Goal: Task Accomplishment & Management: Complete application form

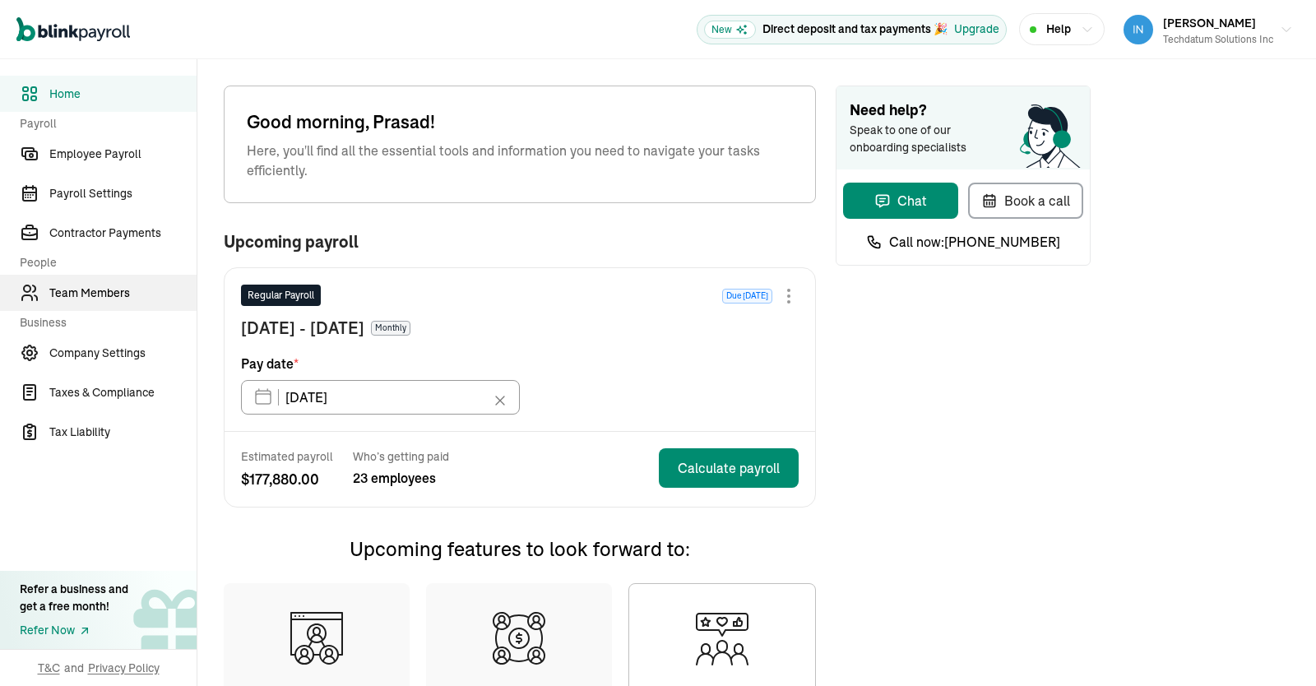
click at [93, 286] on span "Team Members" at bounding box center [122, 293] width 147 height 17
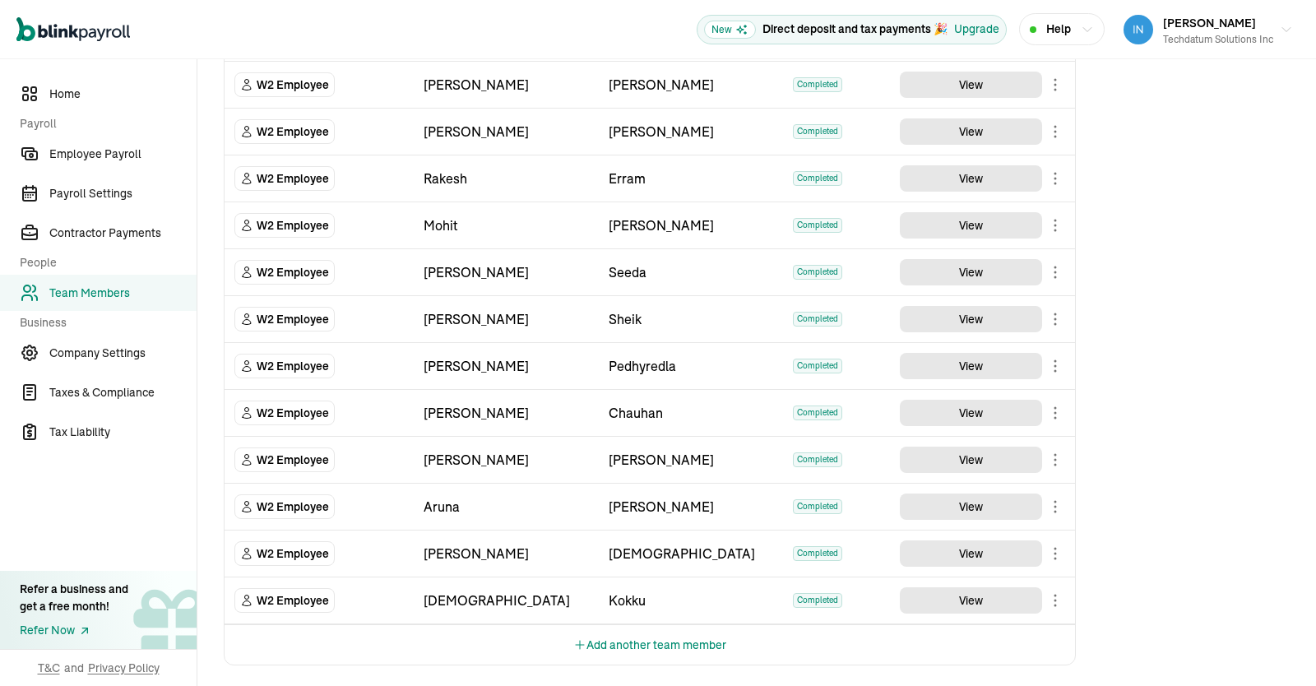
scroll to position [635, 0]
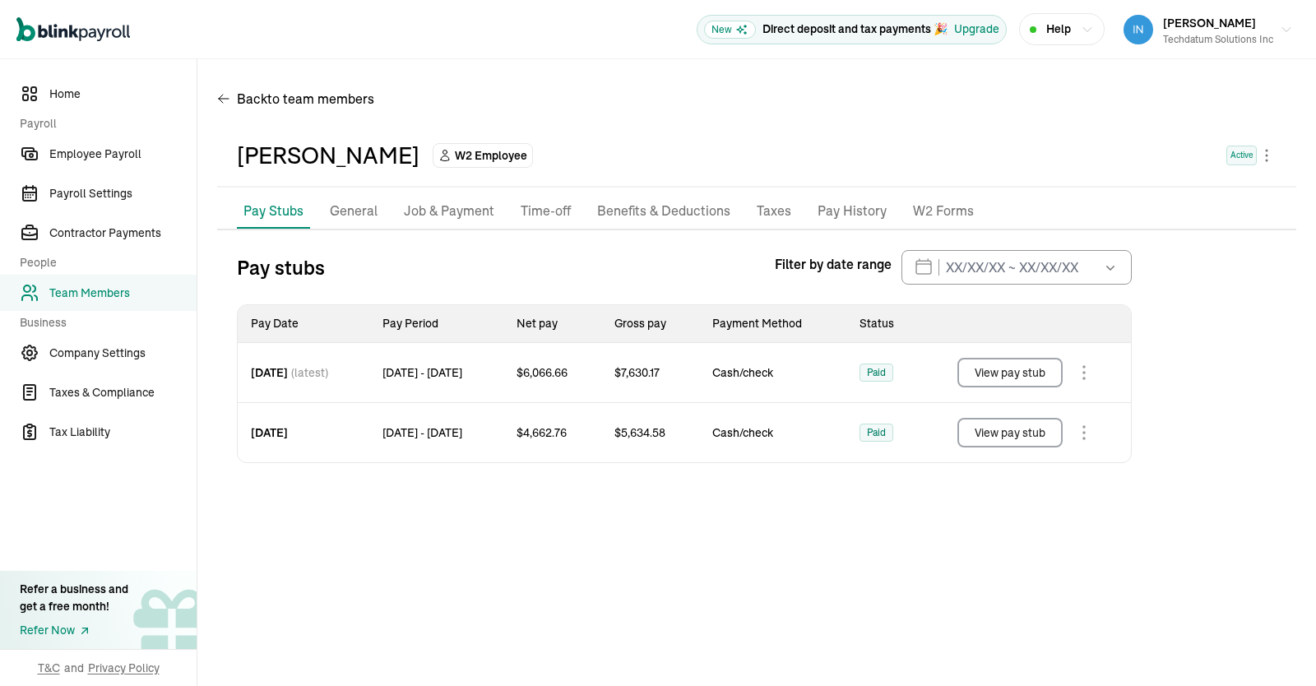
click at [461, 223] on li "Job & Payment" at bounding box center [449, 211] width 104 height 35
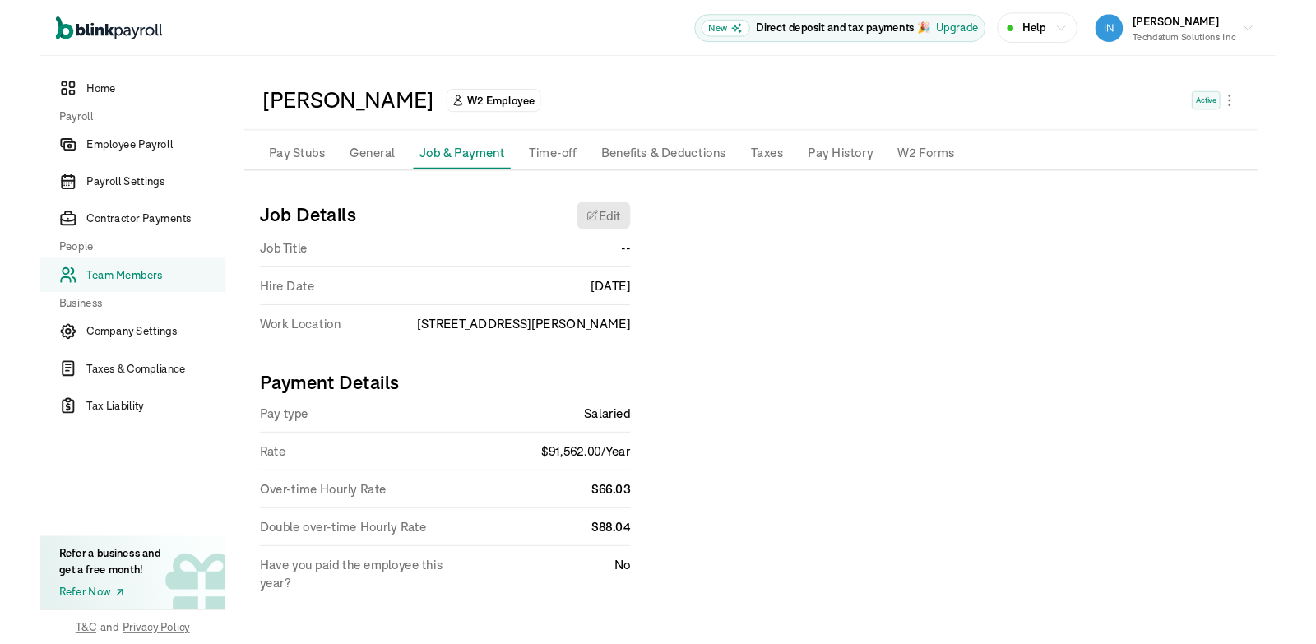
scroll to position [53, 0]
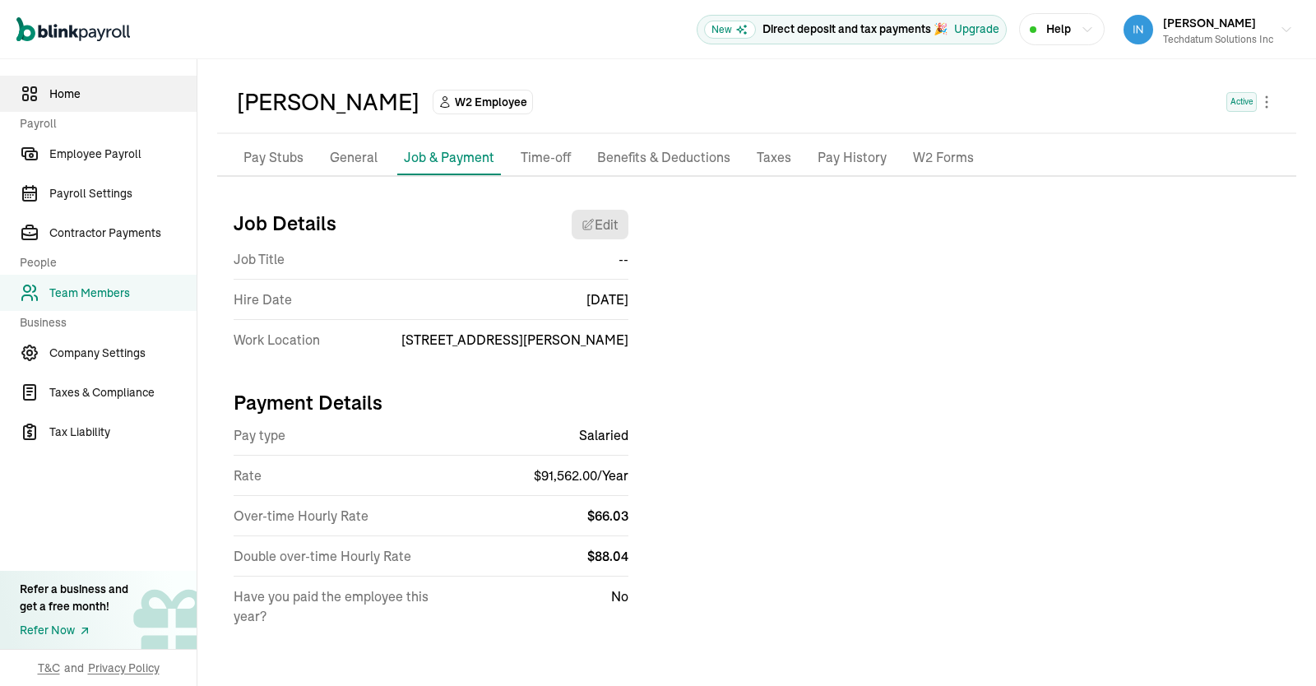
click at [67, 96] on span "Home" at bounding box center [122, 94] width 147 height 17
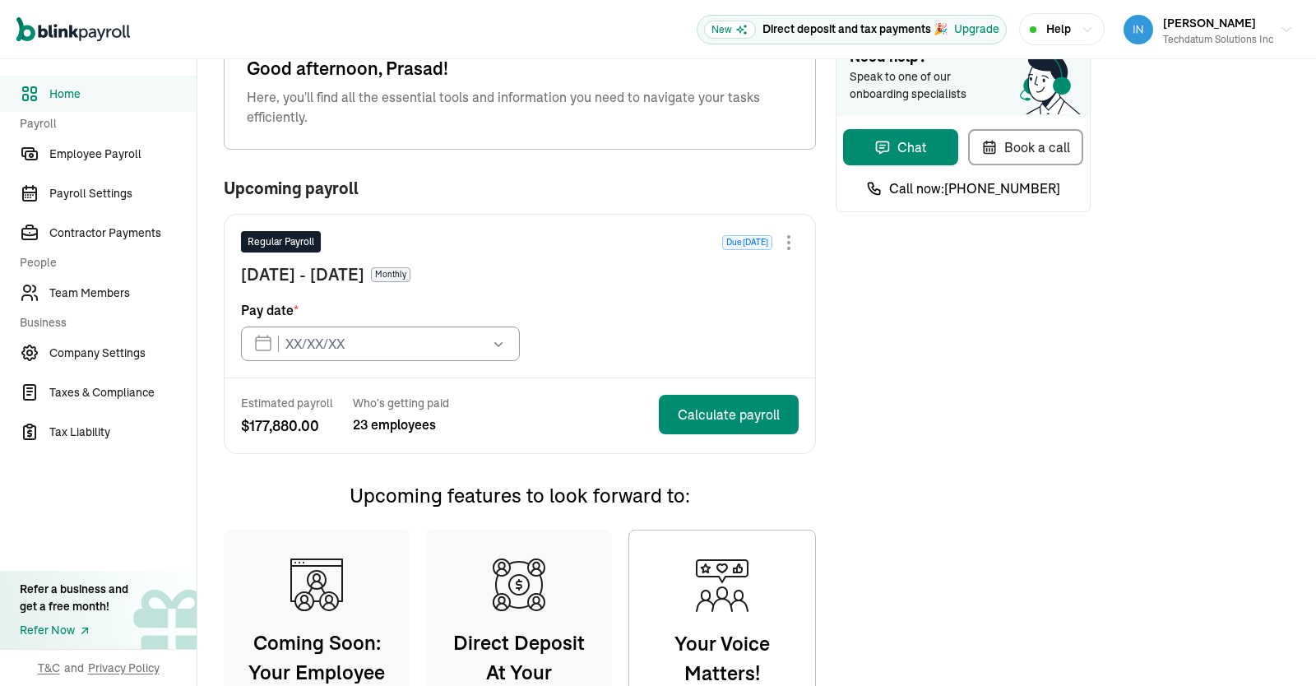
type input "[DATE]"
click at [865, 287] on div "Need help? Speak to one of our onboarding specialists Chat Book a call Call now…" at bounding box center [963, 462] width 255 height 860
click at [60, 91] on span "Home" at bounding box center [122, 94] width 147 height 17
click at [86, 298] on span "Team Members" at bounding box center [122, 293] width 147 height 17
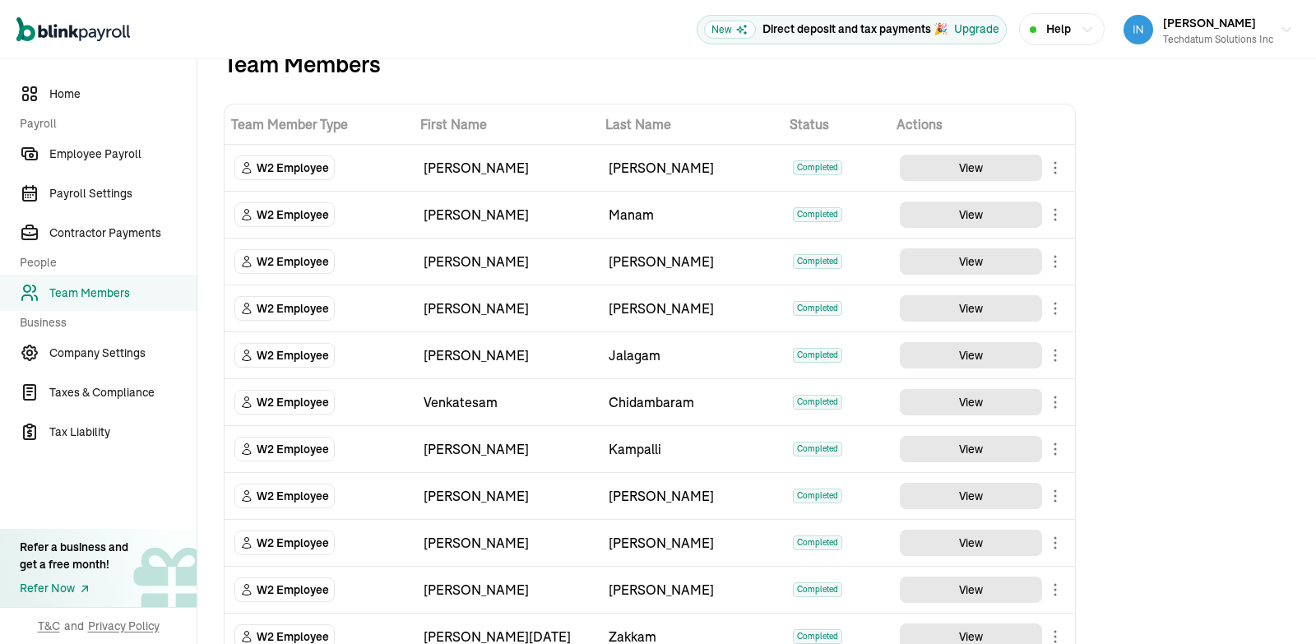
scroll to position [39, 0]
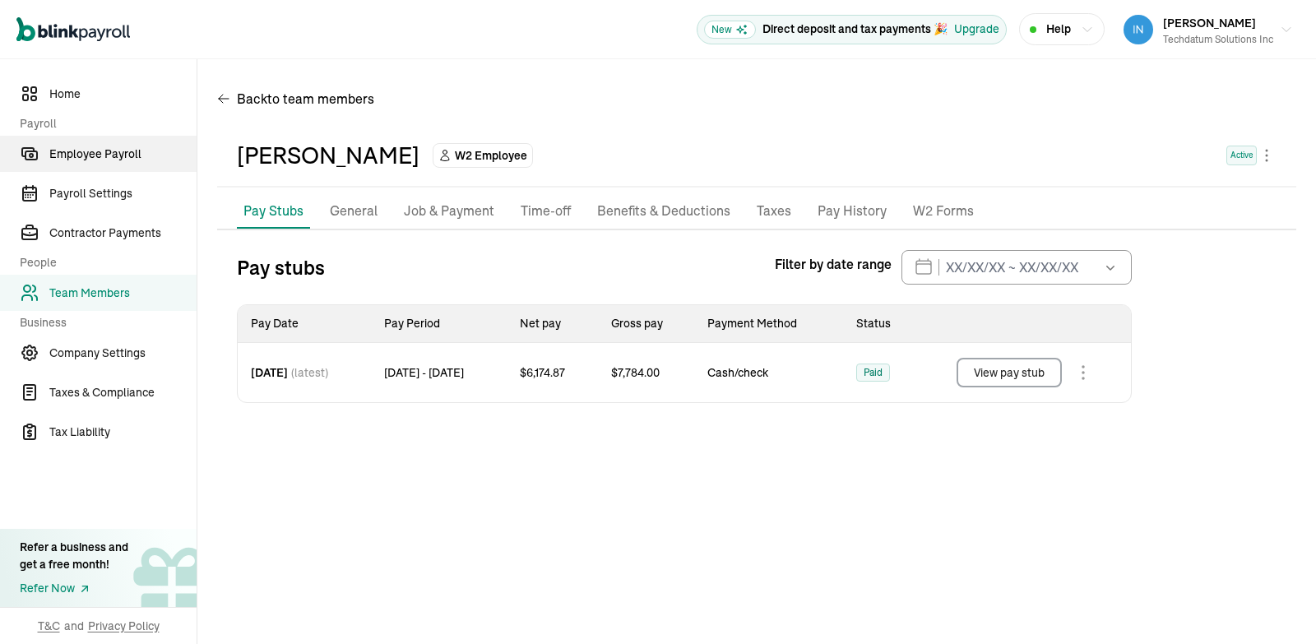
click at [134, 157] on span "Employee Payroll" at bounding box center [122, 154] width 147 height 17
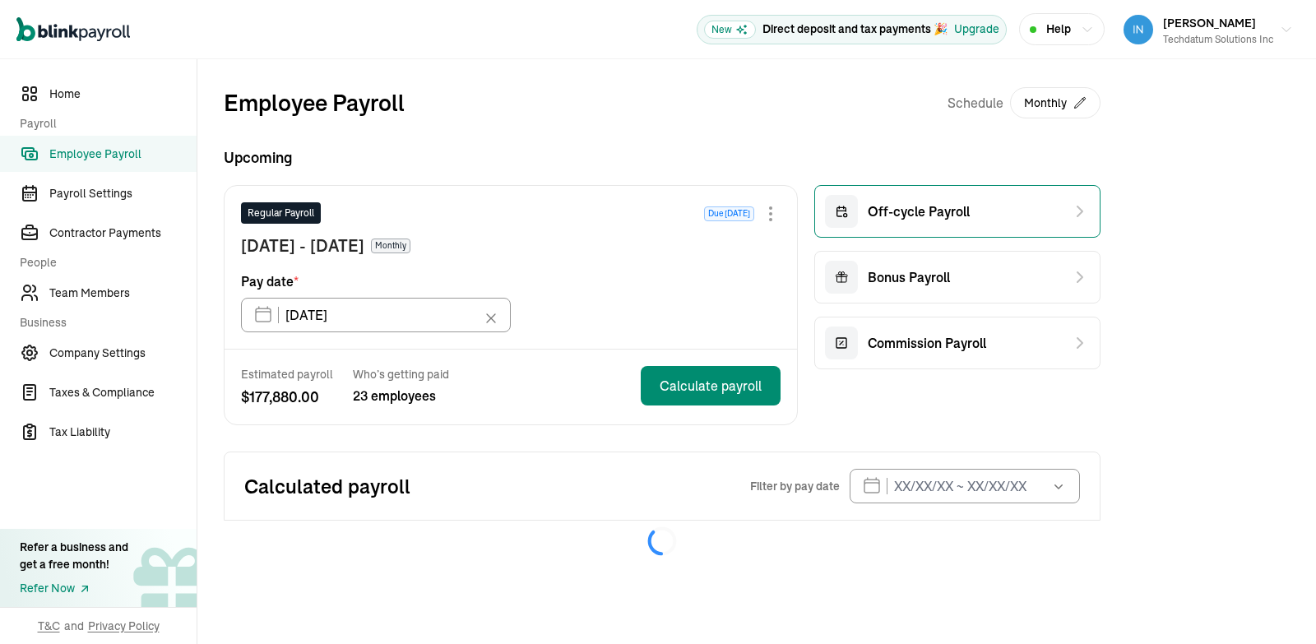
click at [985, 215] on div "Off-cycle Payroll" at bounding box center [957, 211] width 286 height 53
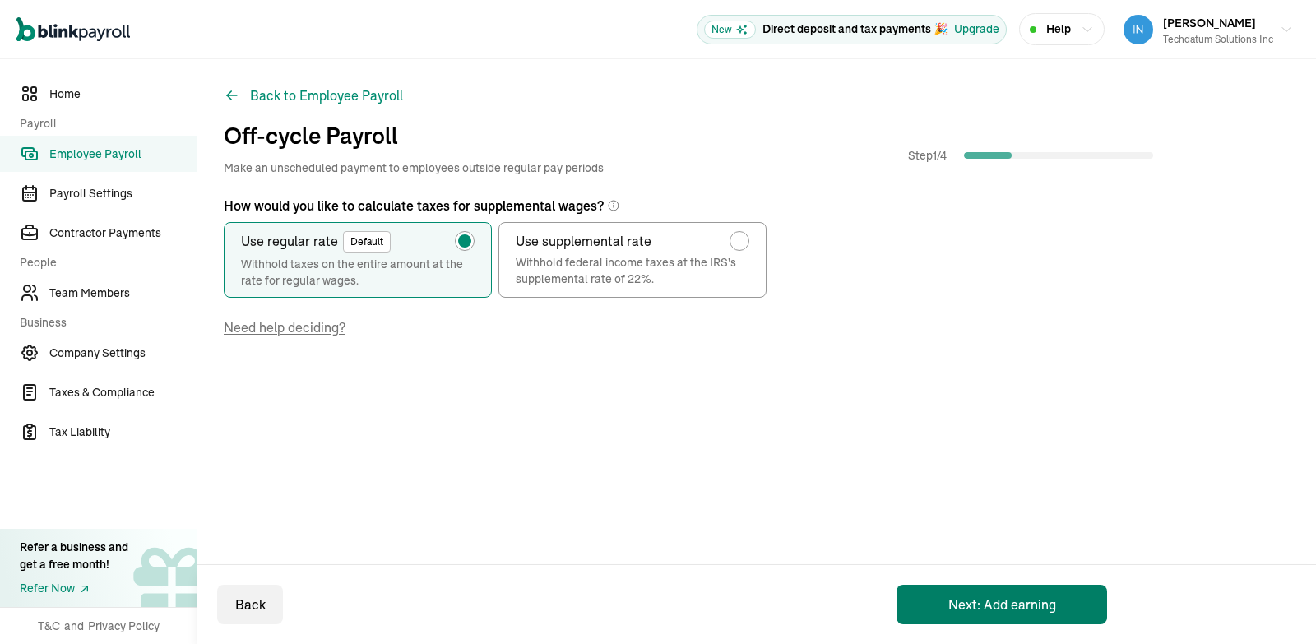
click at [928, 591] on button "Next: Add earning" at bounding box center [1002, 604] width 211 height 39
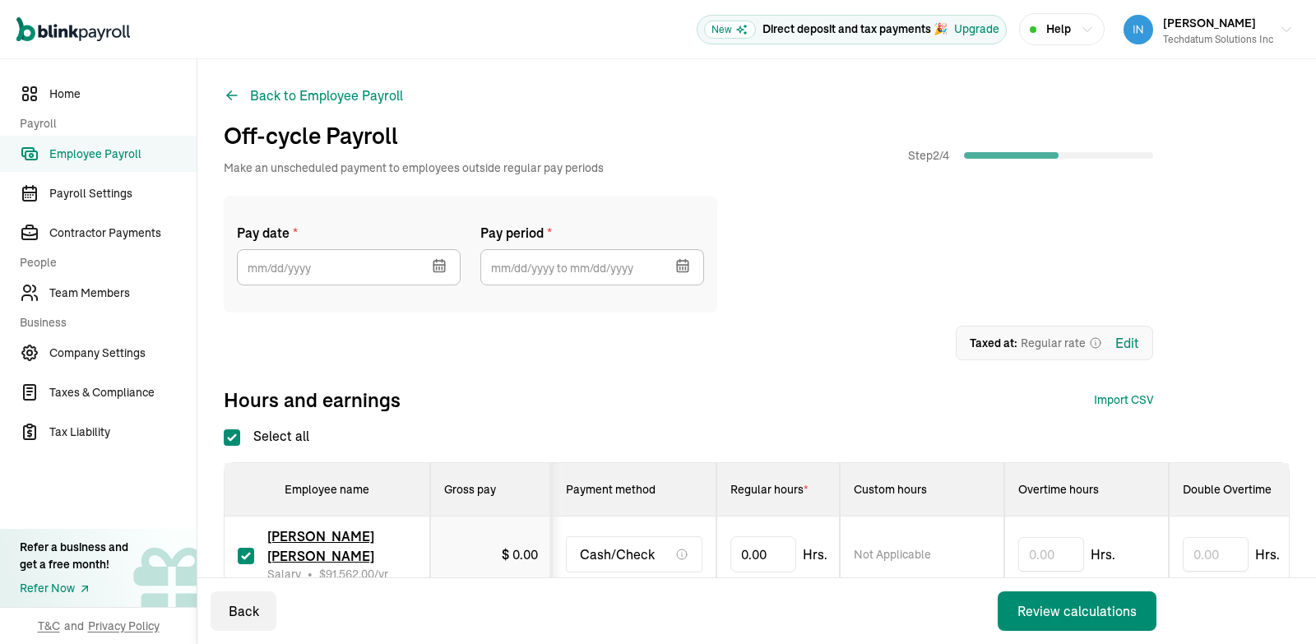
click at [435, 261] on icon "button" at bounding box center [438, 266] width 11 height 11
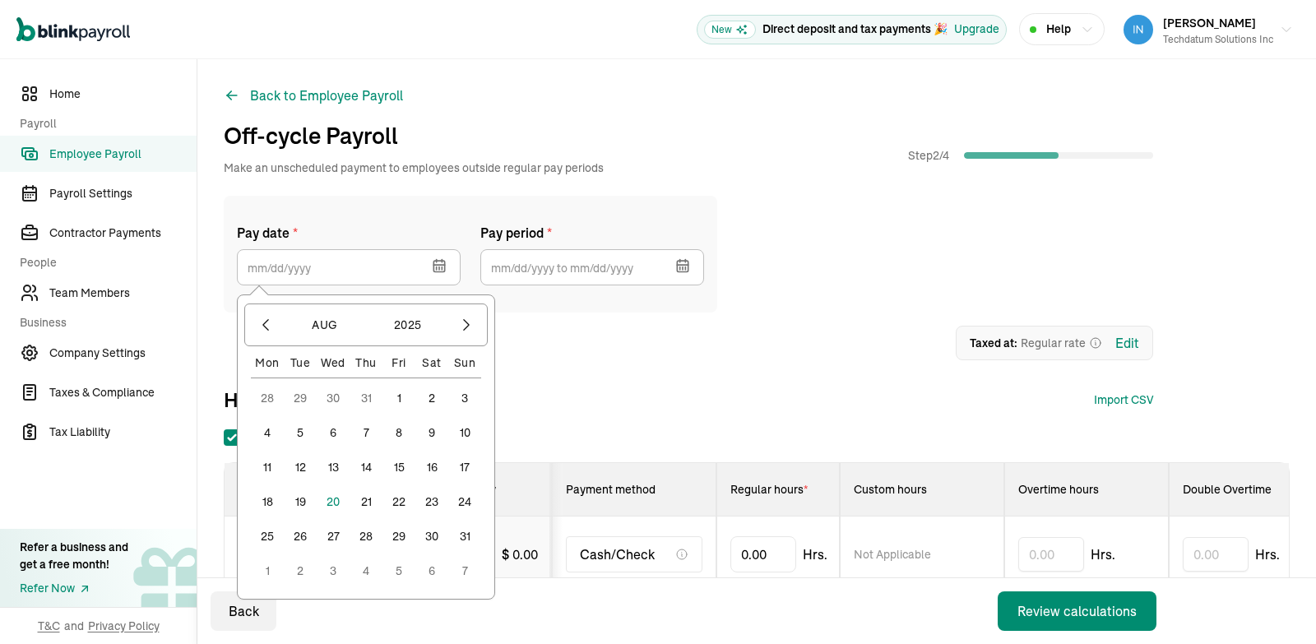
click at [469, 535] on button "31" at bounding box center [464, 536] width 33 height 33
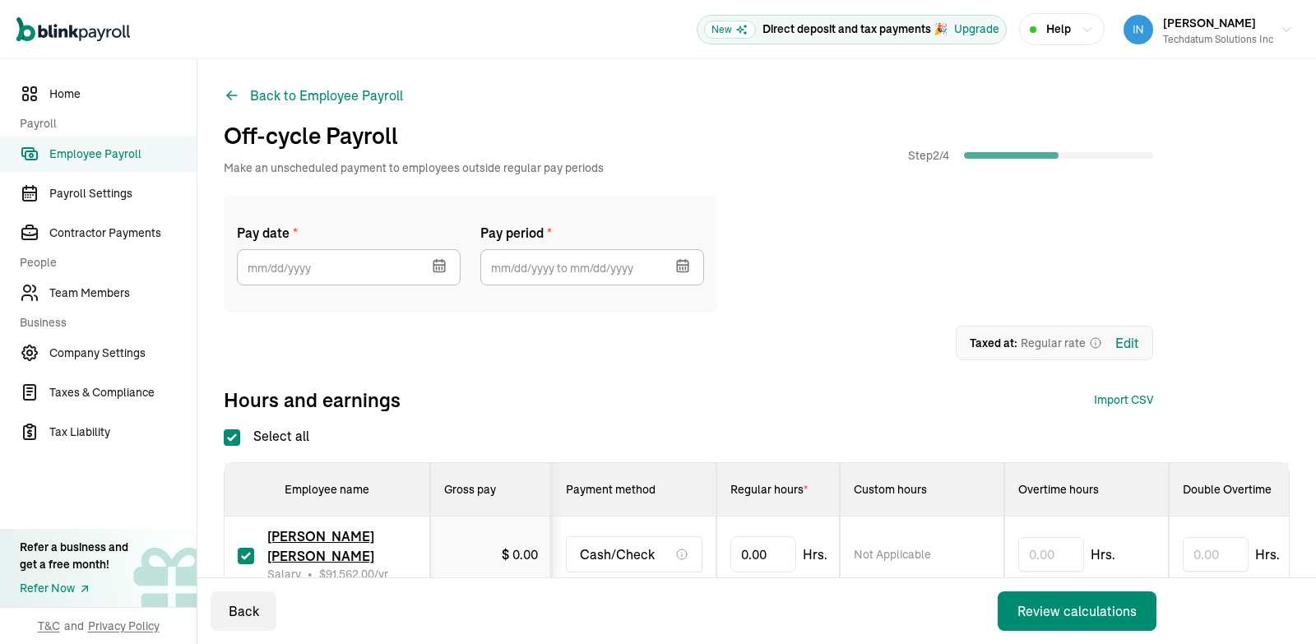
type input "[DATE]"
click at [688, 274] on icon "button" at bounding box center [682, 265] width 16 height 16
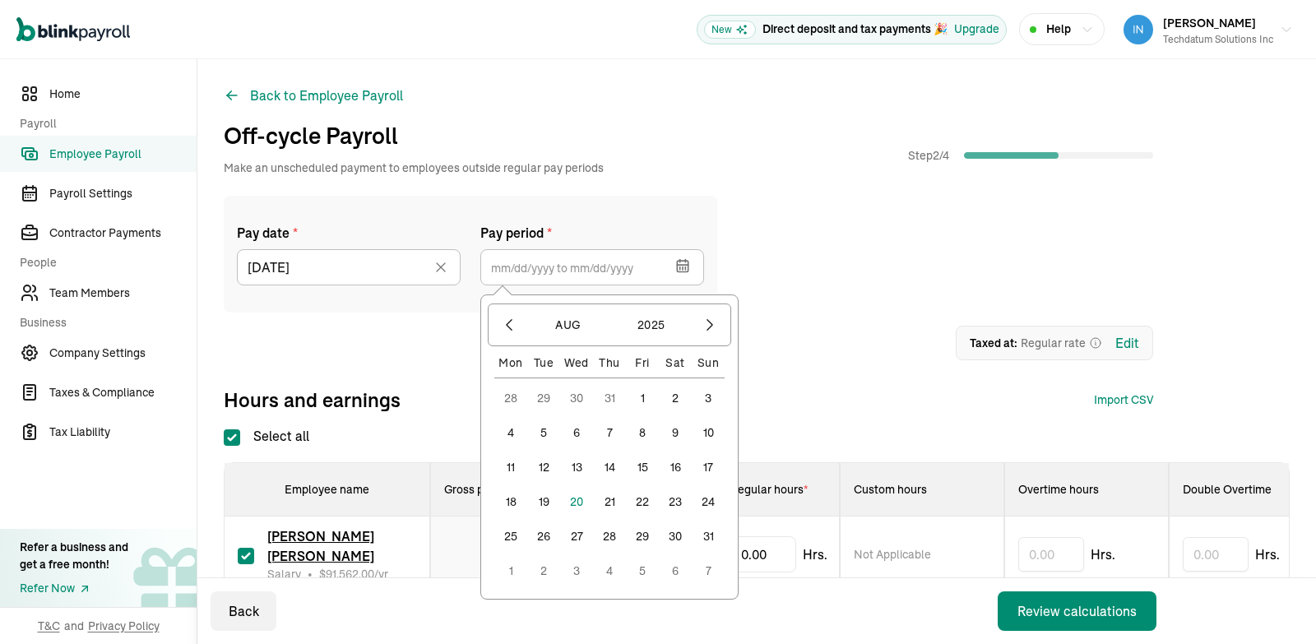
click at [641, 396] on button "1" at bounding box center [642, 398] width 33 height 33
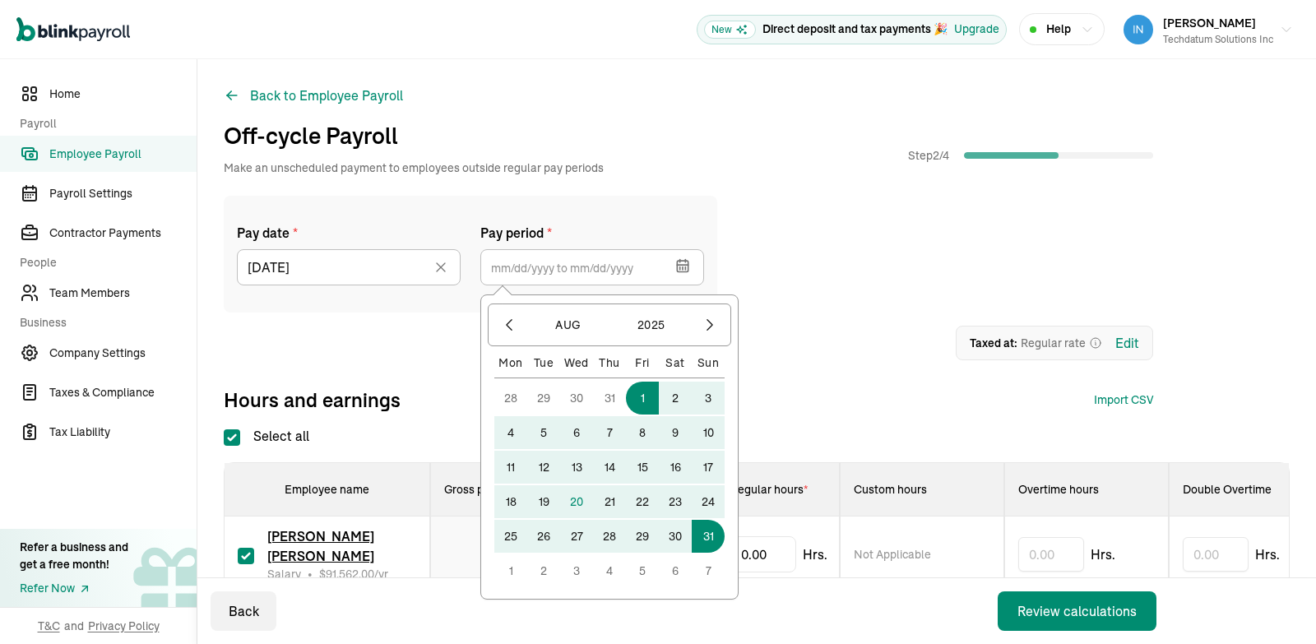
click at [709, 532] on button "31" at bounding box center [708, 536] width 33 height 33
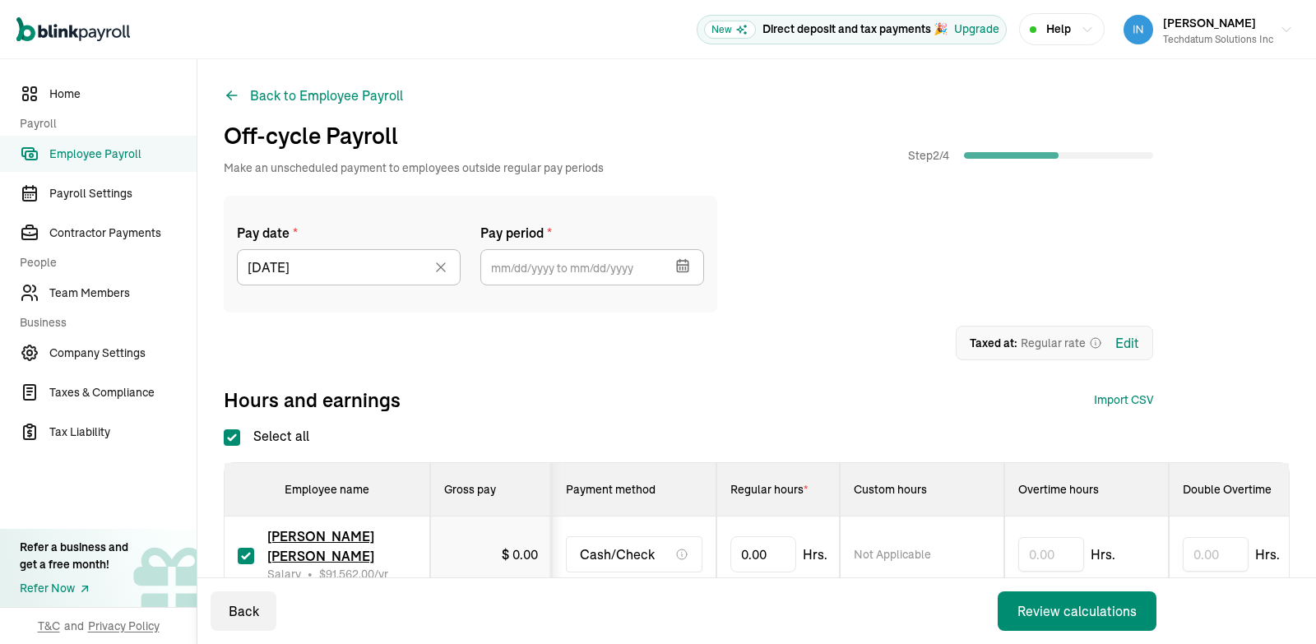
type input "[DATE] ~ [DATE]"
click at [238, 432] on input "Select all" at bounding box center [232, 437] width 16 height 16
checkbox input "false"
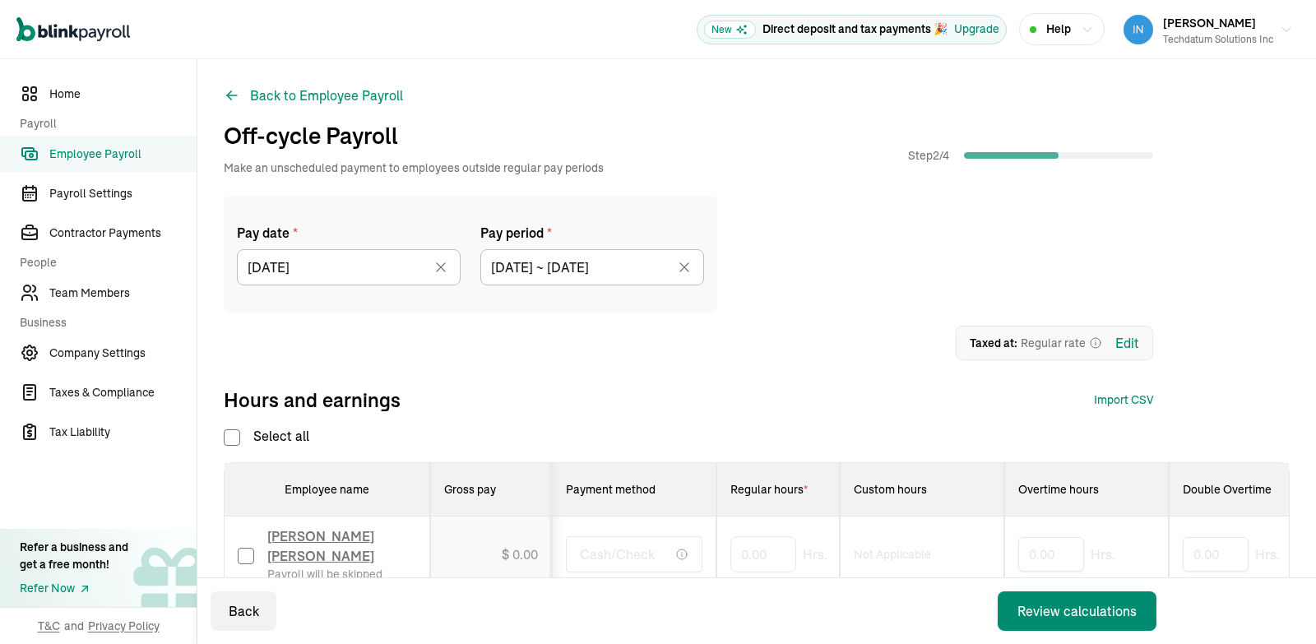
checkbox input "false"
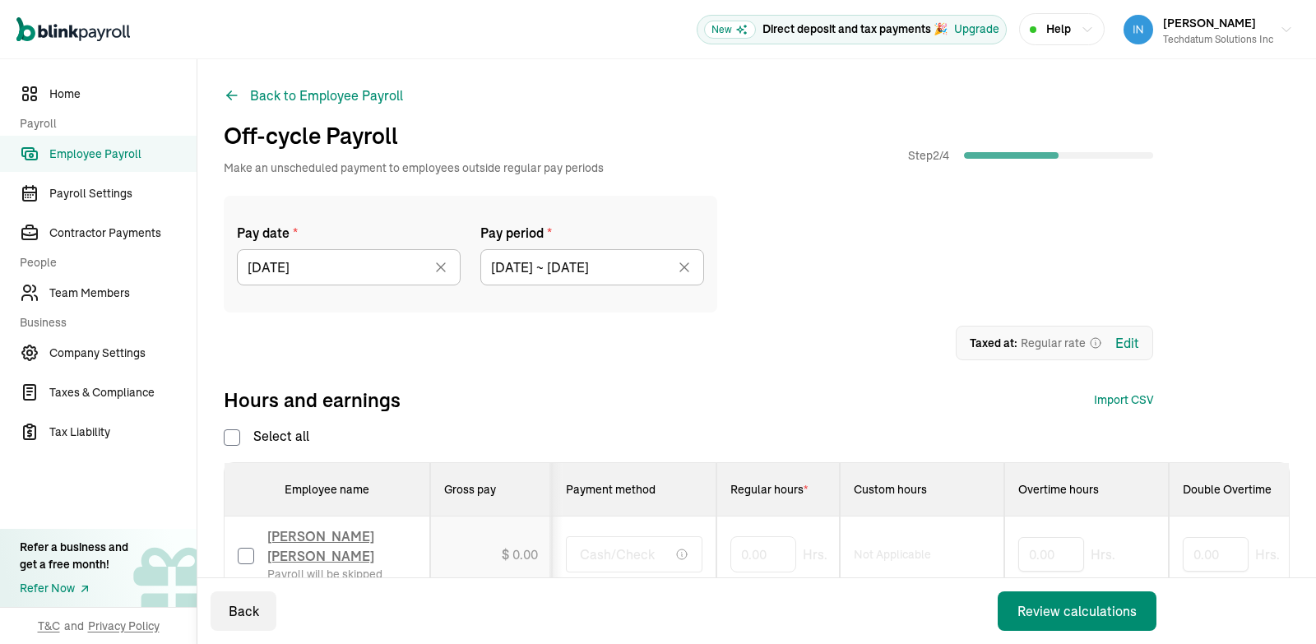
checkbox input "false"
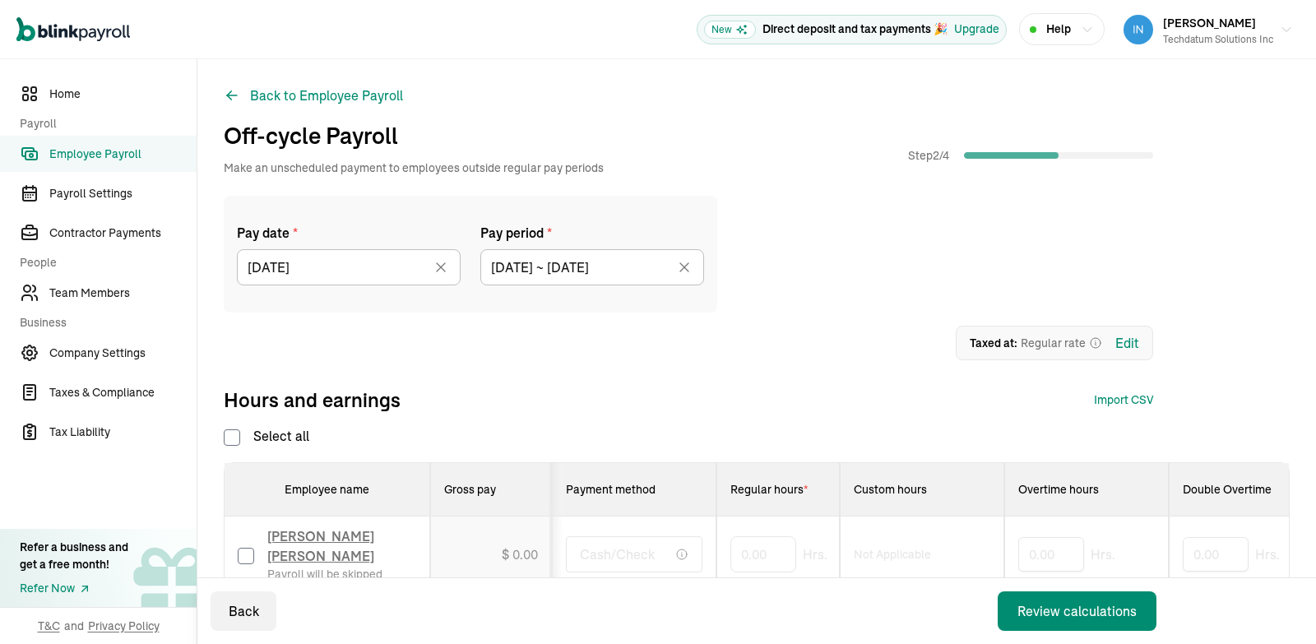
checkbox input "false"
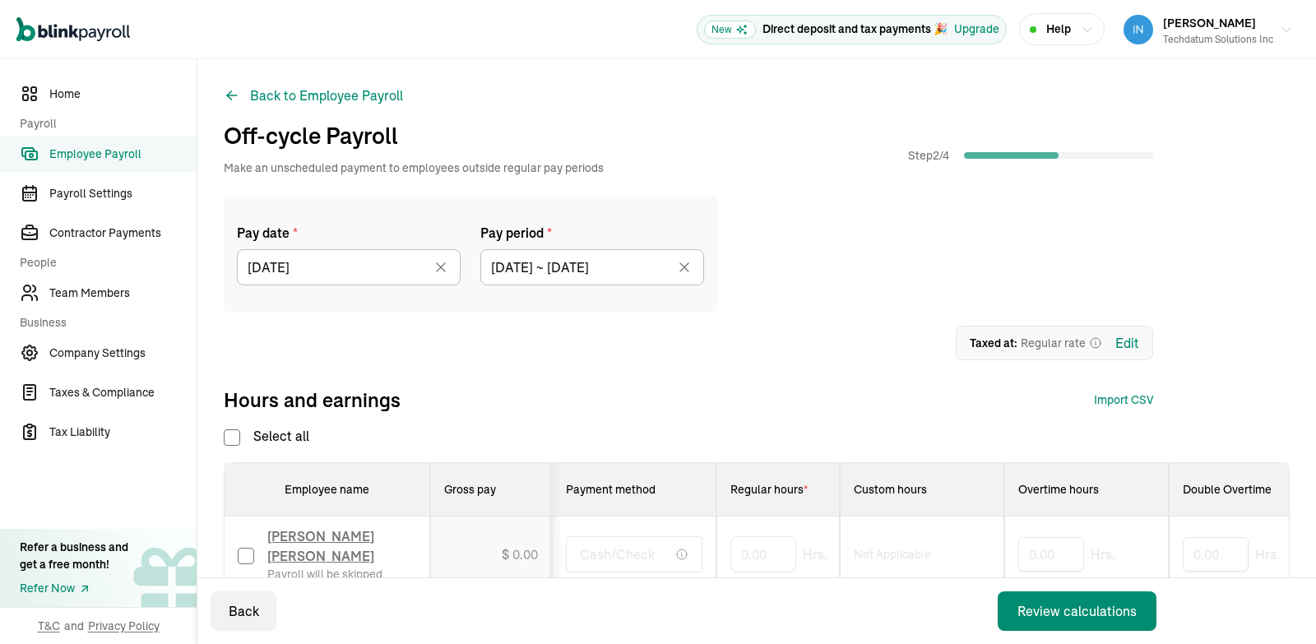
checkbox input "false"
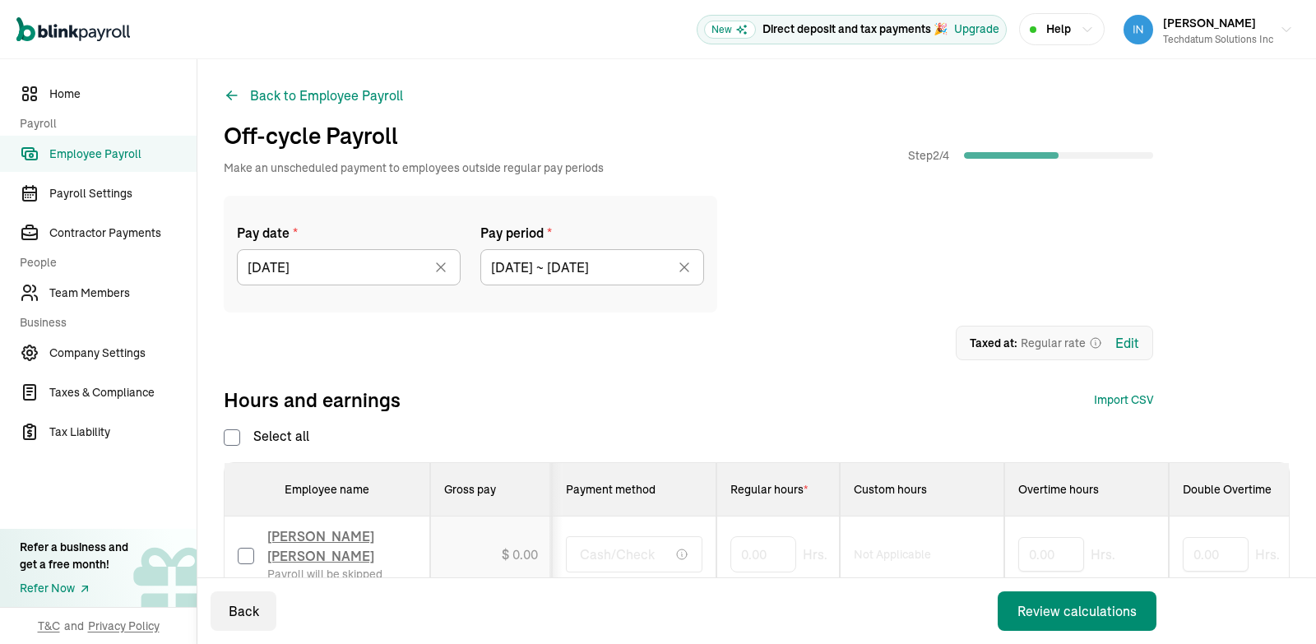
checkbox input "false"
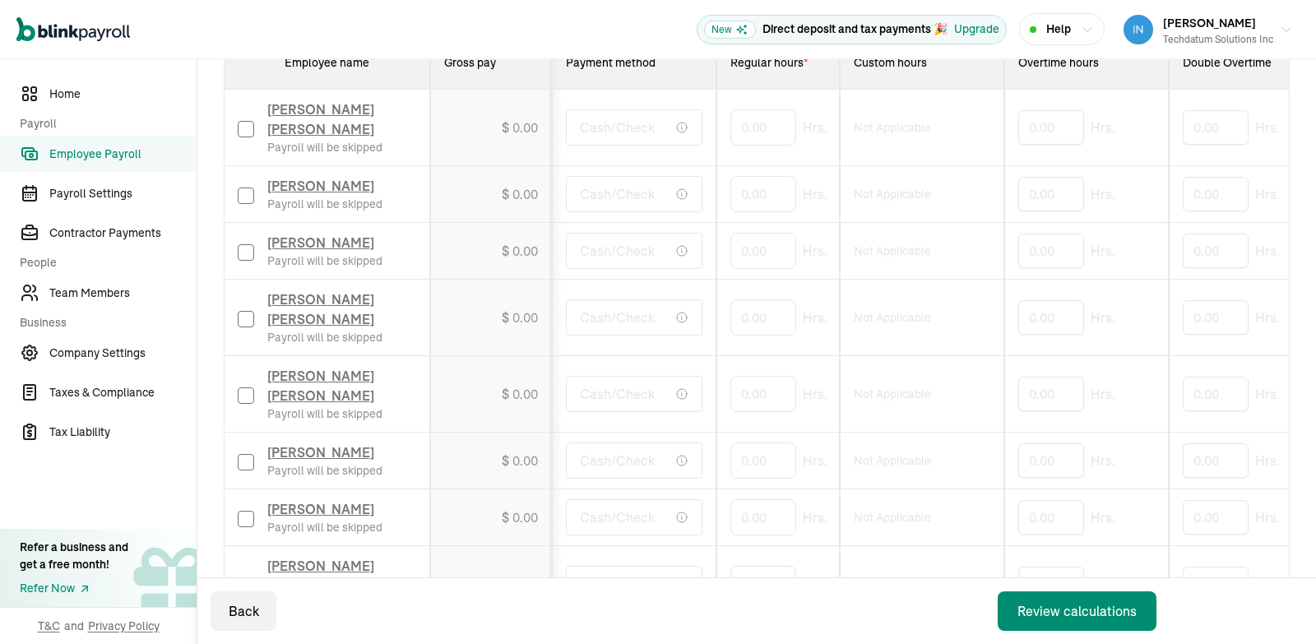
scroll to position [428, 0]
click at [248, 260] on input "checkbox" at bounding box center [246, 251] width 16 height 16
checkbox input "true"
drag, startPoint x: 775, startPoint y: 263, endPoint x: 673, endPoint y: 259, distance: 102.1
type input "8"
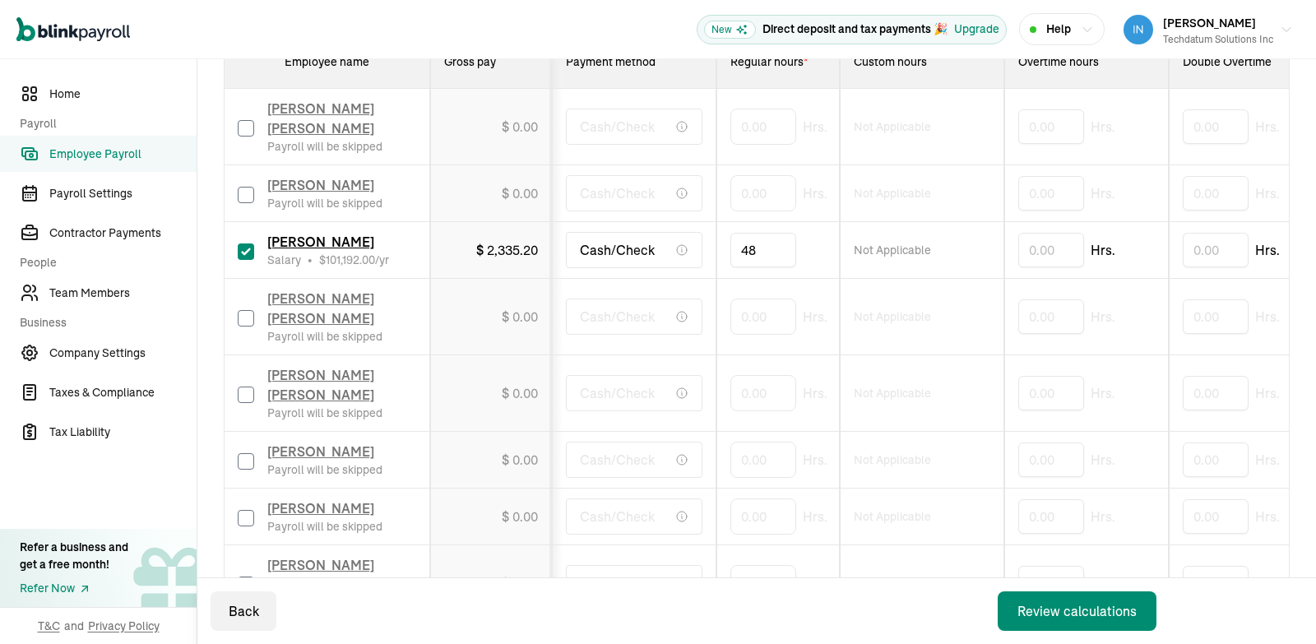
type input "4"
type input "56"
click at [921, 222] on td "Not Applicable" at bounding box center [922, 250] width 165 height 57
click at [1103, 607] on div "Review calculations" at bounding box center [1076, 611] width 119 height 20
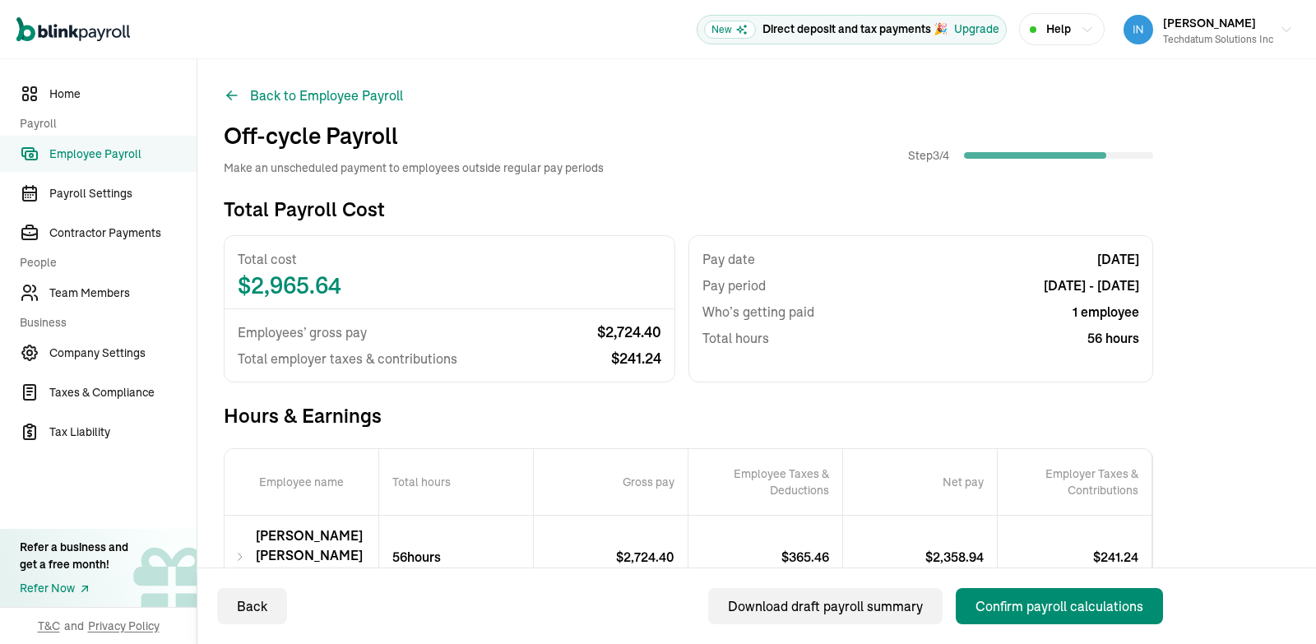
scroll to position [153, 0]
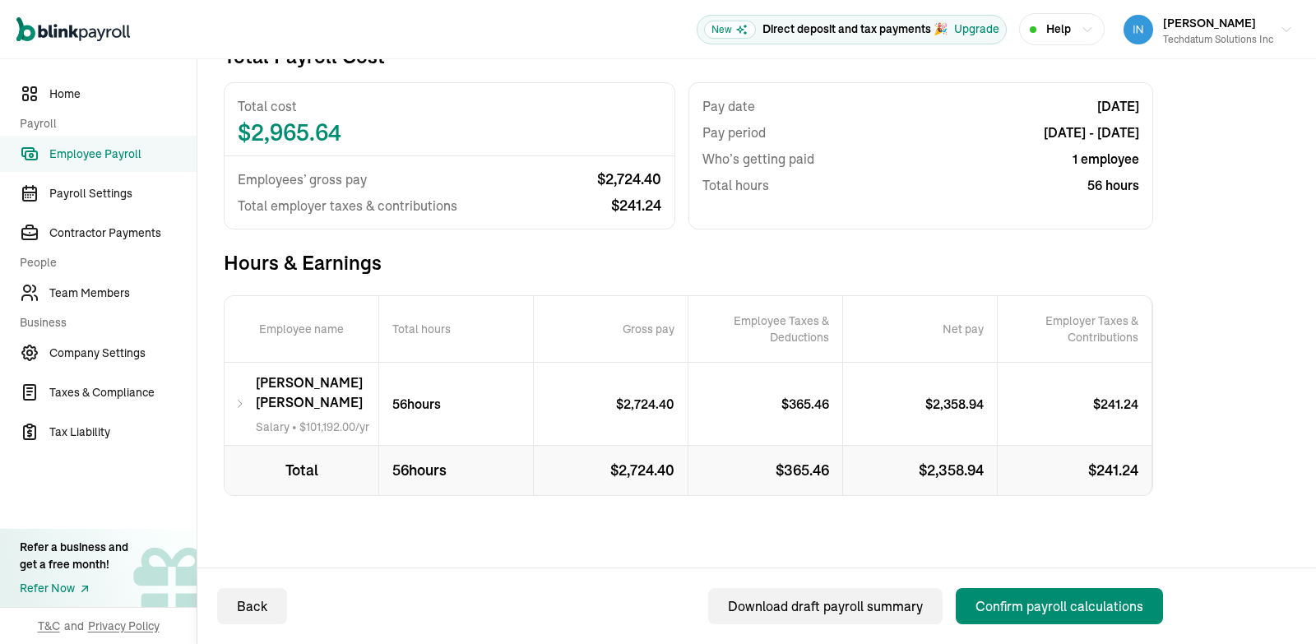
click at [243, 398] on icon at bounding box center [240, 404] width 12 height 20
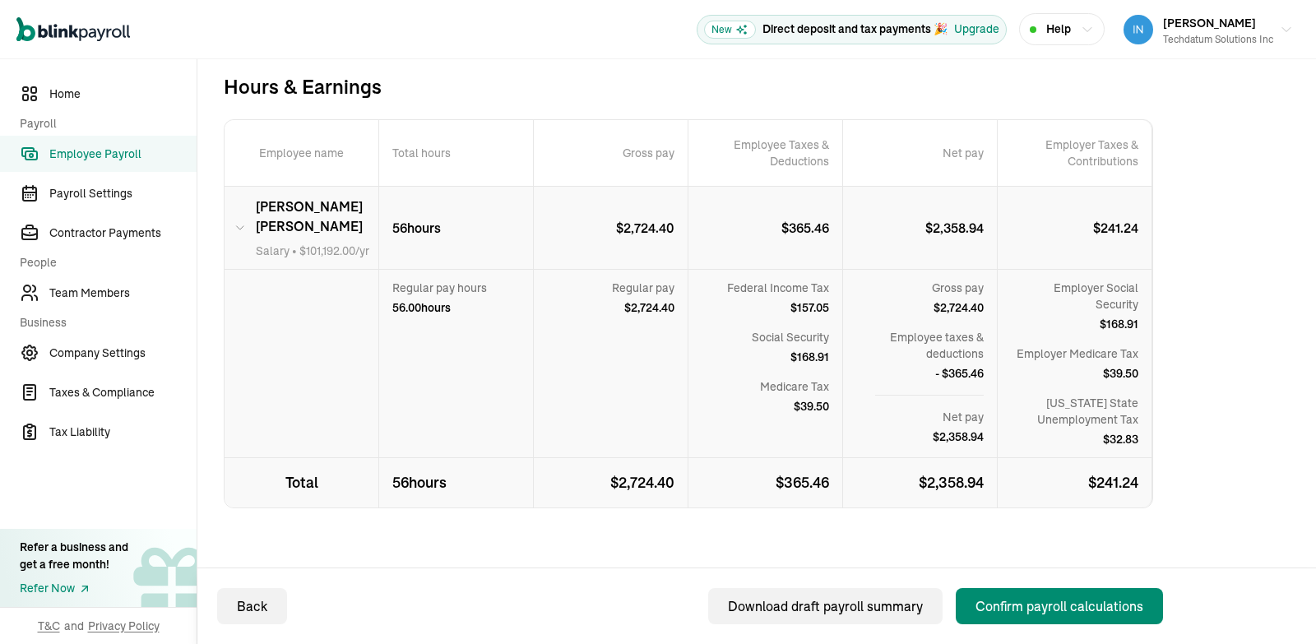
scroll to position [315, 0]
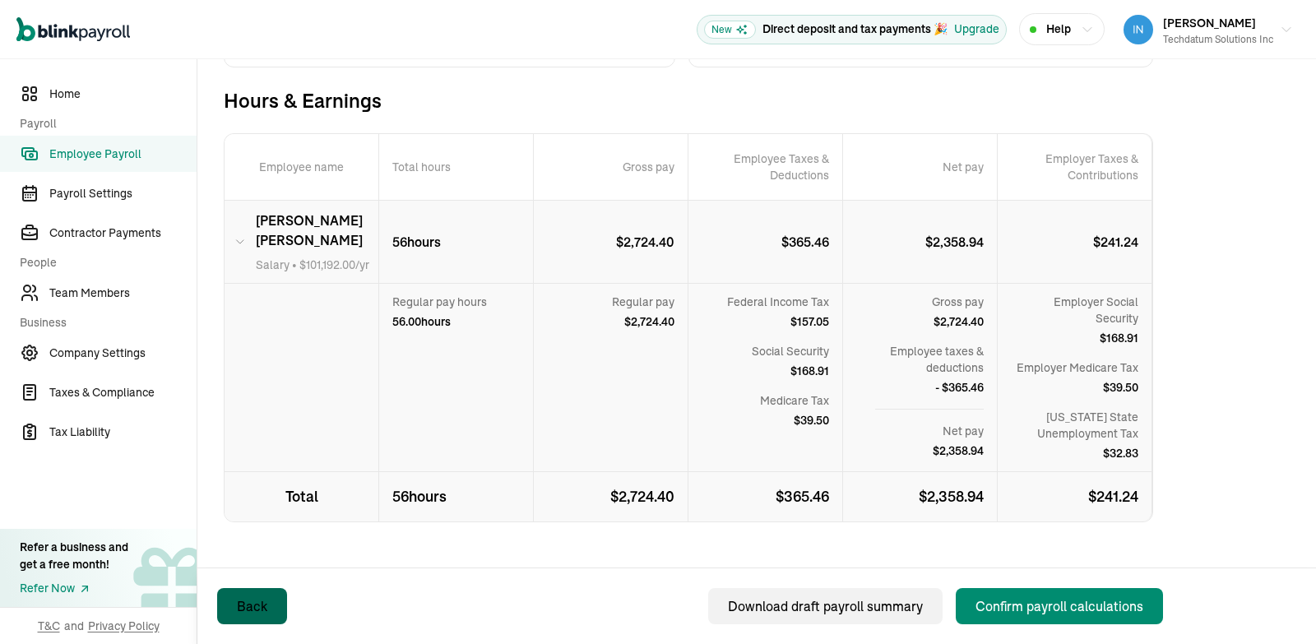
click at [270, 590] on button "Back" at bounding box center [252, 606] width 70 height 36
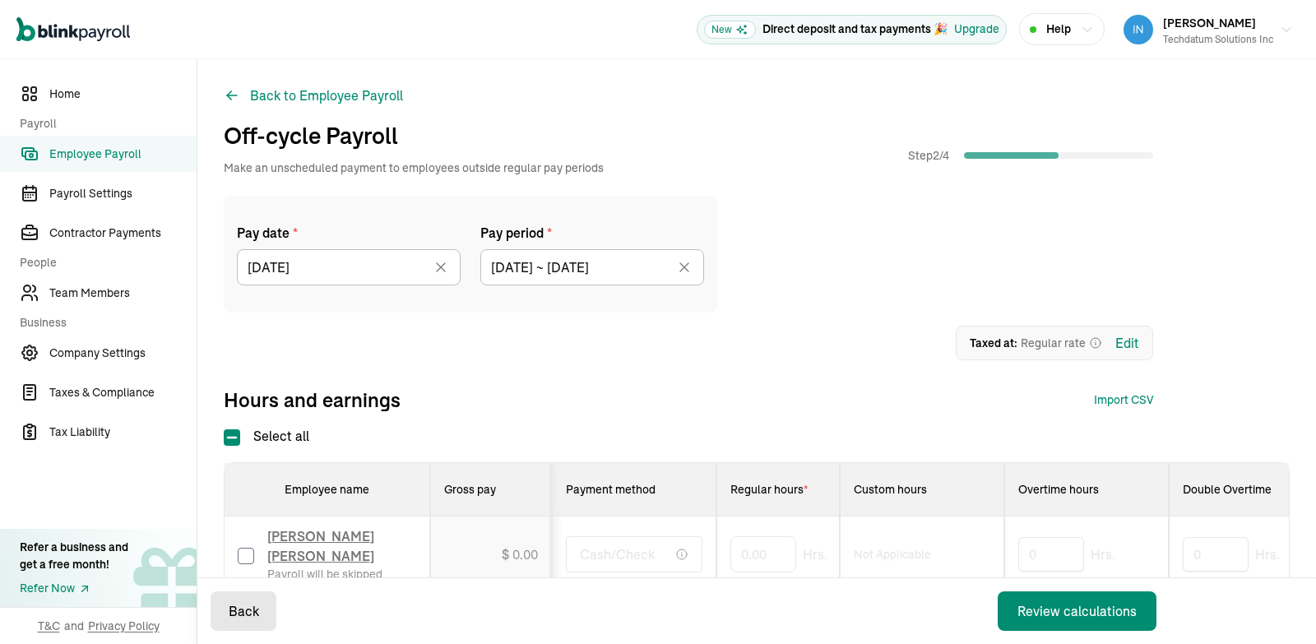
click at [260, 608] on button "Back" at bounding box center [244, 610] width 66 height 39
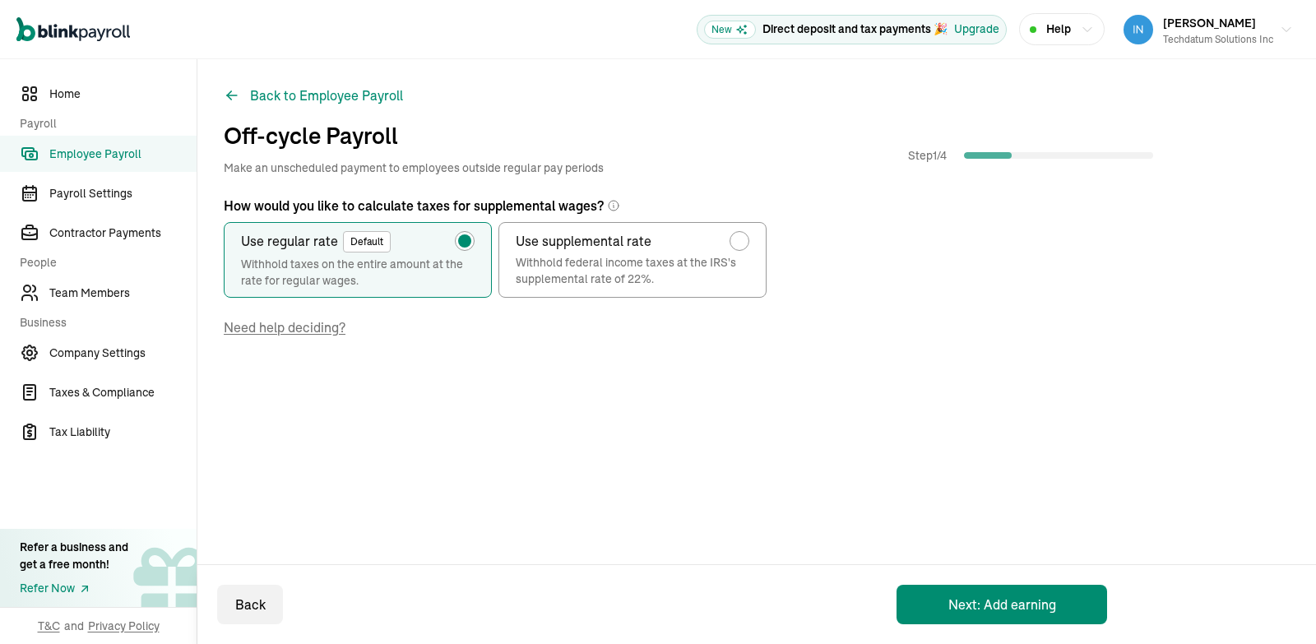
click at [91, 155] on span "Employee Payroll" at bounding box center [122, 154] width 147 height 17
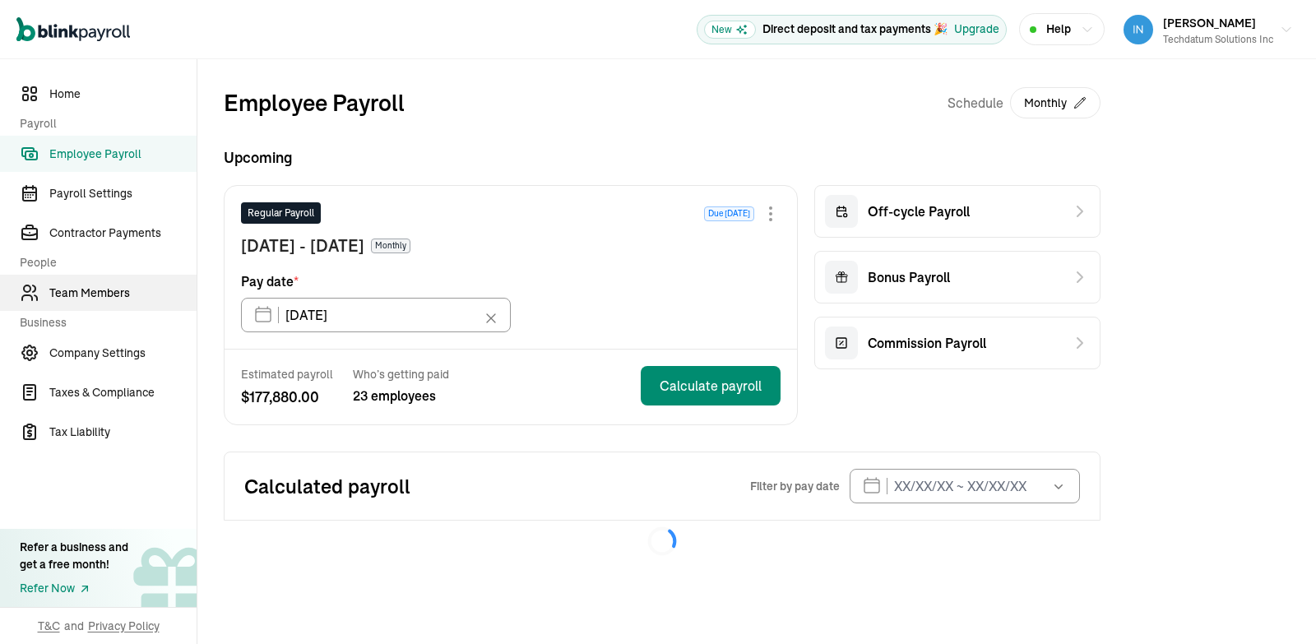
click at [93, 293] on span "Team Members" at bounding box center [122, 293] width 147 height 17
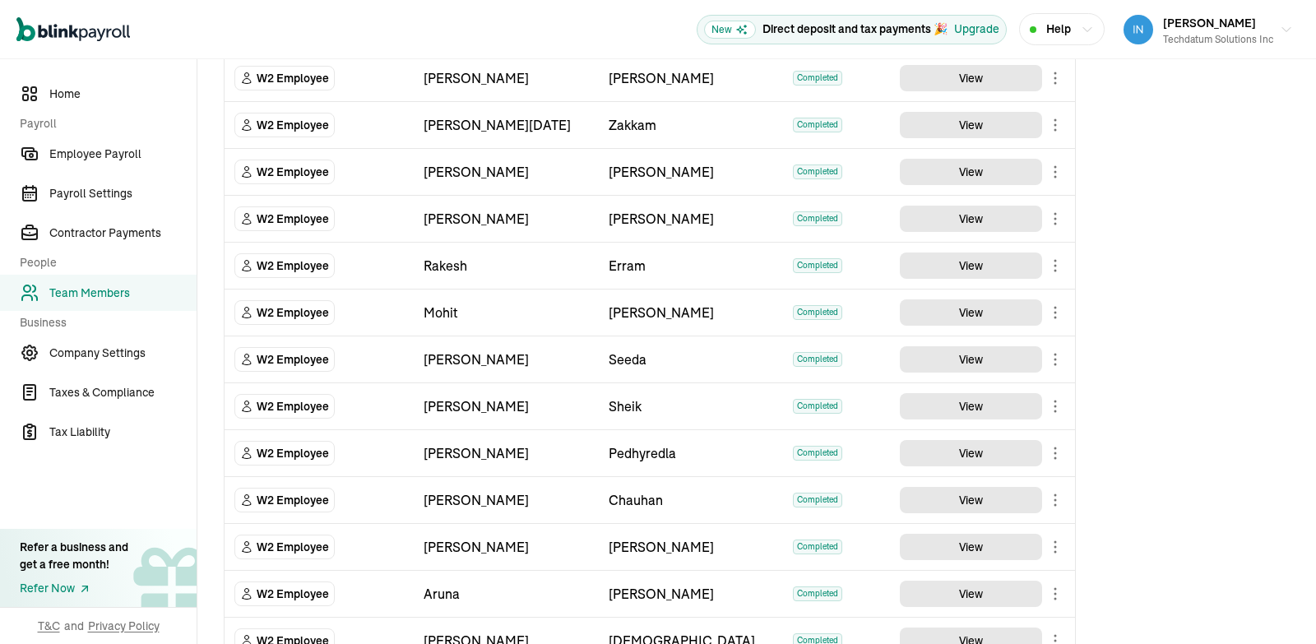
scroll to position [677, 0]
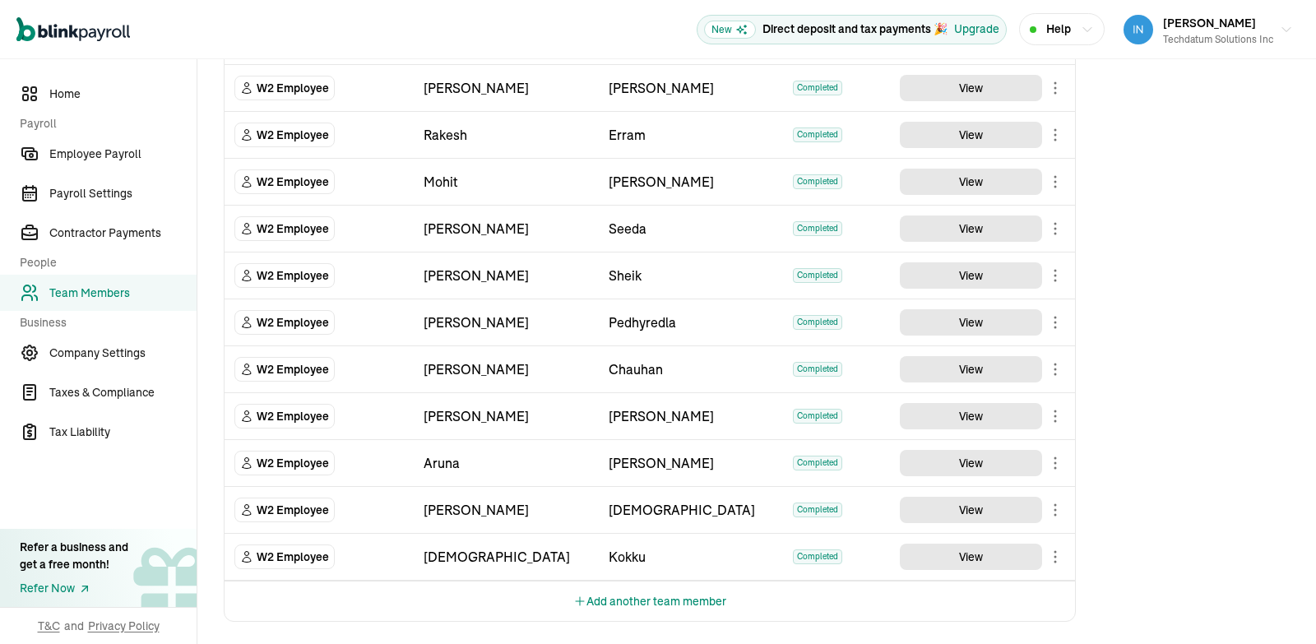
click at [642, 597] on button "Add another team member" at bounding box center [649, 601] width 153 height 39
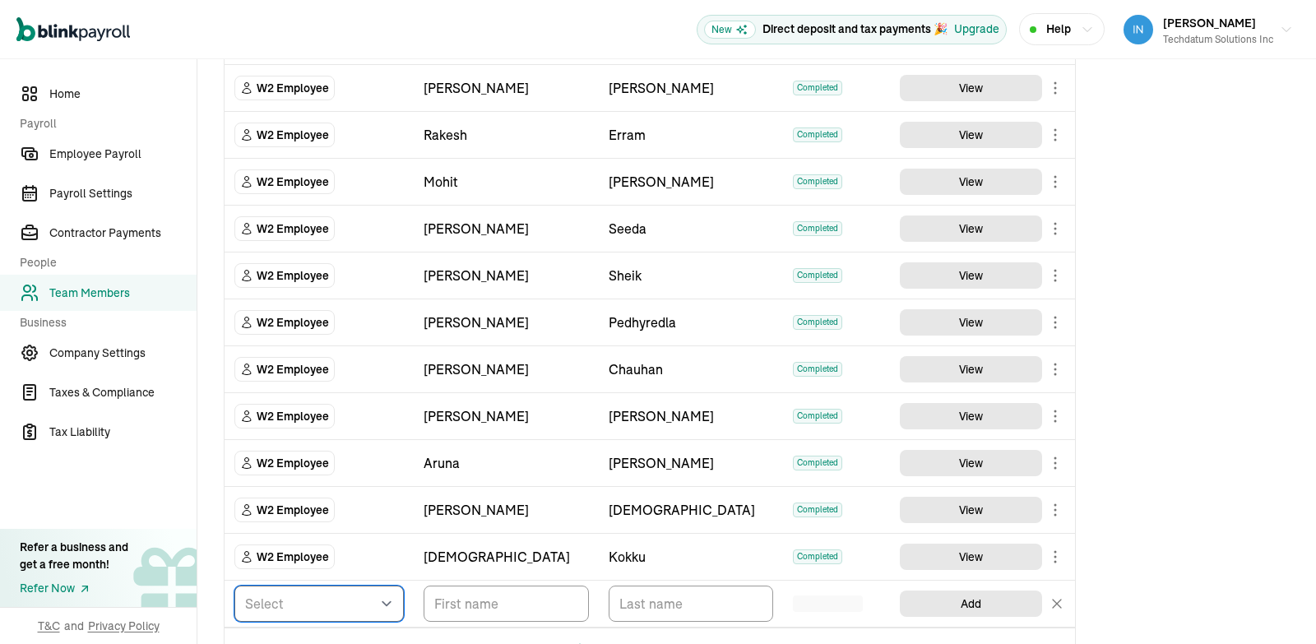
click at [234, 586] on select "Select W2 Employee Individual - 1099 [DEMOGRAPHIC_DATA] Business - 1099 Contrac…" at bounding box center [318, 604] width 169 height 36
select select "employee"
click option "W2 Employee" at bounding box center [0, 0] width 0 height 0
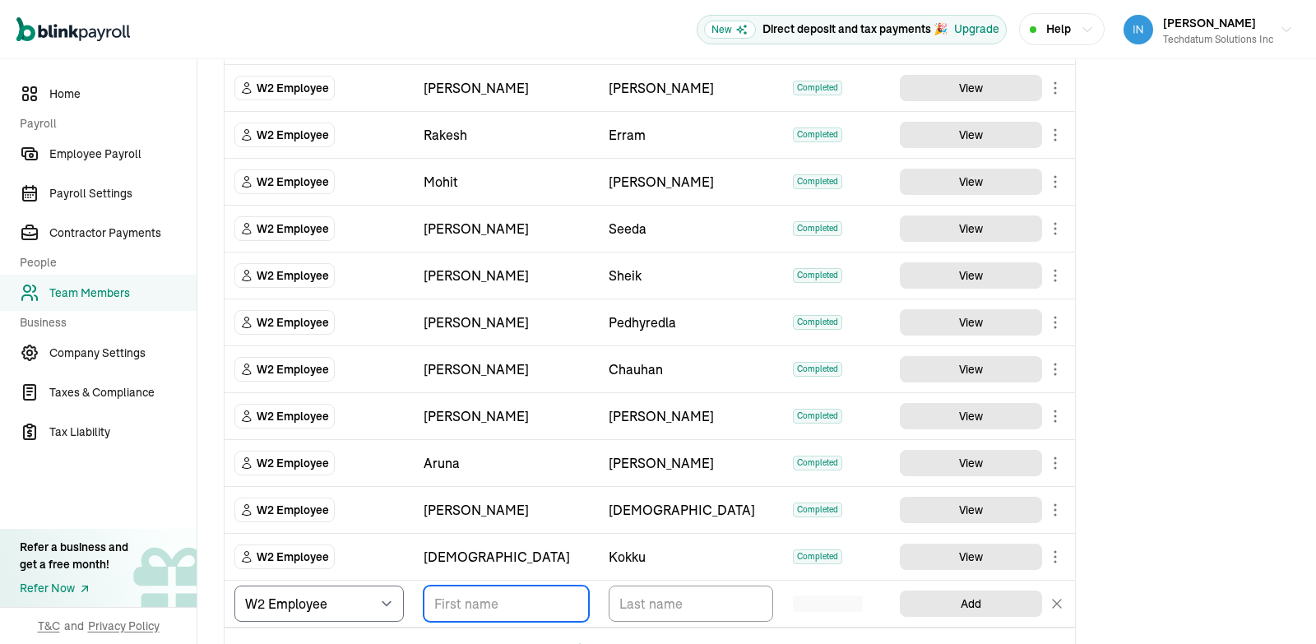
click at [504, 600] on input "TextInput" at bounding box center [506, 604] width 165 height 36
paste input "[PERSON_NAME] [PERSON_NAME]"
click at [549, 596] on input "[PERSON_NAME] [PERSON_NAME]" at bounding box center [506, 604] width 165 height 36
type input "[PERSON_NAME]"
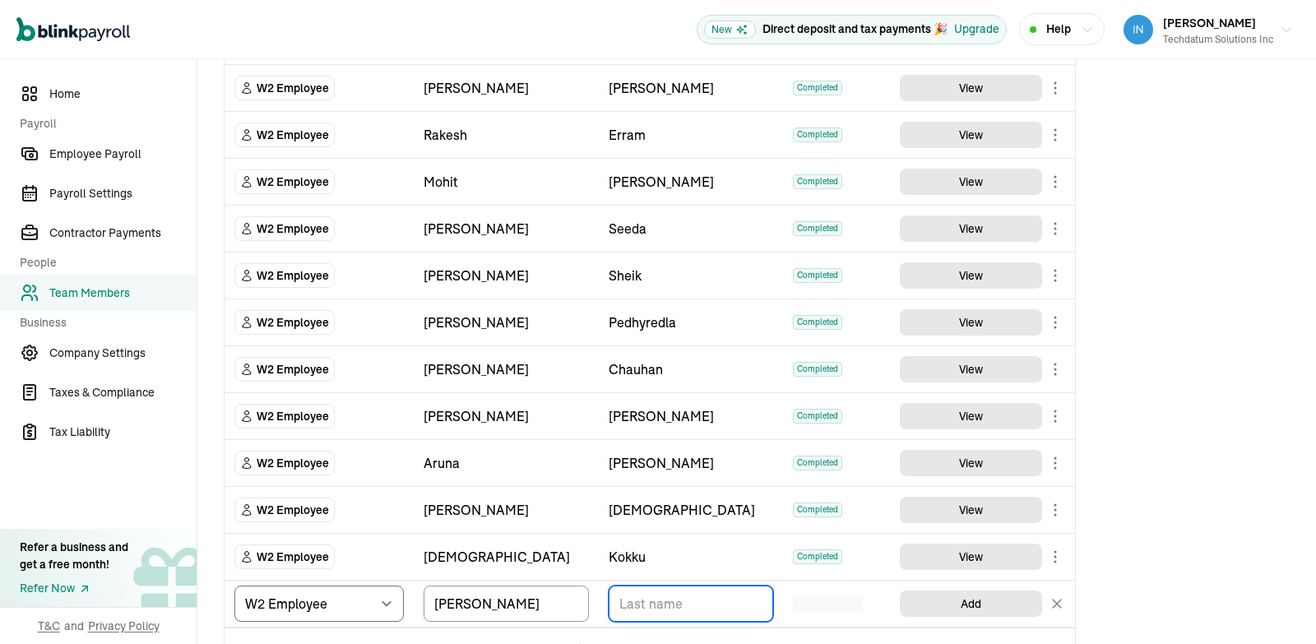
click at [707, 603] on input "TextInput" at bounding box center [691, 604] width 165 height 36
paste input "[PERSON_NAME]"
type input "[PERSON_NAME]"
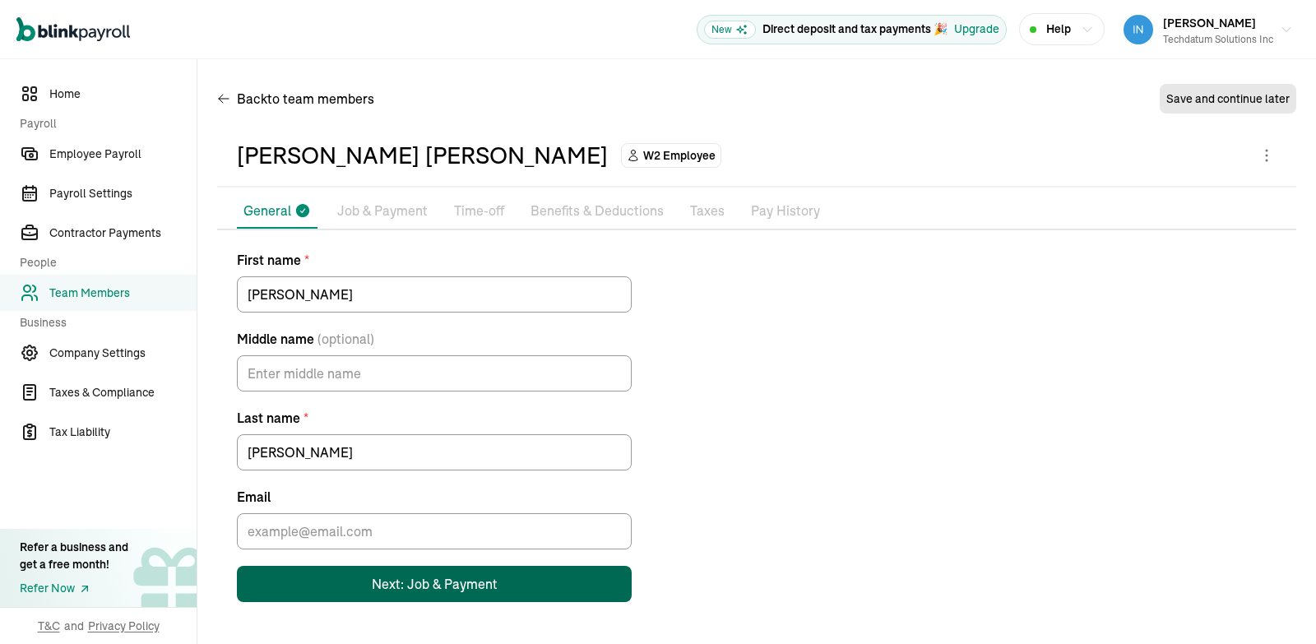
click at [447, 586] on div "Next: Job & Payment" at bounding box center [435, 584] width 126 height 20
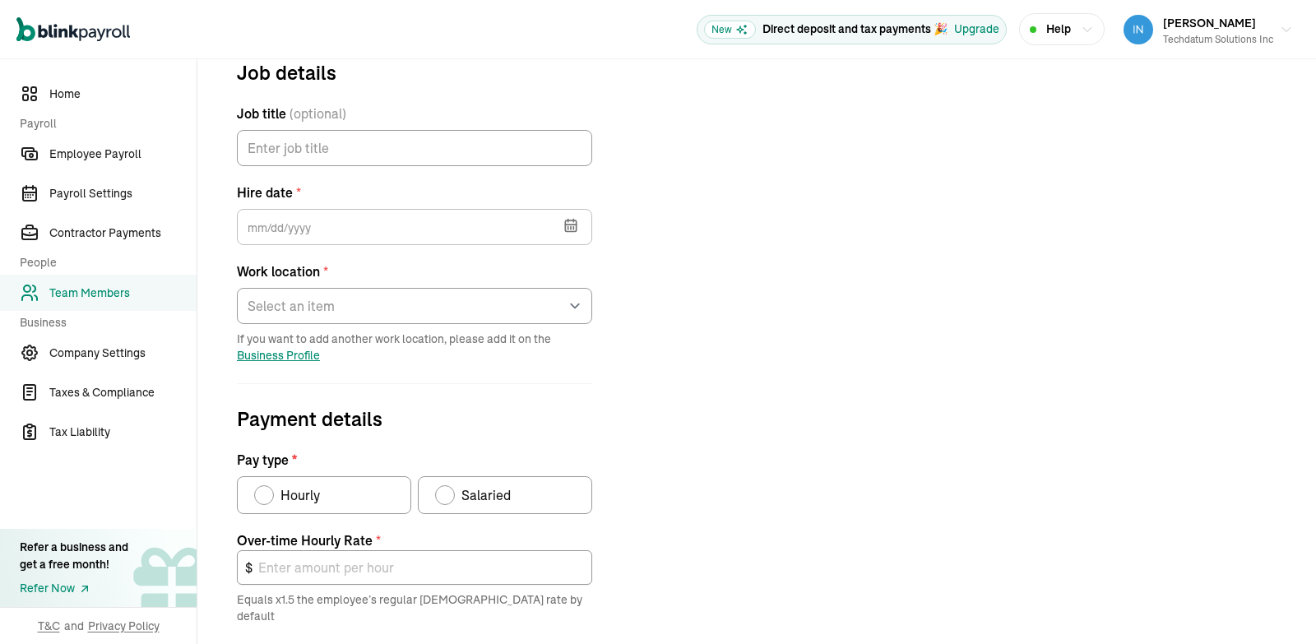
scroll to position [193, 0]
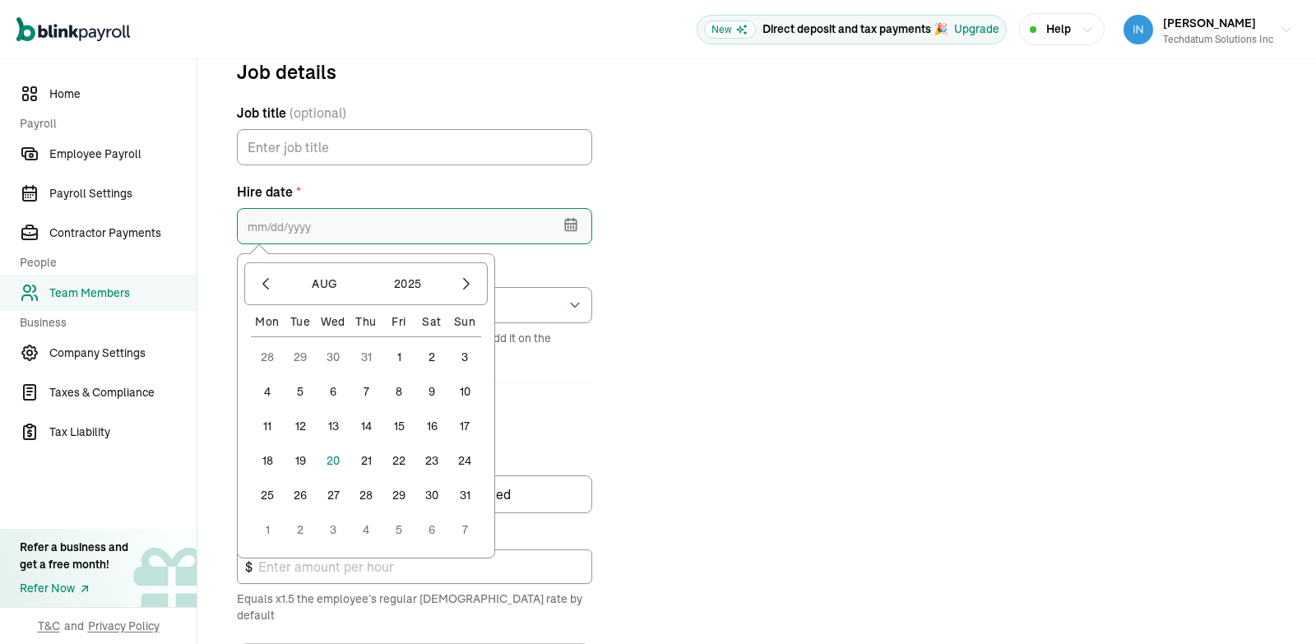
click at [385, 217] on input "text" at bounding box center [414, 226] width 355 height 36
click at [262, 278] on icon "button" at bounding box center [265, 284] width 16 height 16
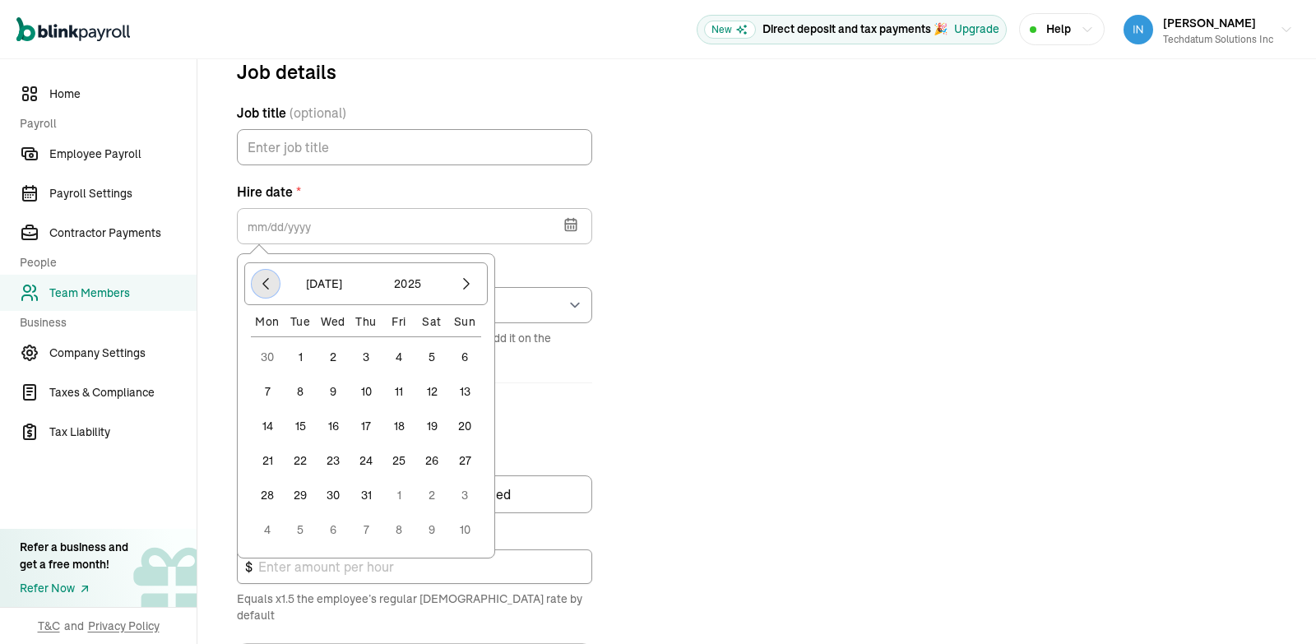
click at [262, 278] on icon "button" at bounding box center [265, 284] width 16 height 16
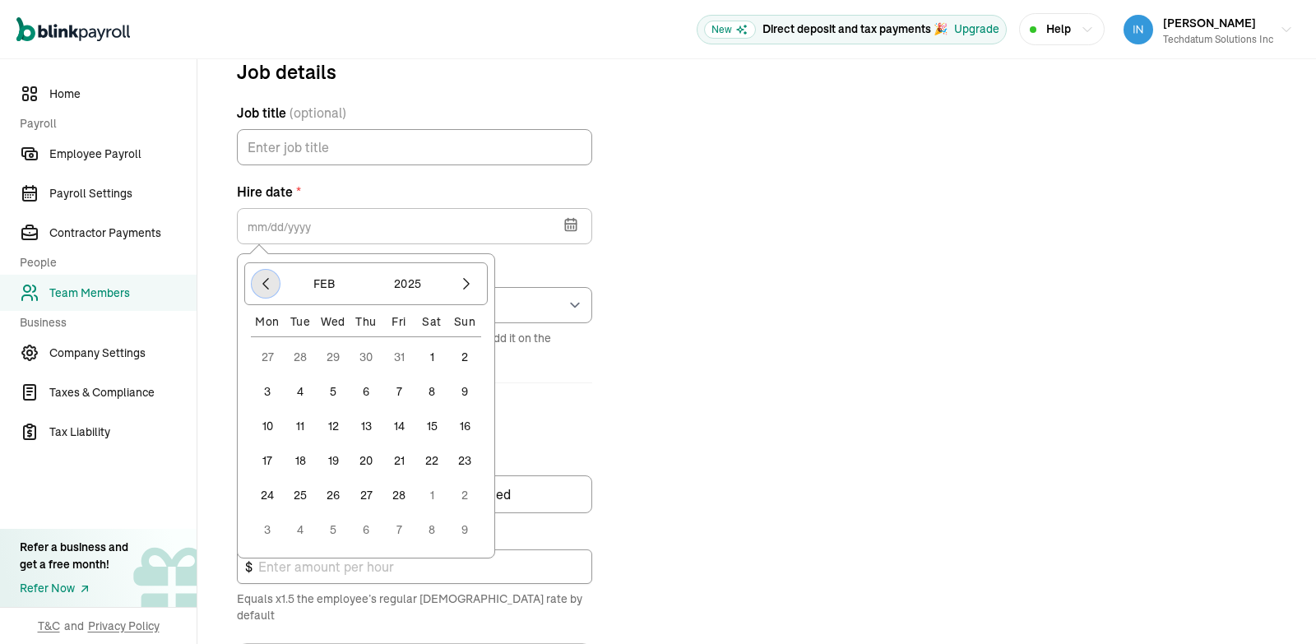
click at [262, 278] on icon "button" at bounding box center [265, 284] width 16 height 16
click at [332, 458] on button "22" at bounding box center [333, 460] width 33 height 33
type input "[DATE]"
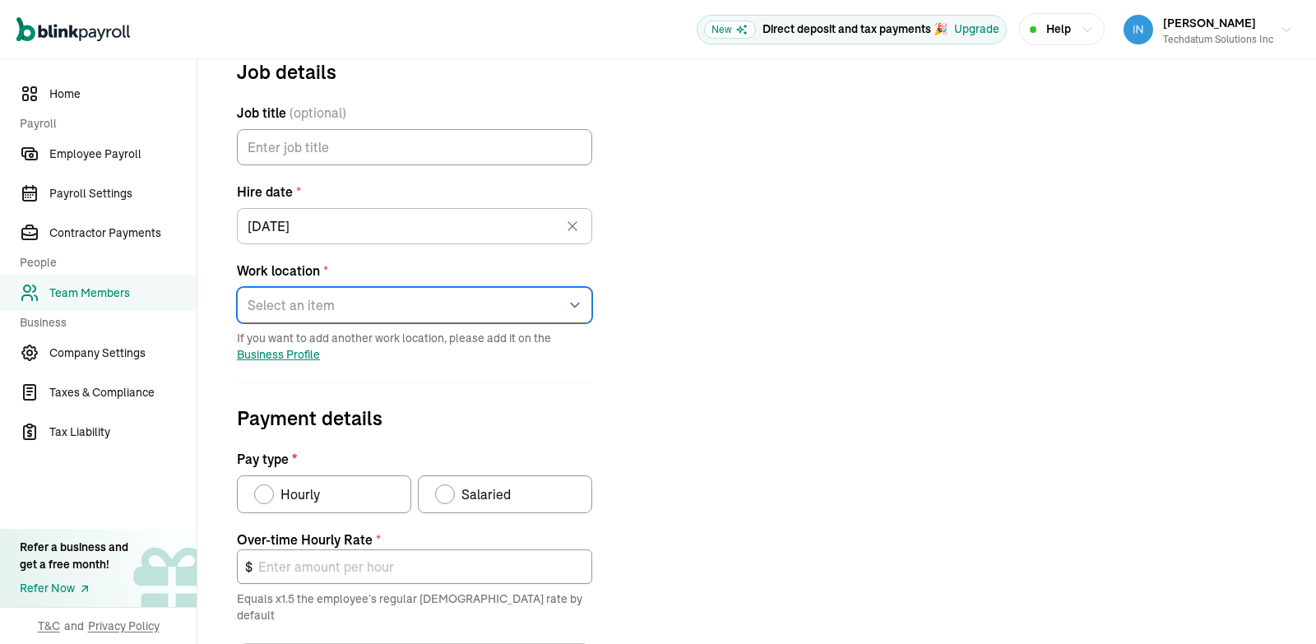
click at [237, 287] on select "Select an item [STREET_ADDRESS][PERSON_NAME] [PERSON_NAME] Hyb Ato Spa Ren Eto …" at bounding box center [414, 305] width 355 height 36
select select "[STREET_ADDRESS][PERSON_NAME]"
click option "Elx" at bounding box center [0, 0] width 0 height 0
click at [745, 322] on div "Job details Job title (optional) Hire date * [DATE] [DATE] Mon Tue Wed Thu Fri …" at bounding box center [756, 475] width 1079 height 837
click at [447, 500] on div "Pay type" at bounding box center [445, 494] width 20 height 20
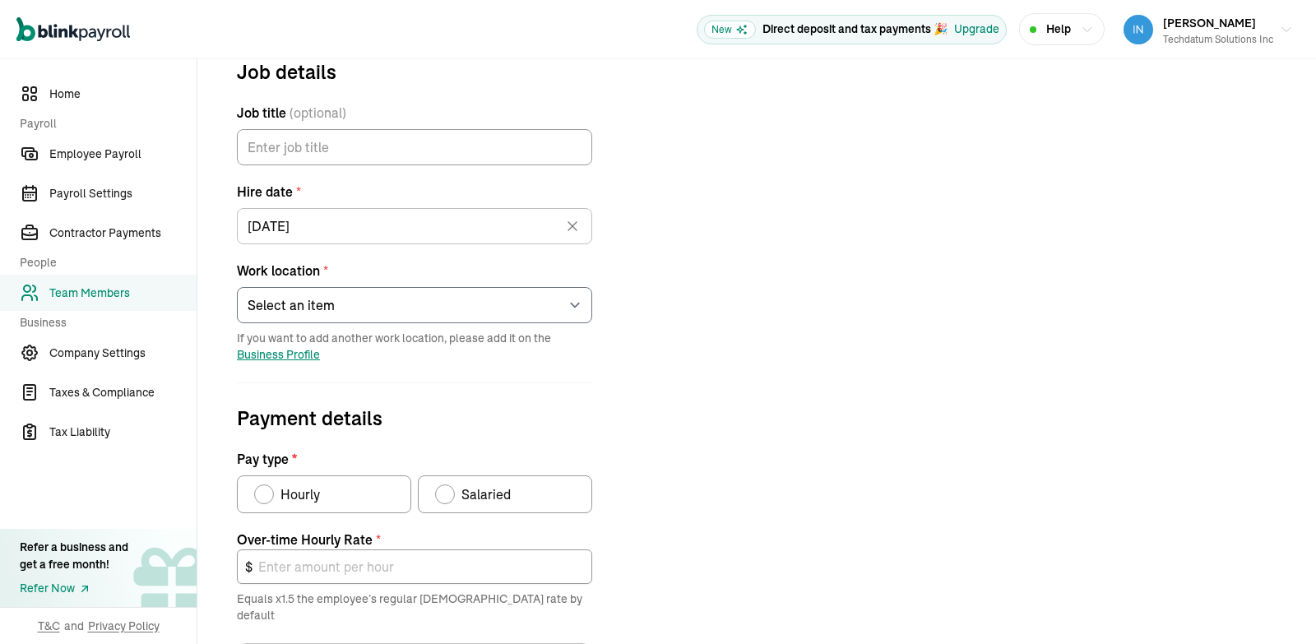
click at [447, 497] on input "Salaried" at bounding box center [440, 490] width 13 height 13
radio input "true"
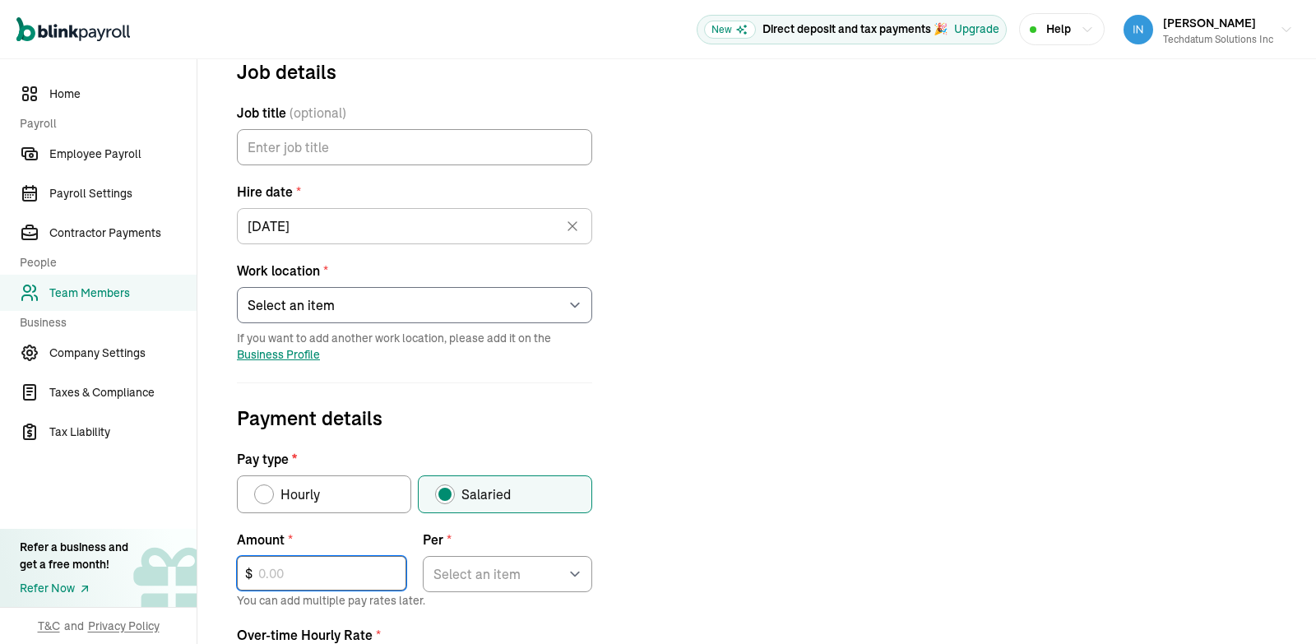
click at [329, 573] on input "text" at bounding box center [321, 573] width 169 height 35
type input "101,192"
click at [423, 556] on select "Select an item Hour Week Month Year" at bounding box center [507, 574] width 169 height 36
select select "4"
click option "Year" at bounding box center [0, 0] width 0 height 0
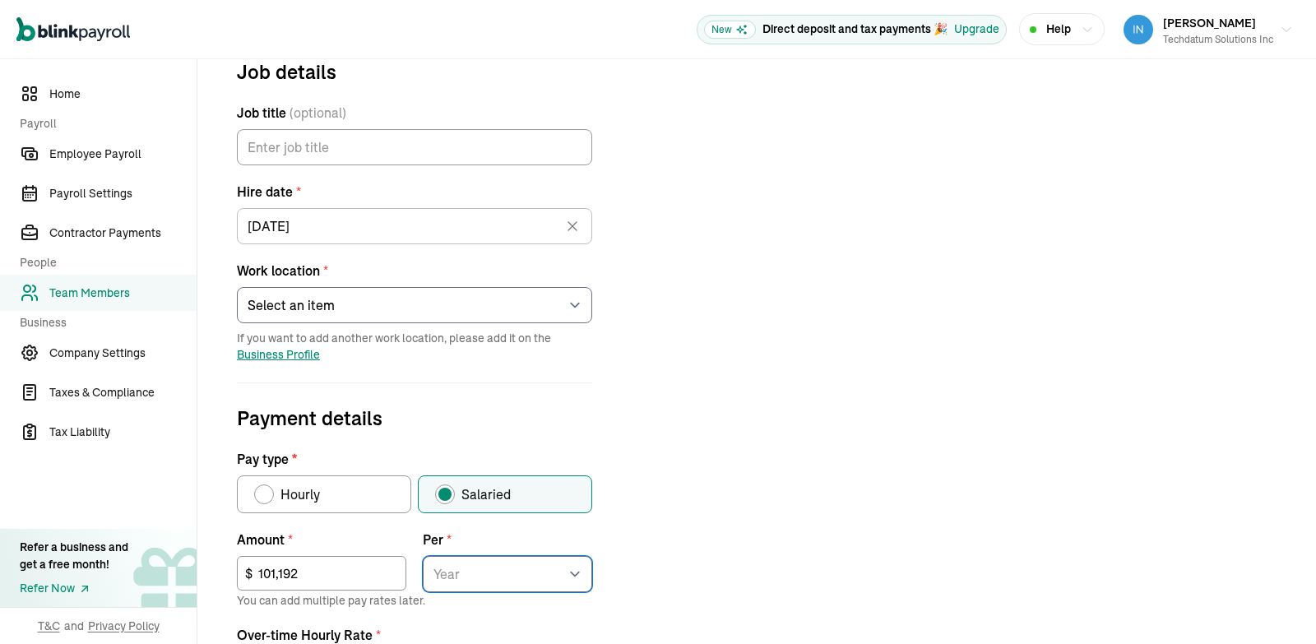
type input "72.97"
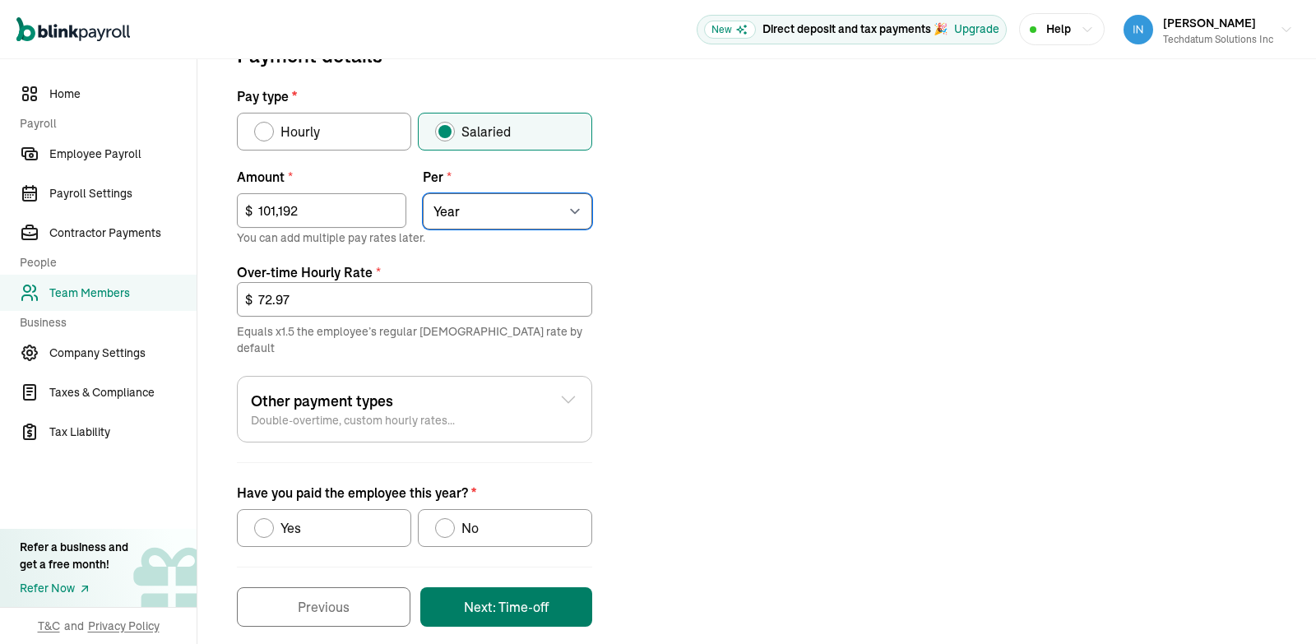
scroll to position [555, 0]
click at [475, 519] on span "No" at bounding box center [469, 529] width 17 height 20
click at [447, 518] on input "No" at bounding box center [440, 524] width 13 height 13
radio input "true"
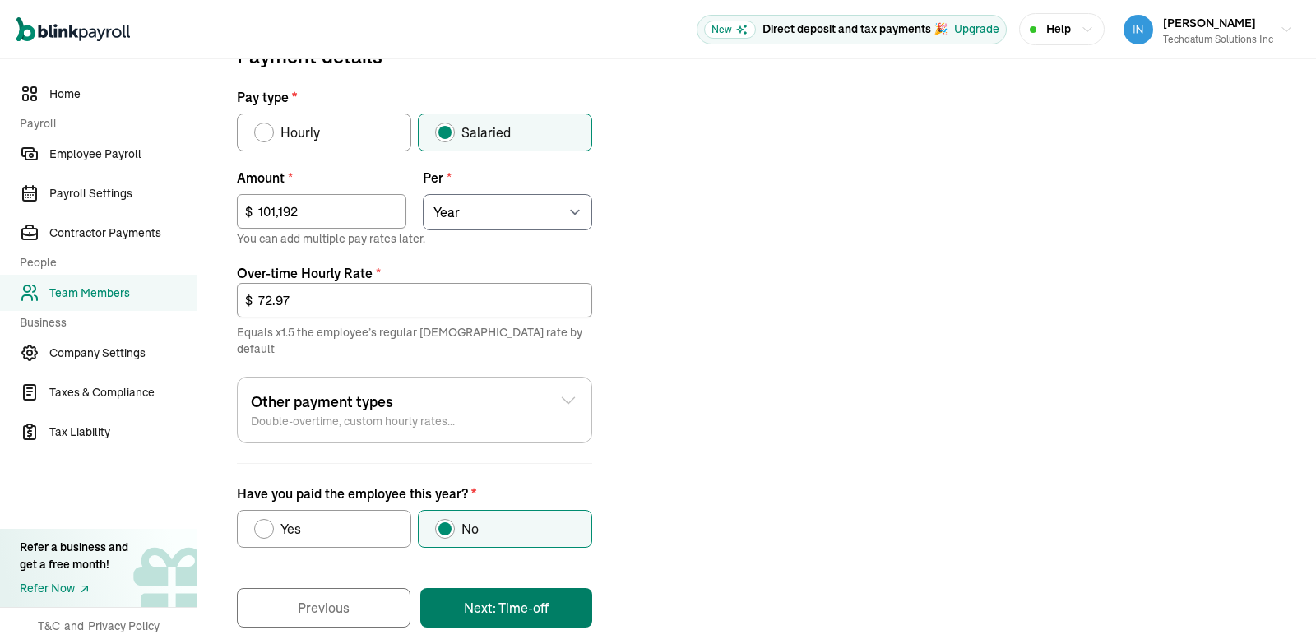
click at [542, 588] on button "Next: Time-off" at bounding box center [506, 607] width 172 height 39
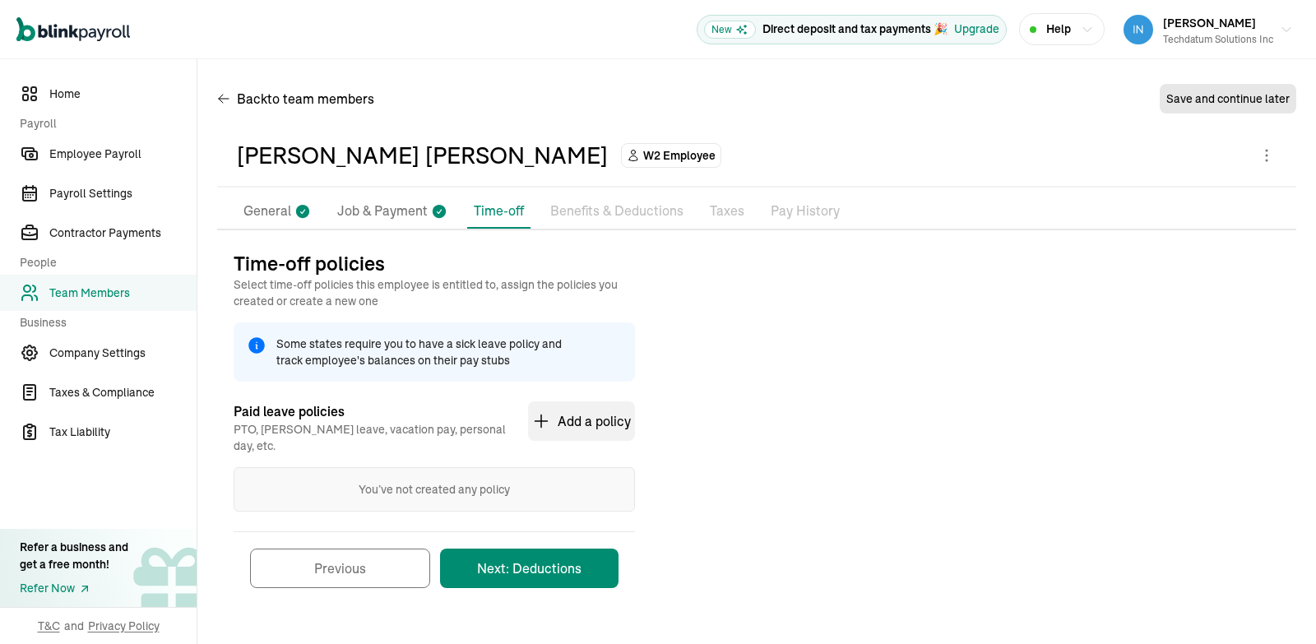
click at [555, 554] on button "Next: Deductions" at bounding box center [529, 568] width 178 height 39
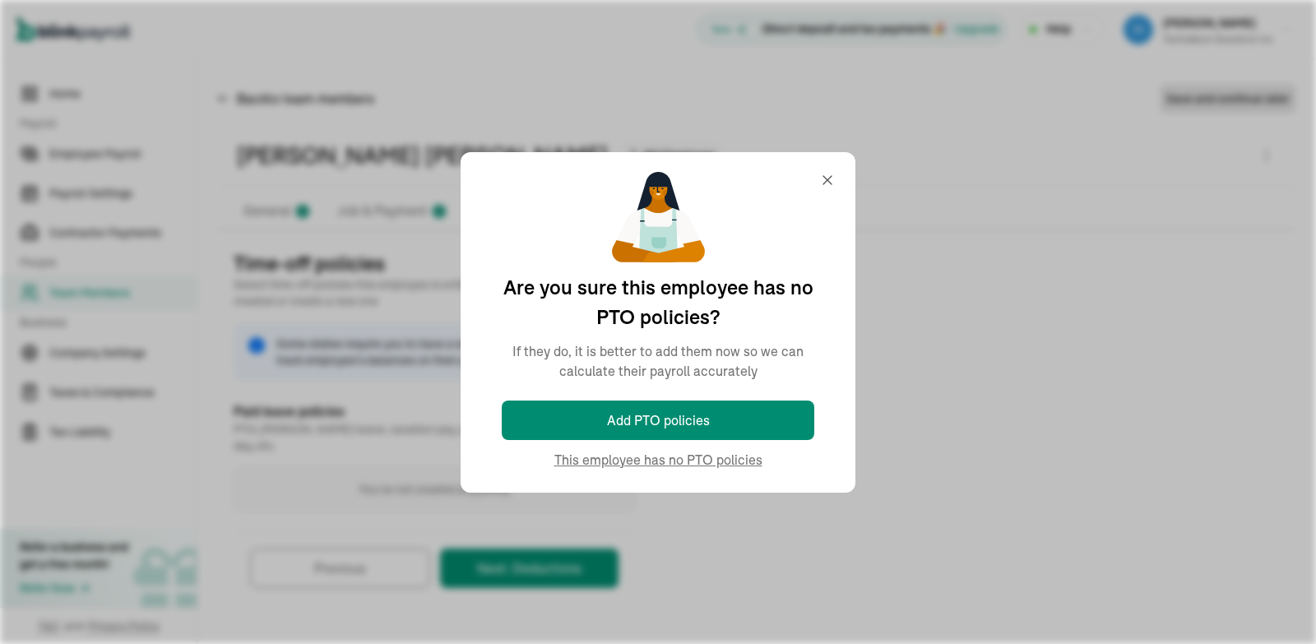
click at [678, 464] on div "Time-off policies Select time-off policies this employee is entitled to, assign…" at bounding box center [756, 427] width 1079 height 355
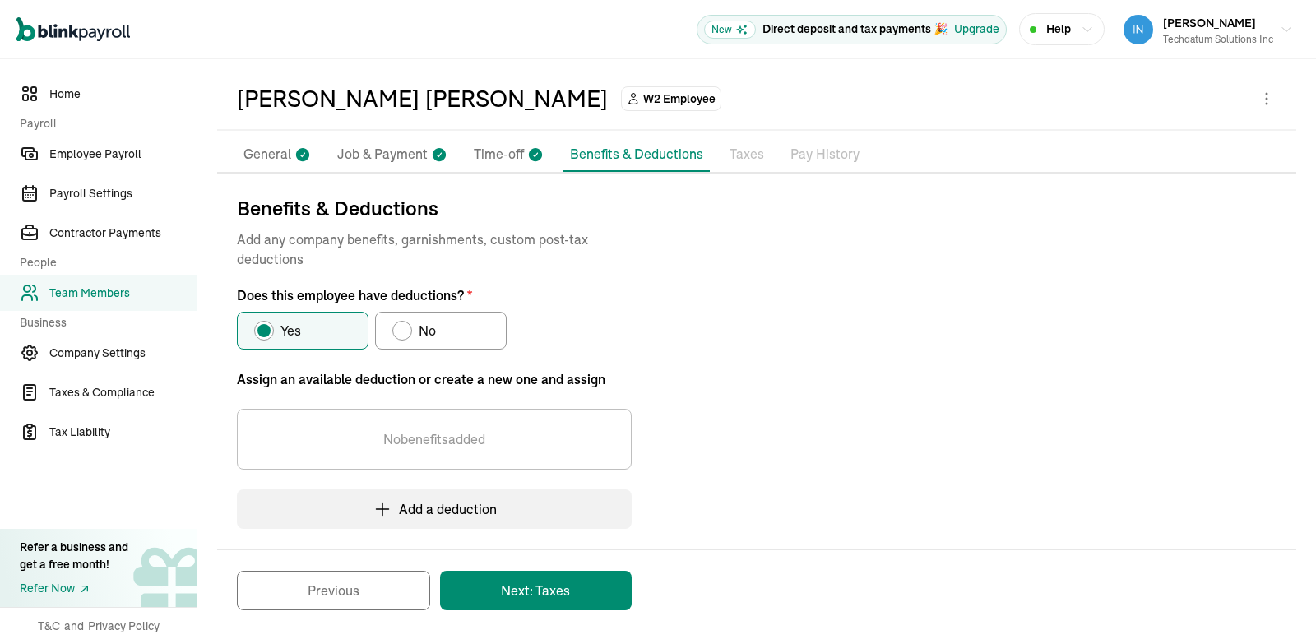
scroll to position [58, 0]
click at [462, 324] on label "No" at bounding box center [441, 330] width 132 height 38
click at [405, 324] on input "No" at bounding box center [398, 325] width 13 height 13
radio input "true"
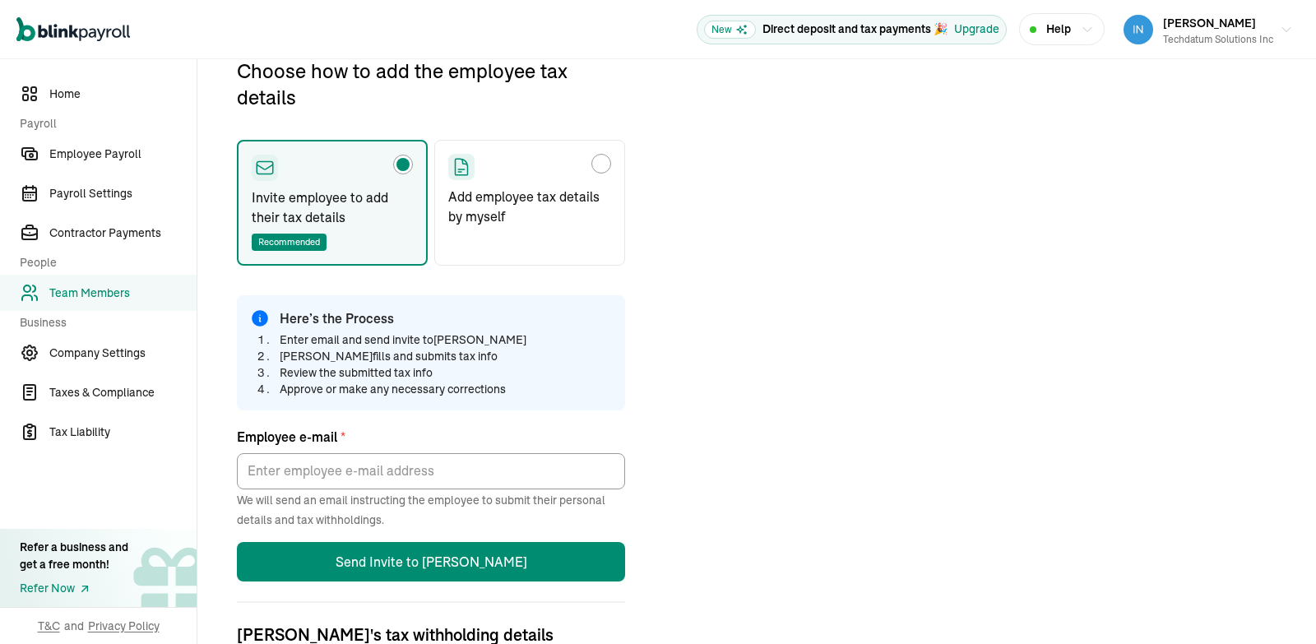
scroll to position [193, 0]
click at [586, 166] on div "Choose how to add the employee tax details" at bounding box center [529, 166] width 163 height 26
click at [461, 165] on input "Add employee tax details by myself" at bounding box center [453, 158] width 13 height 13
radio input "true"
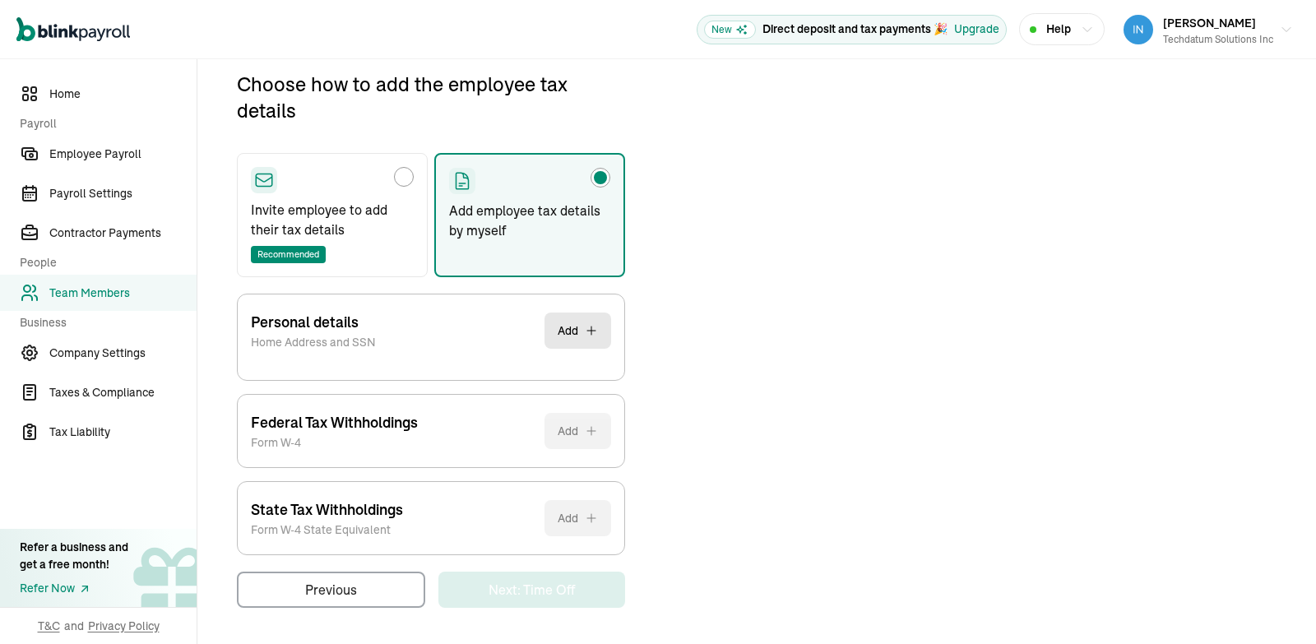
scroll to position [177, 0]
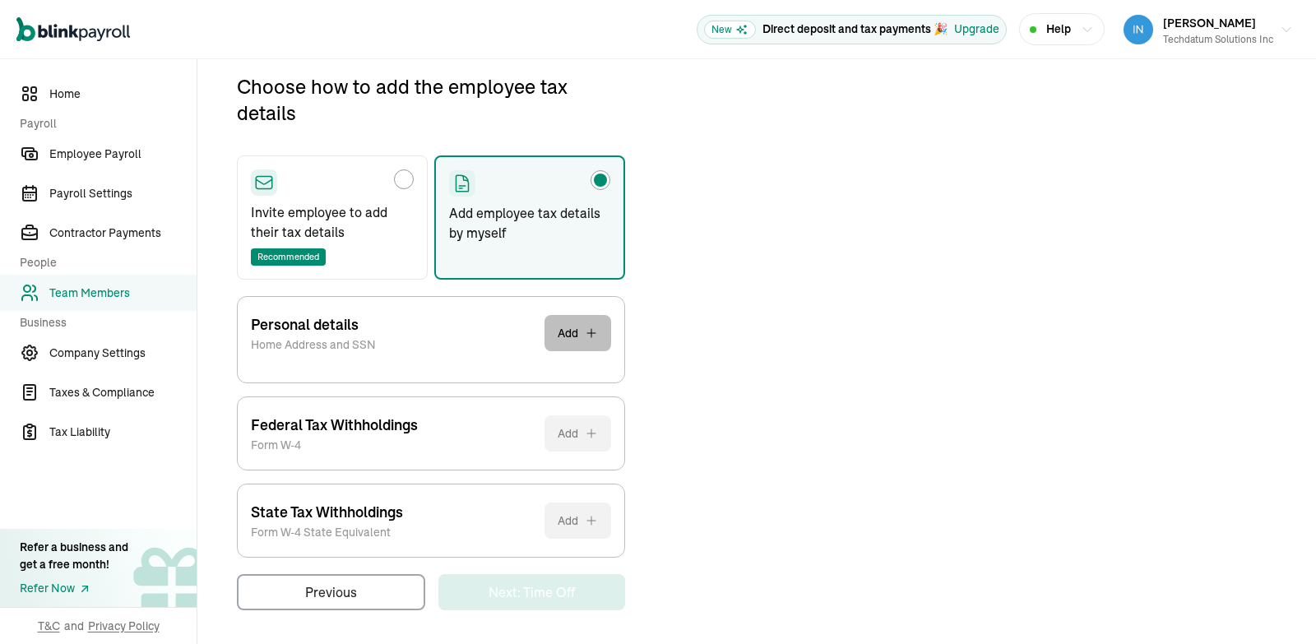
click at [567, 334] on button "Add" at bounding box center [578, 333] width 67 height 36
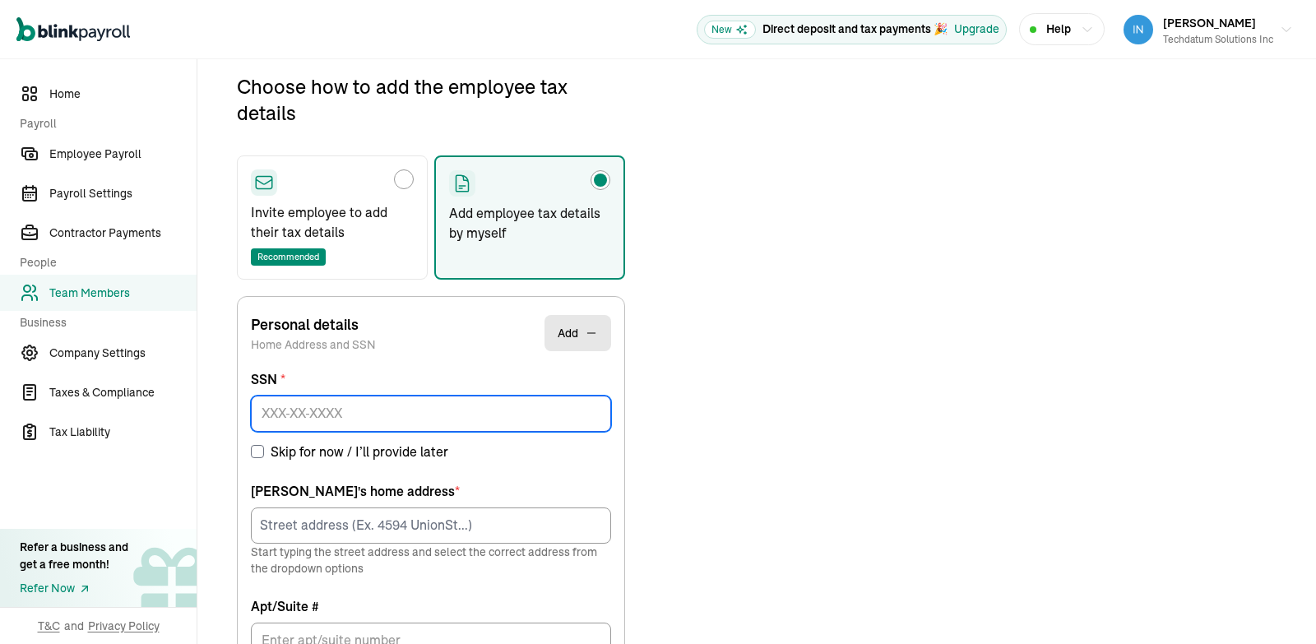
click at [426, 415] on input at bounding box center [431, 414] width 360 height 36
paste input "187-95-6878"
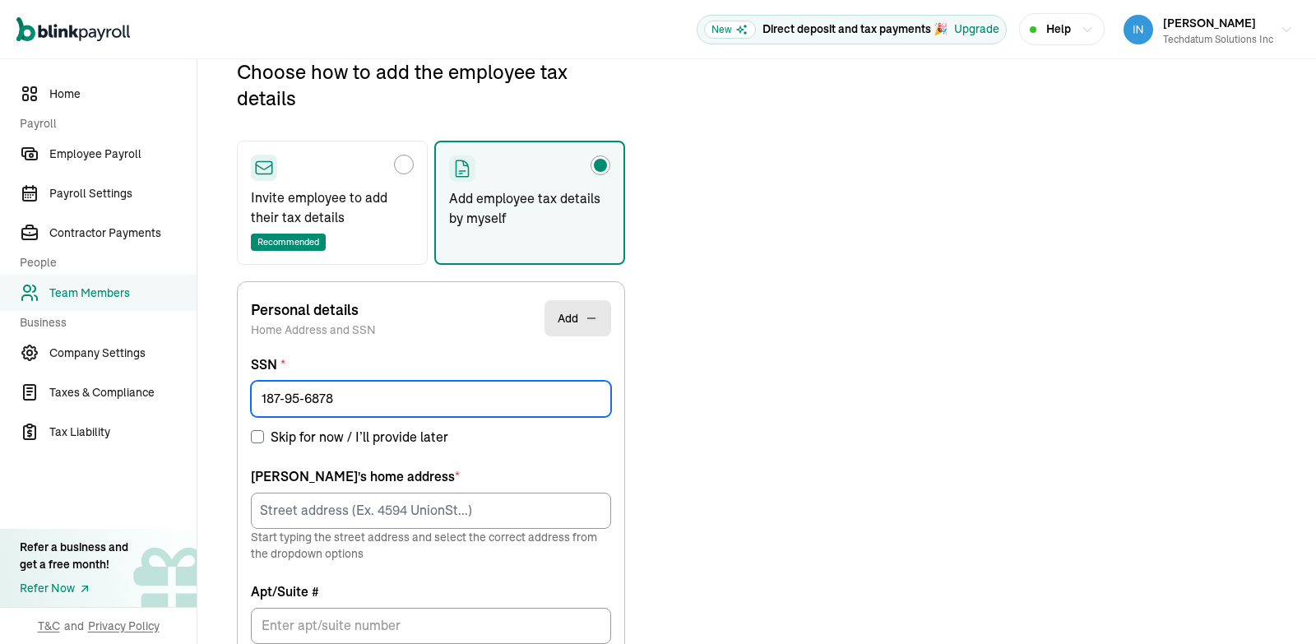
scroll to position [193, 0]
type input "187-95-6878"
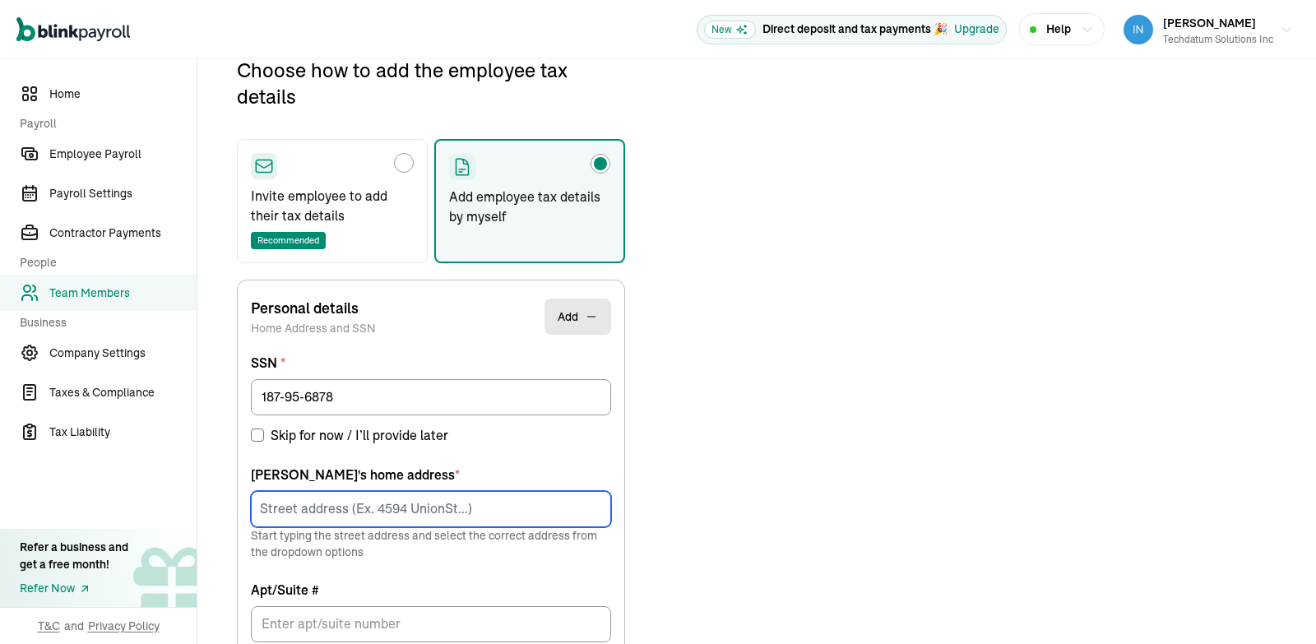
click at [362, 503] on input at bounding box center [431, 509] width 360 height 36
paste input "[STREET_ADDRESS]"
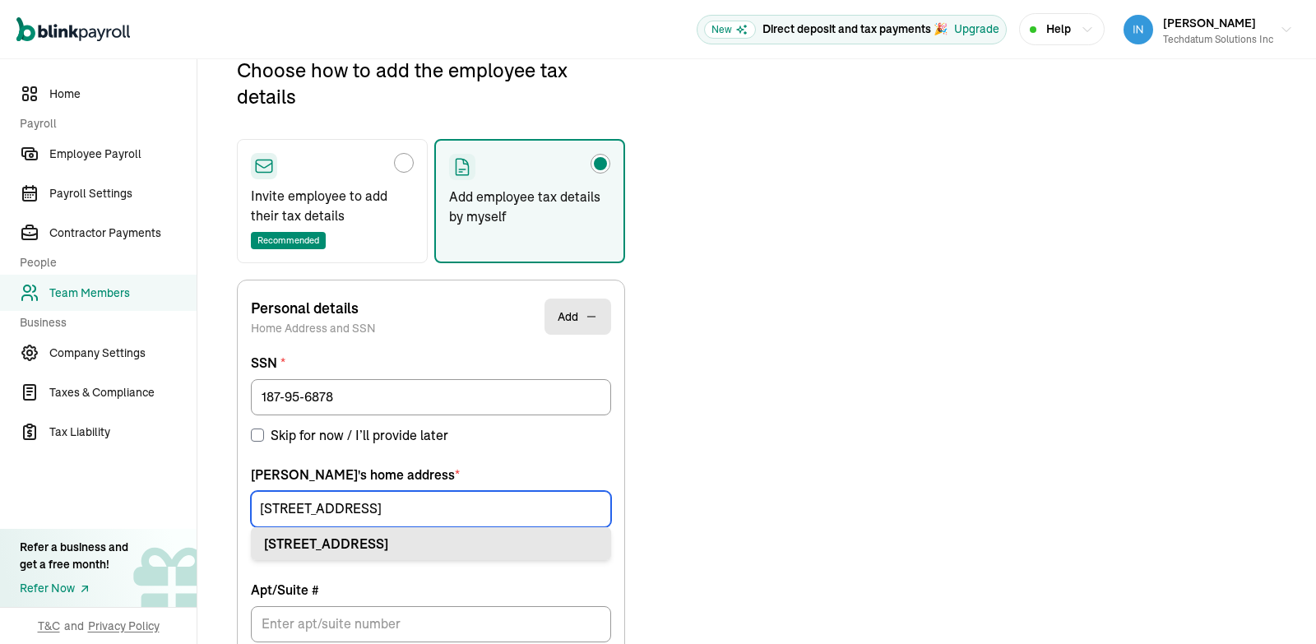
type input "[STREET_ADDRESS]"
click at [384, 540] on div "[STREET_ADDRESS]" at bounding box center [431, 544] width 334 height 20
type input "Prosper"
type input "[GEOGRAPHIC_DATA]"
type input "75078"
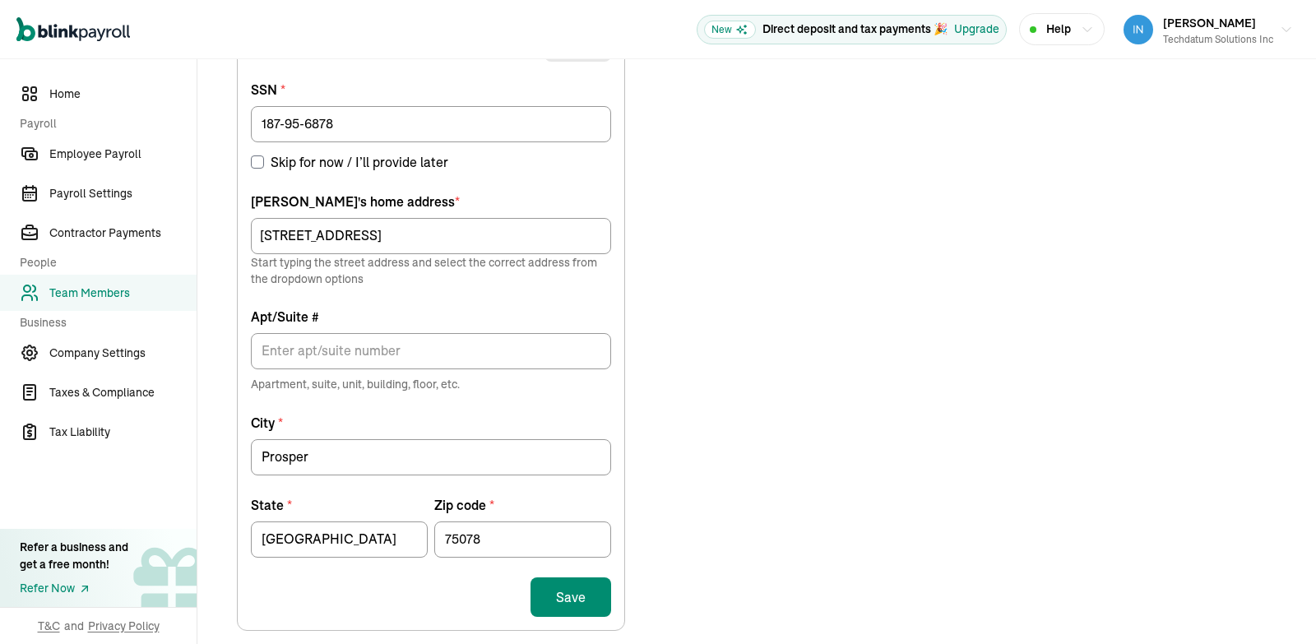
scroll to position [474, 0]
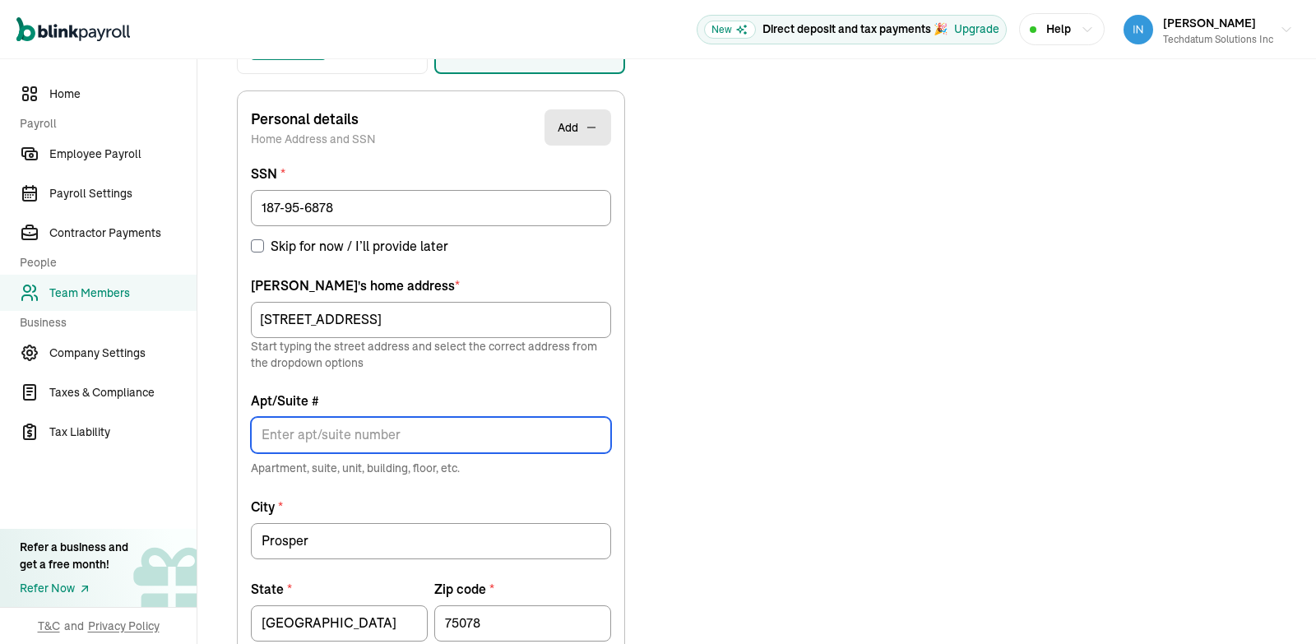
click at [571, 438] on input "Apt/Suite #" at bounding box center [431, 435] width 360 height 36
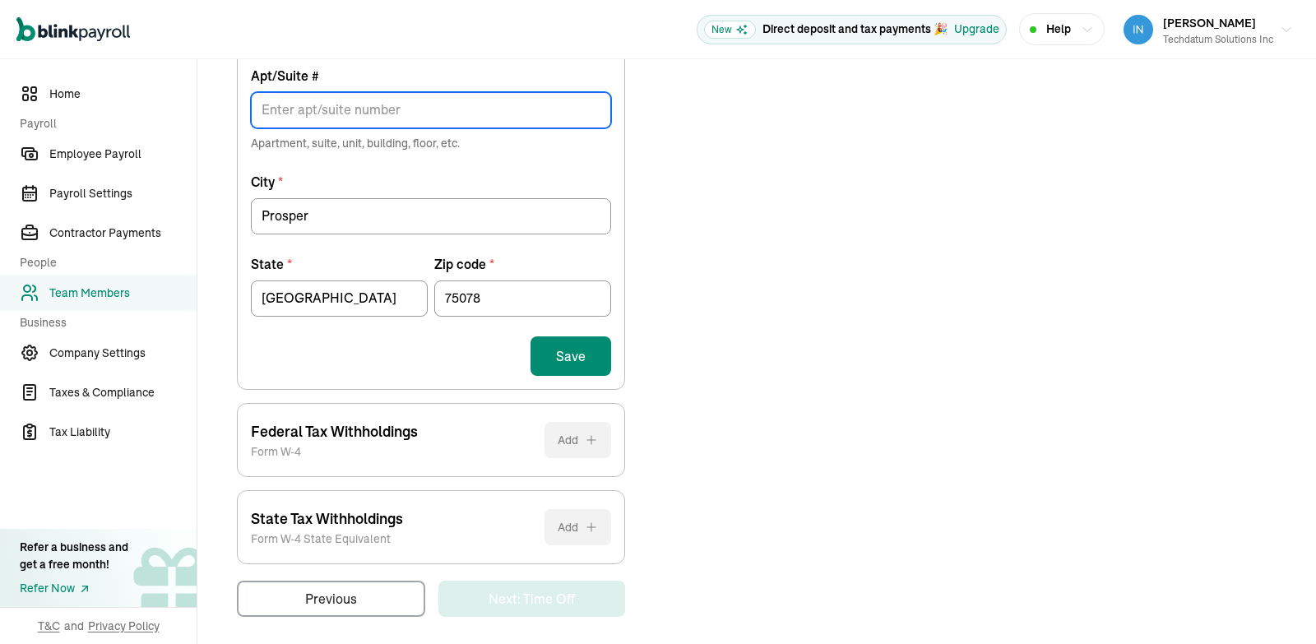
scroll to position [712, 0]
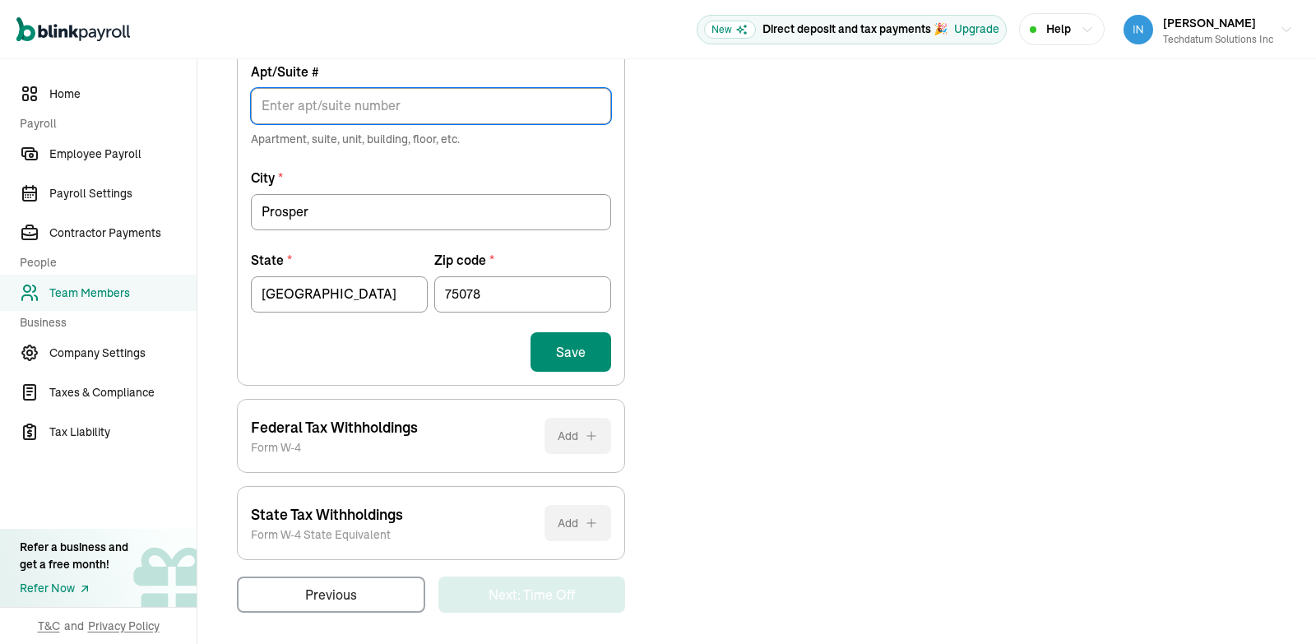
click at [565, 355] on button "Save" at bounding box center [571, 351] width 81 height 39
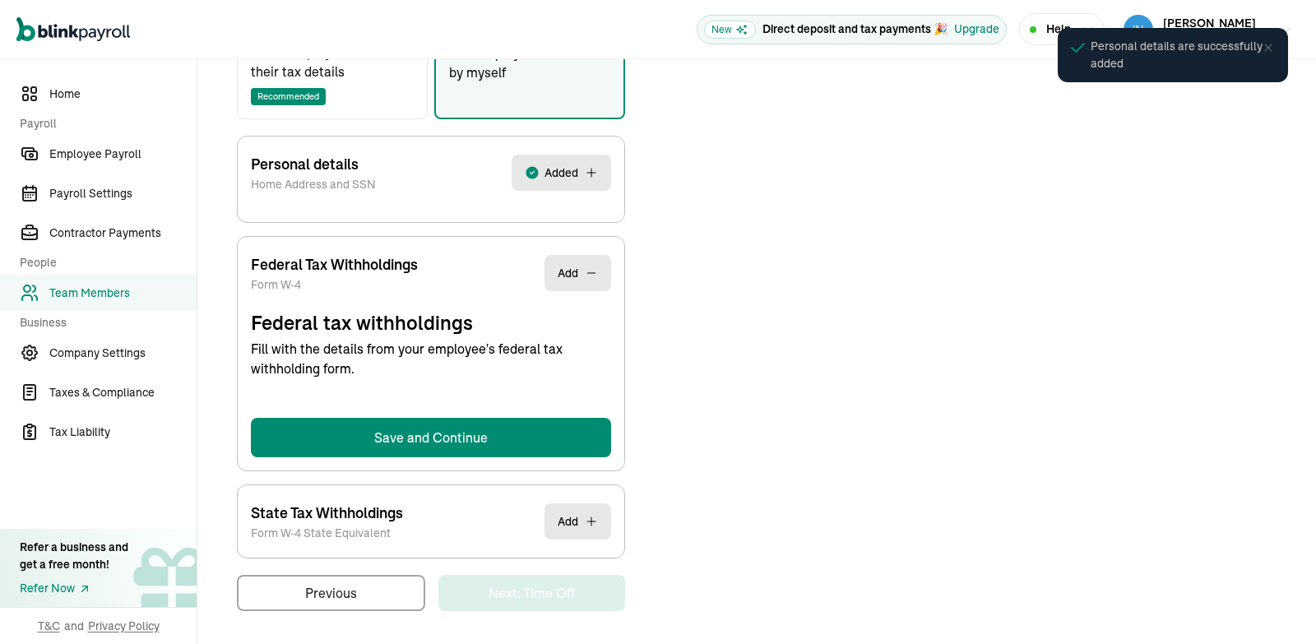
select select "S"
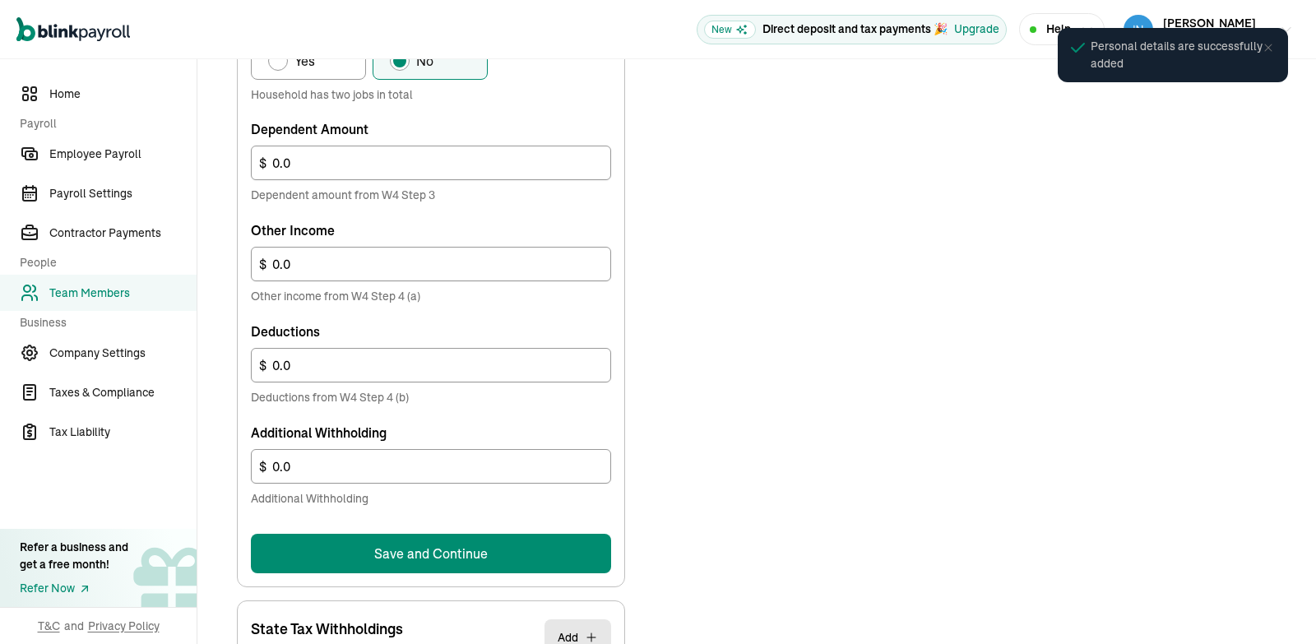
scroll to position [966, 0]
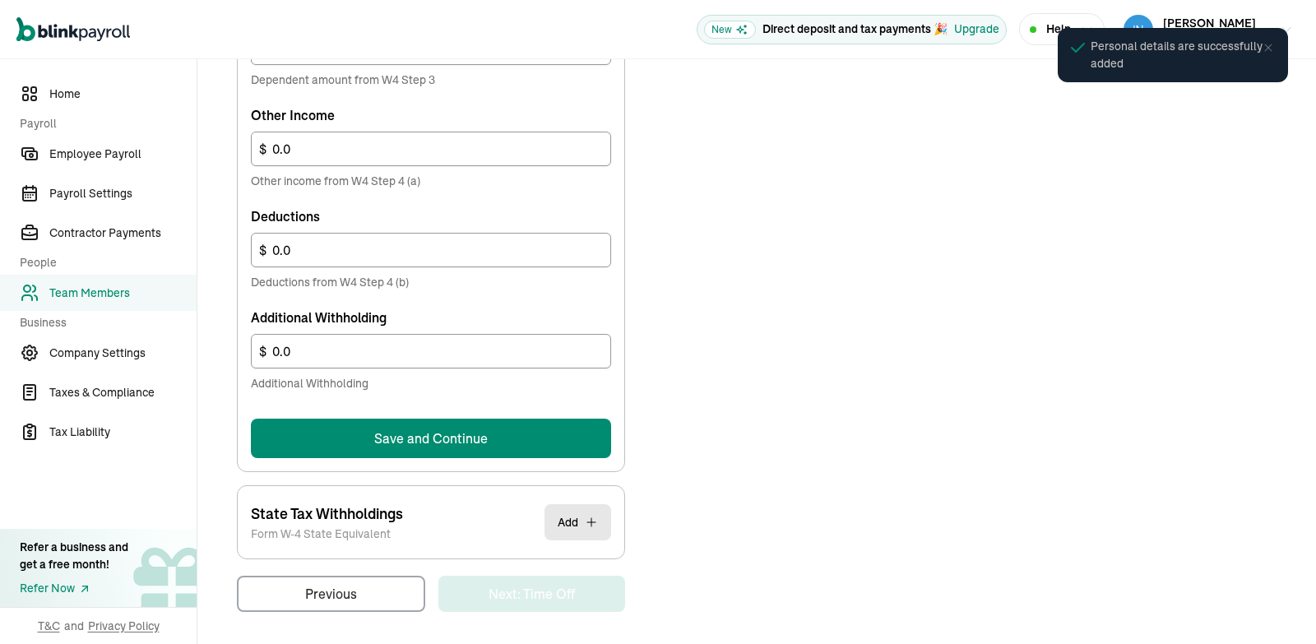
click at [512, 436] on button "Save and Continue" at bounding box center [431, 438] width 360 height 39
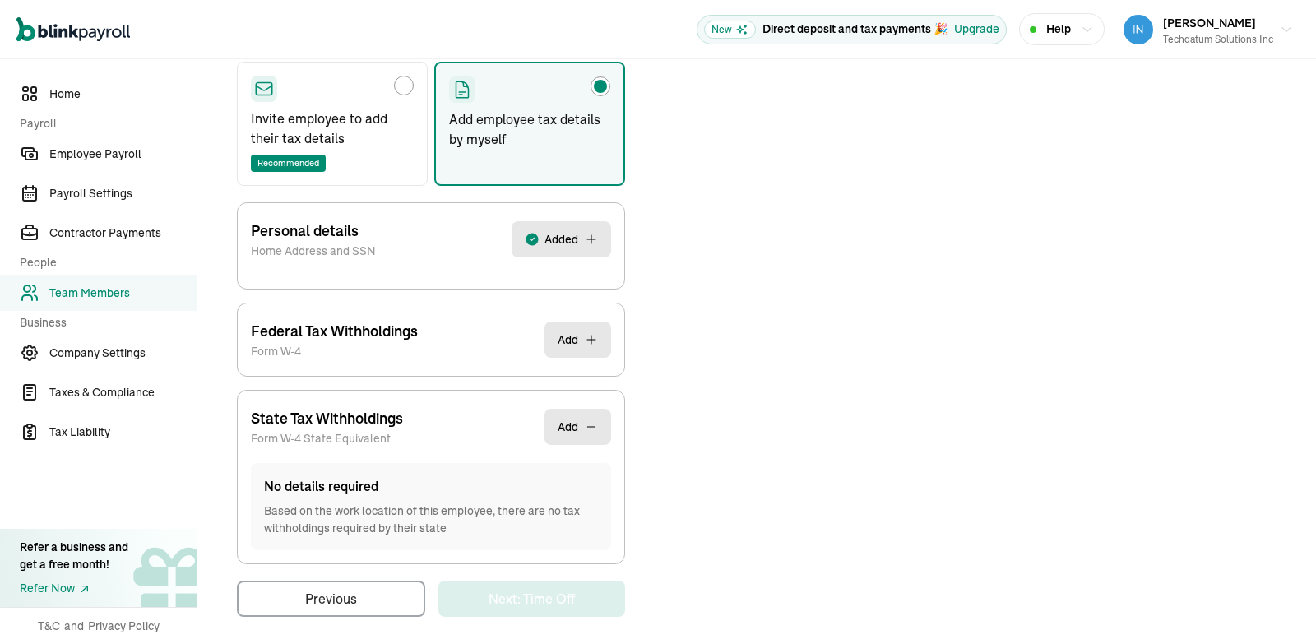
scroll to position [276, 0]
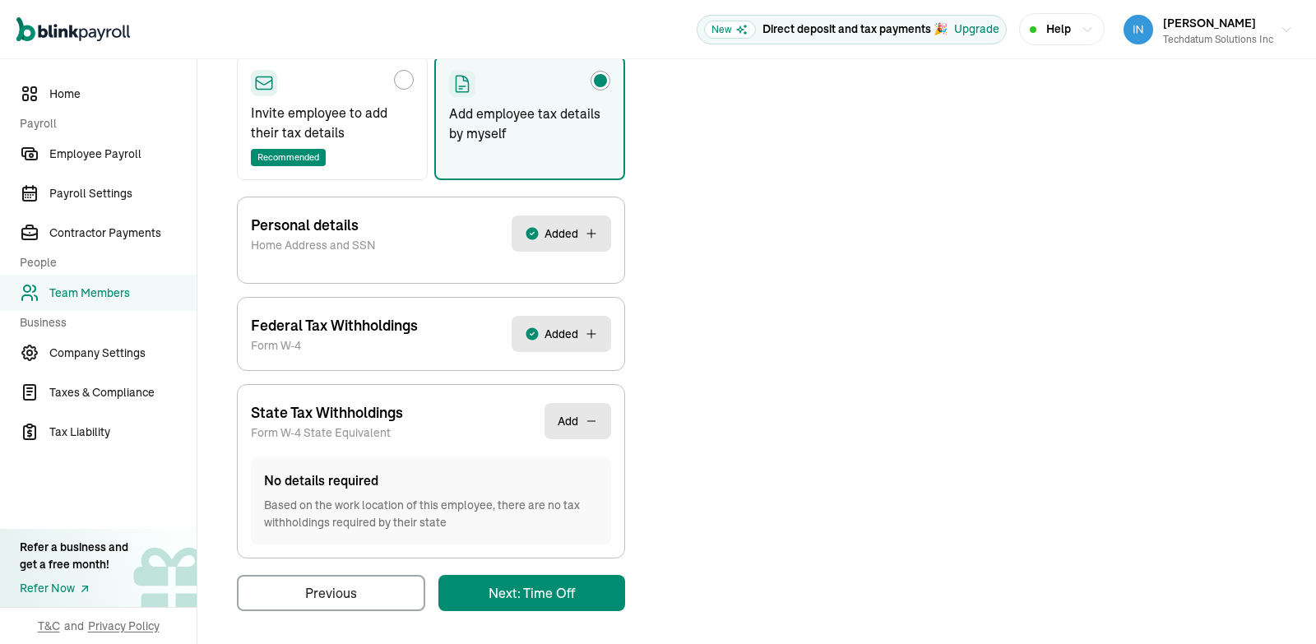
click at [570, 595] on main "Back to team members Save and continue later [PERSON_NAME] [PERSON_NAME] W2 Emp…" at bounding box center [756, 215] width 1119 height 865
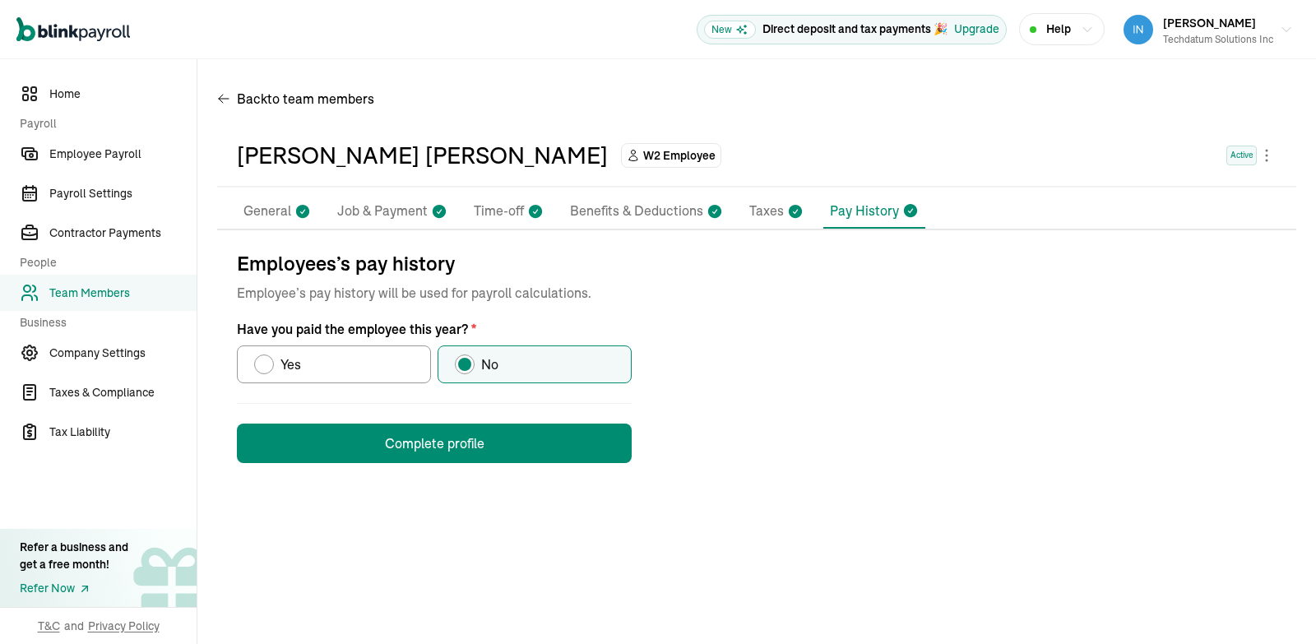
scroll to position [0, 0]
click at [545, 429] on button "Complete profile" at bounding box center [434, 443] width 395 height 39
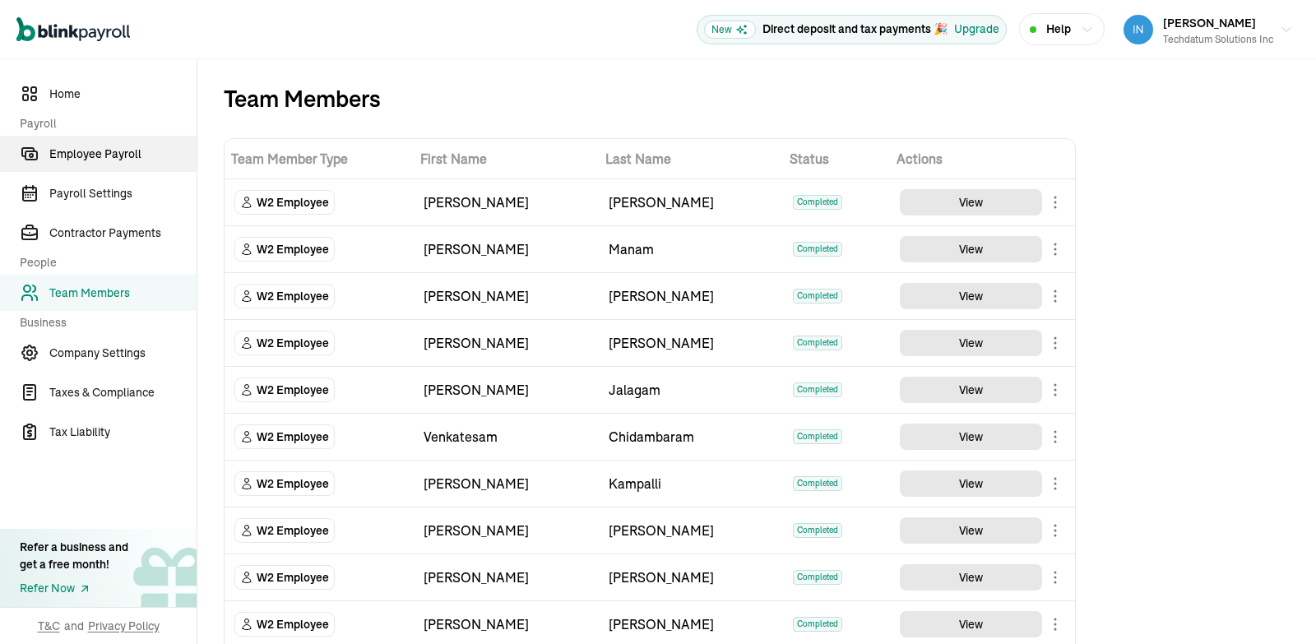
click at [119, 158] on span "Employee Payroll" at bounding box center [122, 154] width 147 height 17
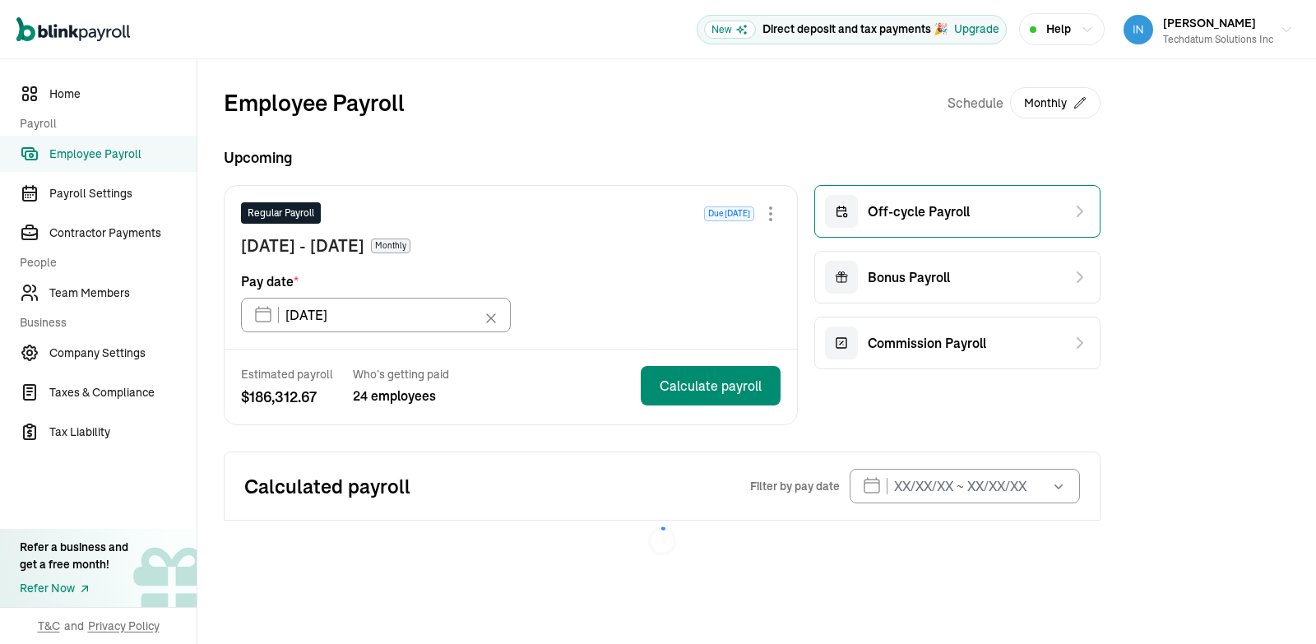
click at [932, 213] on span "Off-cycle Payroll" at bounding box center [919, 212] width 102 height 20
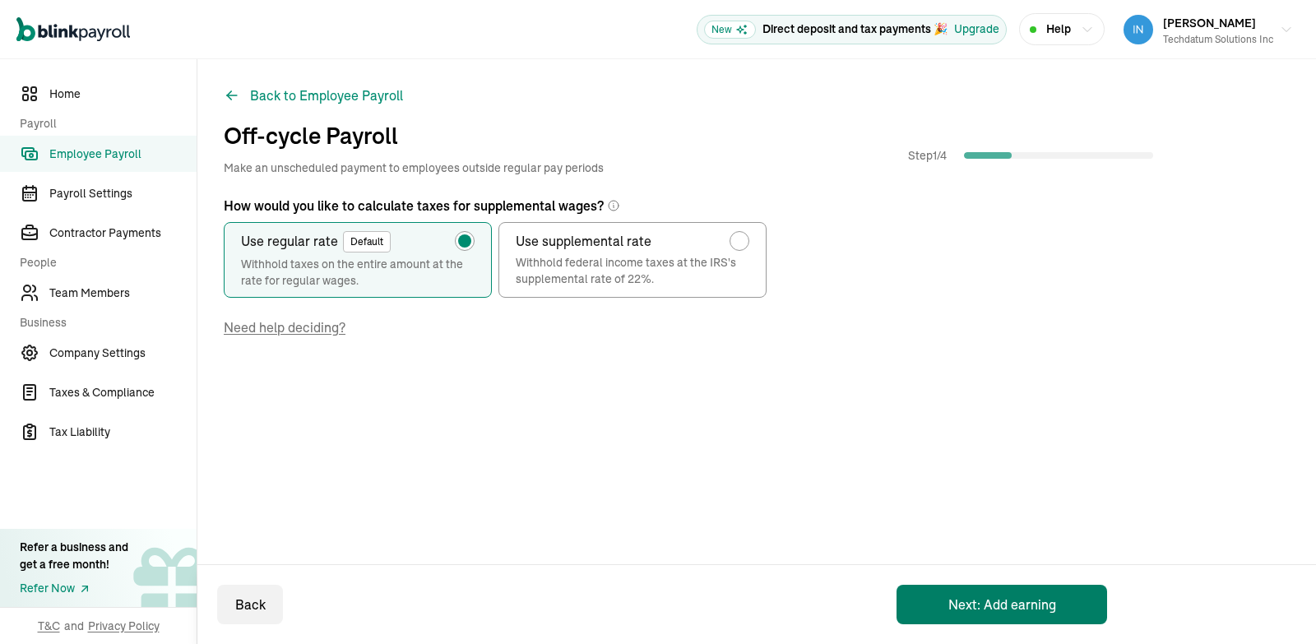
click at [999, 596] on button "Next: Add earning" at bounding box center [1002, 604] width 211 height 39
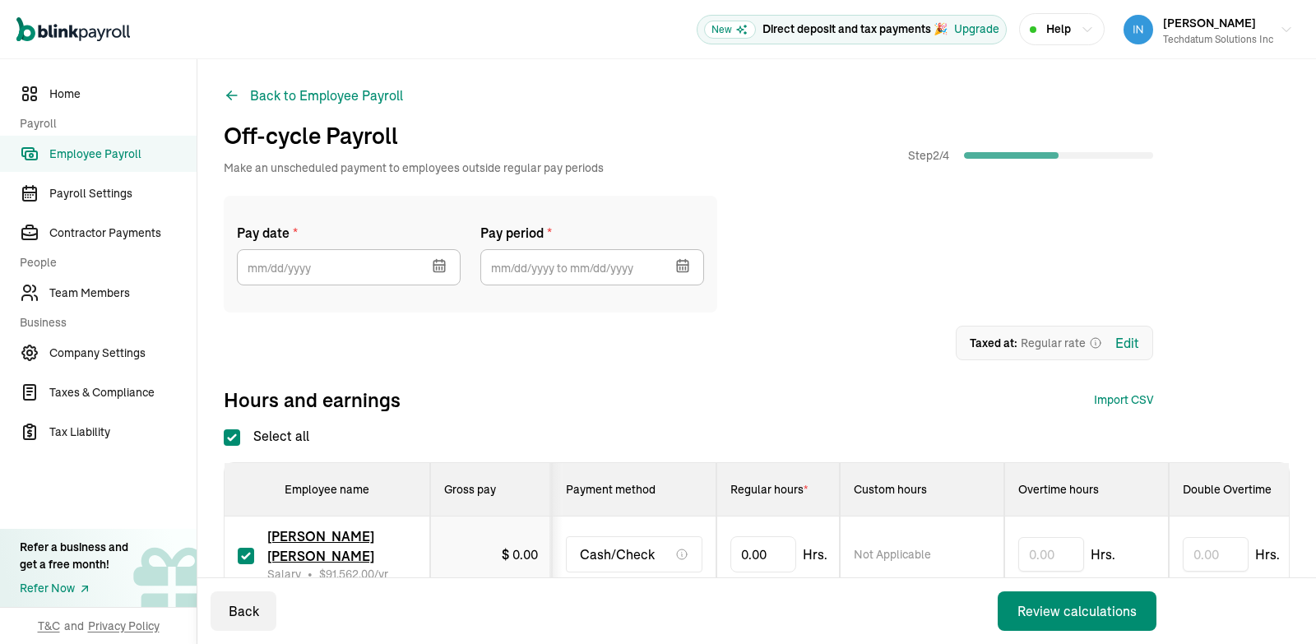
click at [437, 267] on icon "button" at bounding box center [437, 268] width 0 height 2
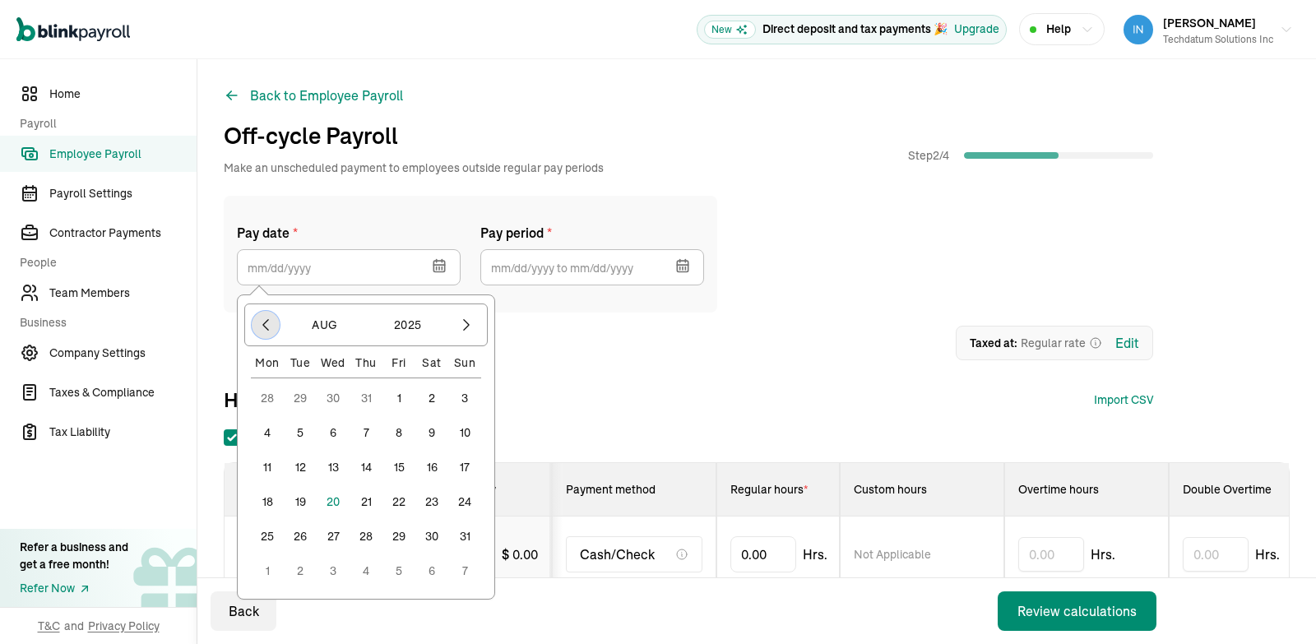
click at [265, 322] on icon "button" at bounding box center [265, 325] width 16 height 16
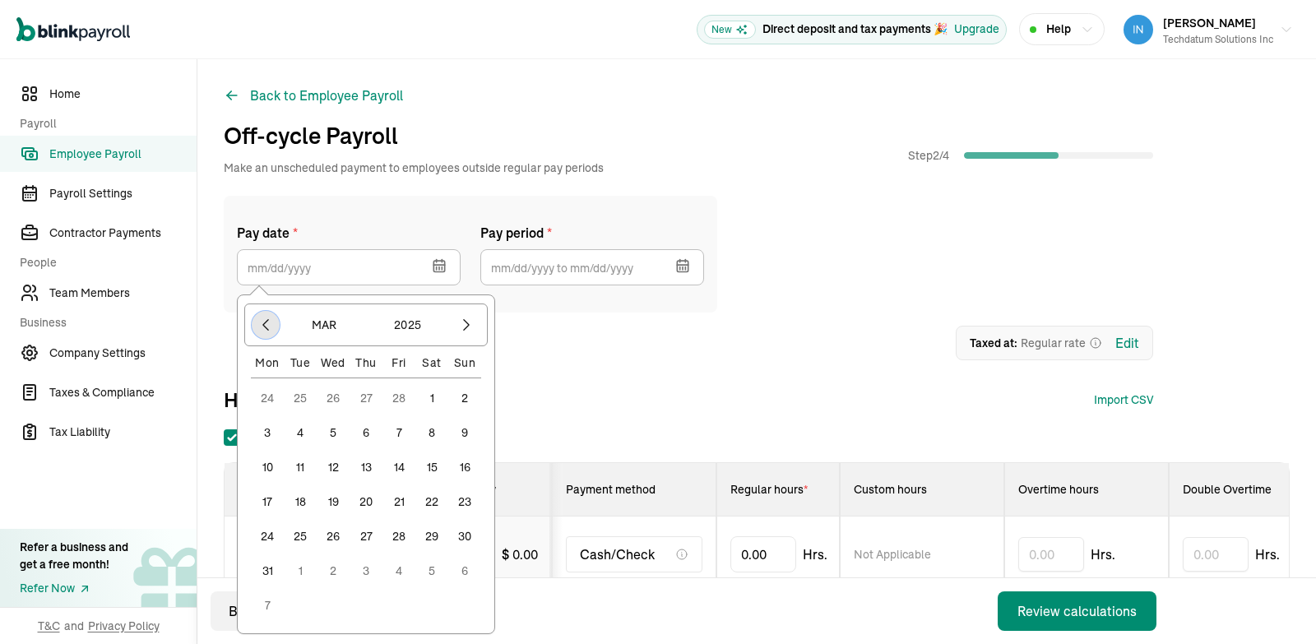
click at [265, 322] on icon "button" at bounding box center [265, 325] width 16 height 16
click at [465, 323] on icon "button" at bounding box center [466, 325] width 16 height 16
click at [266, 325] on icon "button" at bounding box center [265, 325] width 16 height 16
click at [401, 534] on button "31" at bounding box center [398, 536] width 33 height 33
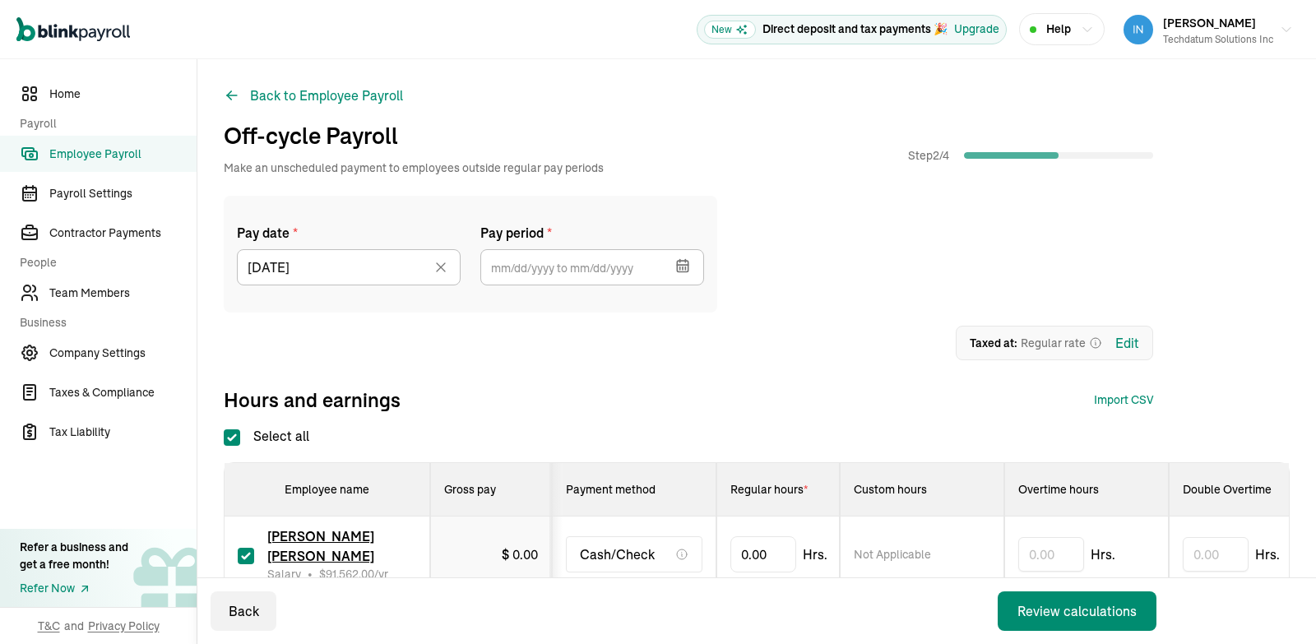
click at [683, 262] on icon "button" at bounding box center [682, 266] width 11 height 11
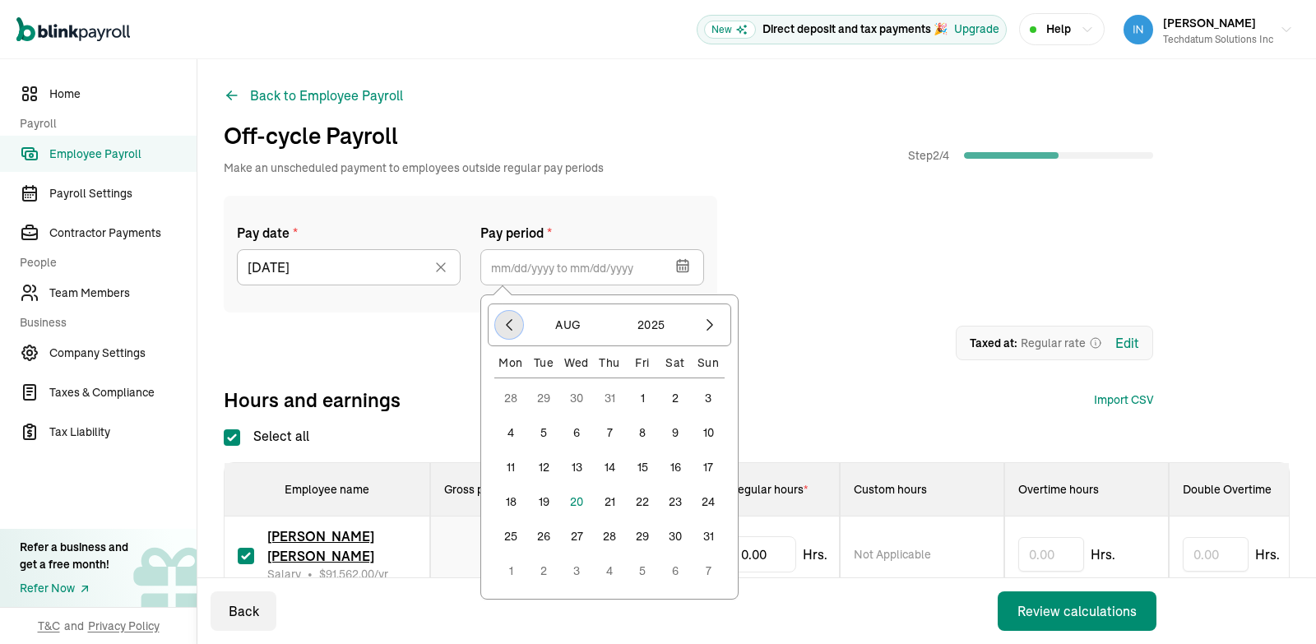
click at [512, 327] on icon "button" at bounding box center [509, 325] width 16 height 16
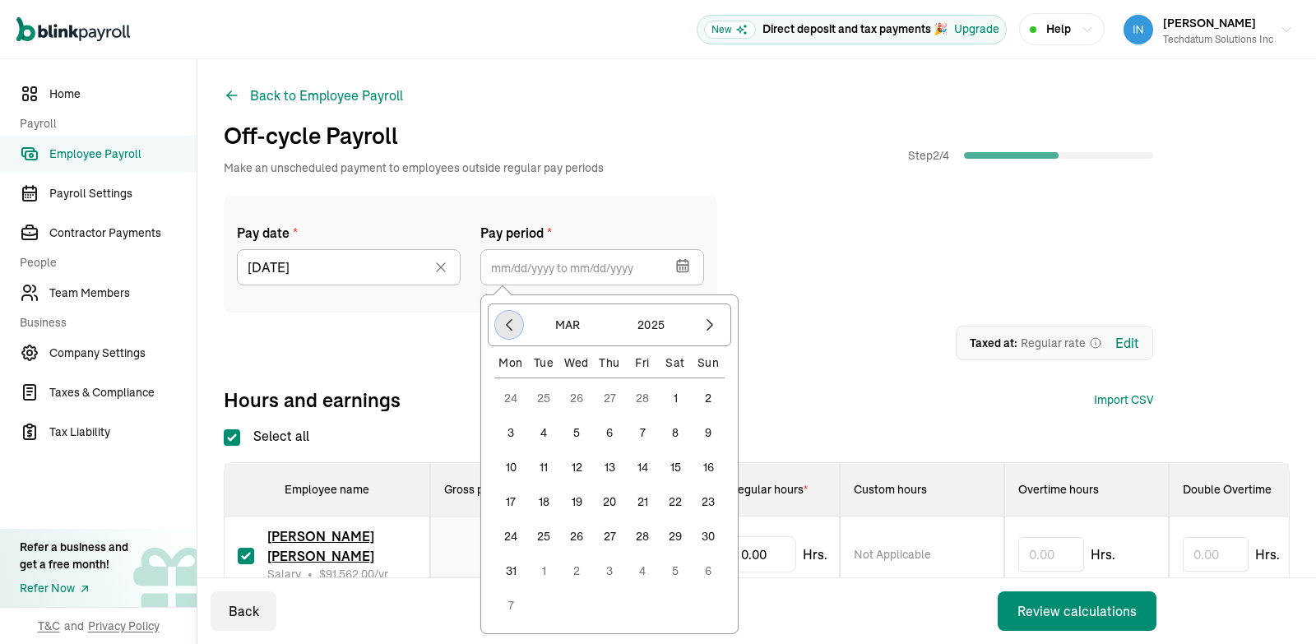
click at [512, 327] on icon "button" at bounding box center [509, 325] width 16 height 16
click at [583, 395] on button "1" at bounding box center [576, 398] width 33 height 33
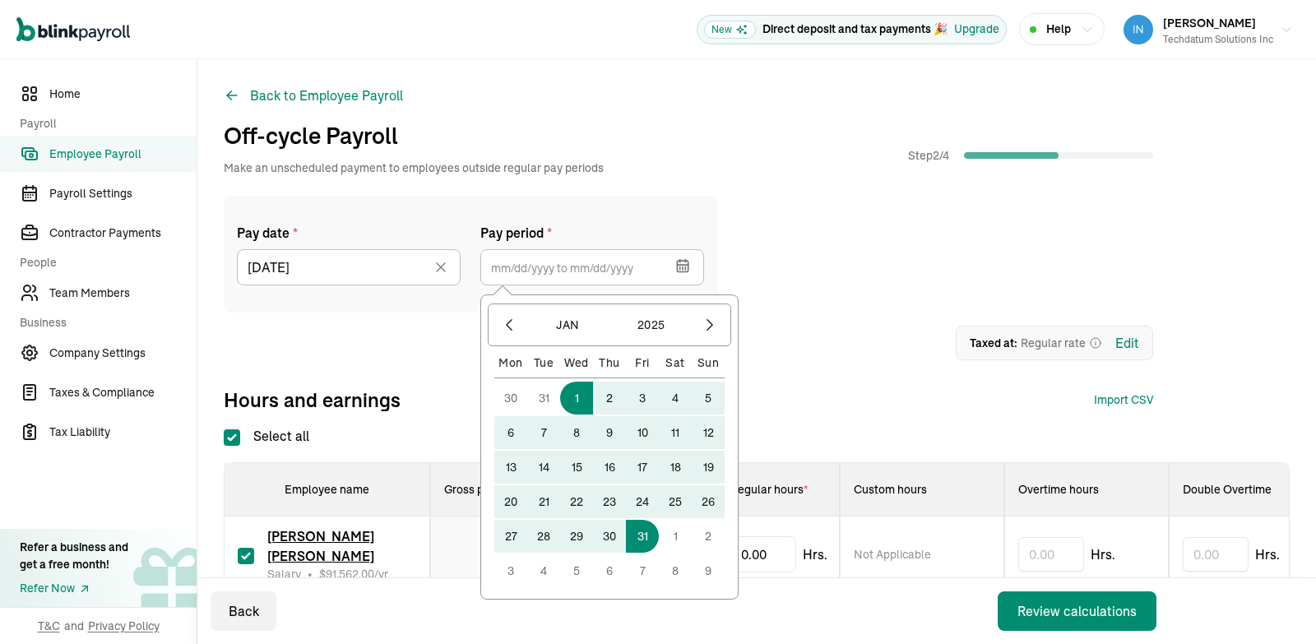
click at [642, 535] on button "31" at bounding box center [642, 536] width 33 height 33
type input "[DATE] ~ [DATE]"
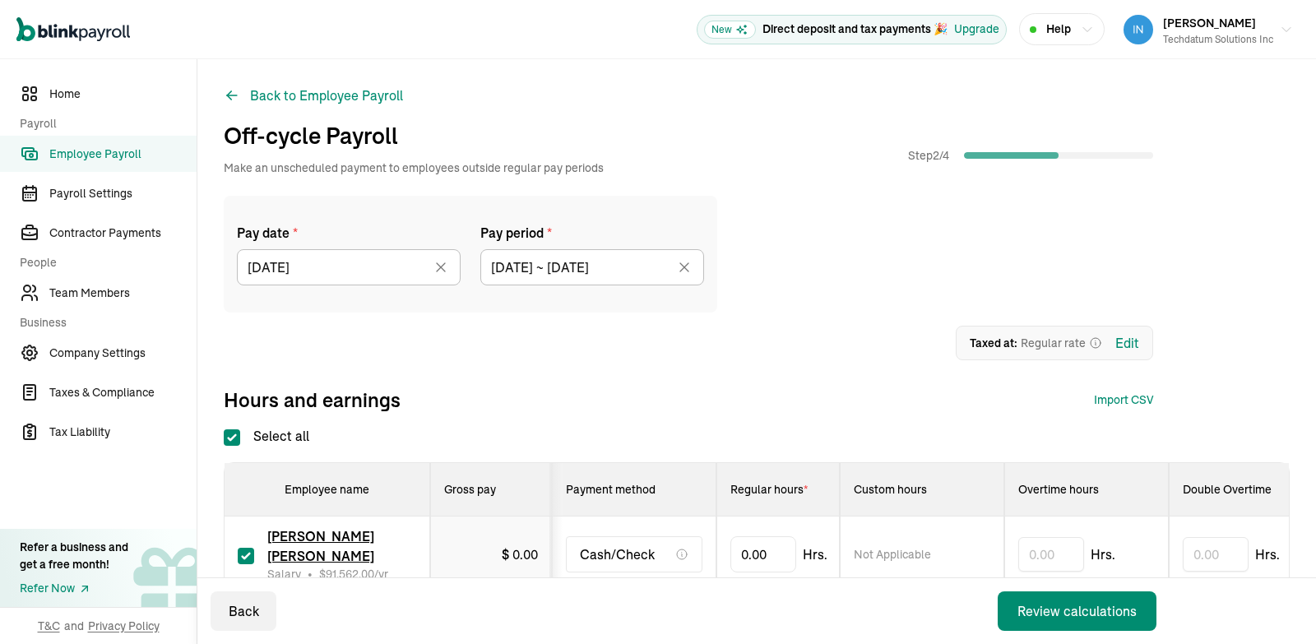
click at [817, 380] on div "Pay date * [DATE] [DATE] Mon Tue Wed Thu Fri Sat Sun 30 31 1 2 3 4 5 6 7 8 9 10…" at bounding box center [757, 304] width 1066 height 217
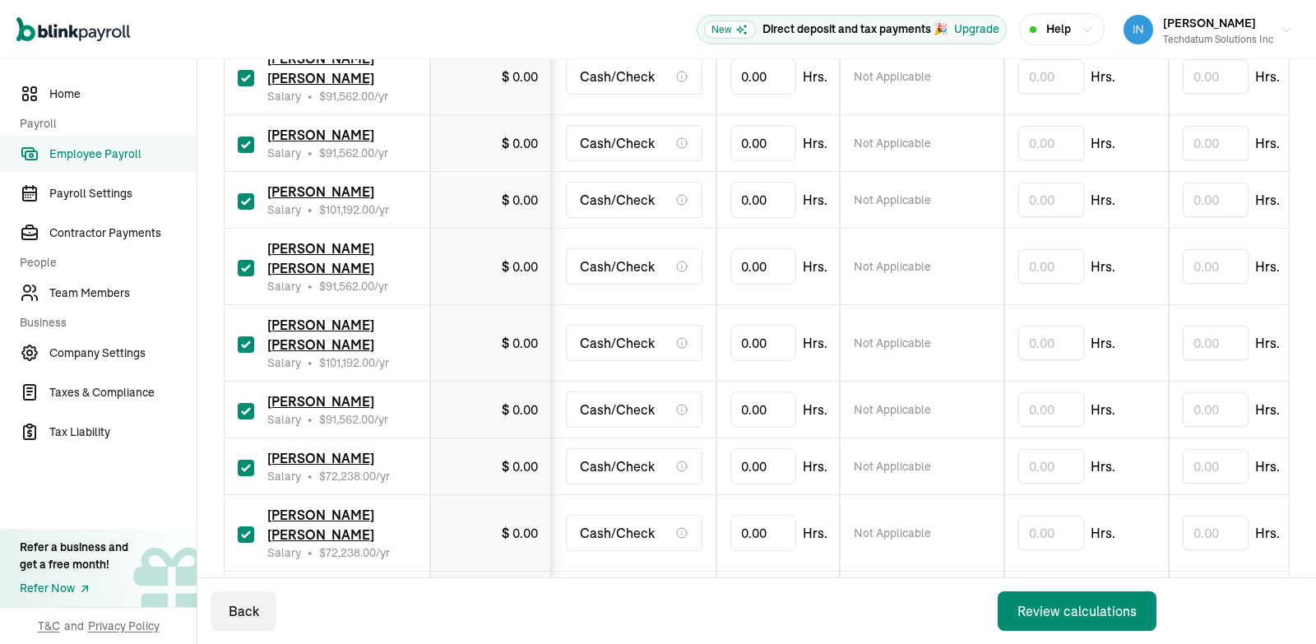
scroll to position [331, 0]
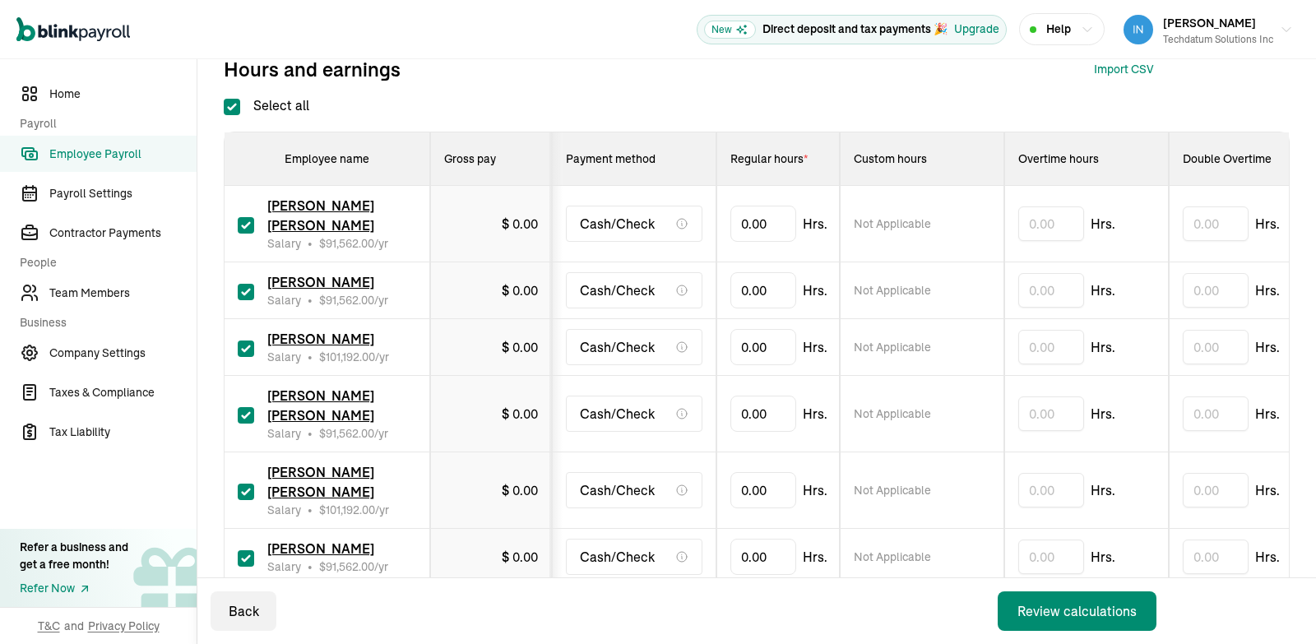
click at [234, 113] on input "Select all" at bounding box center [232, 107] width 16 height 16
checkbox input "false"
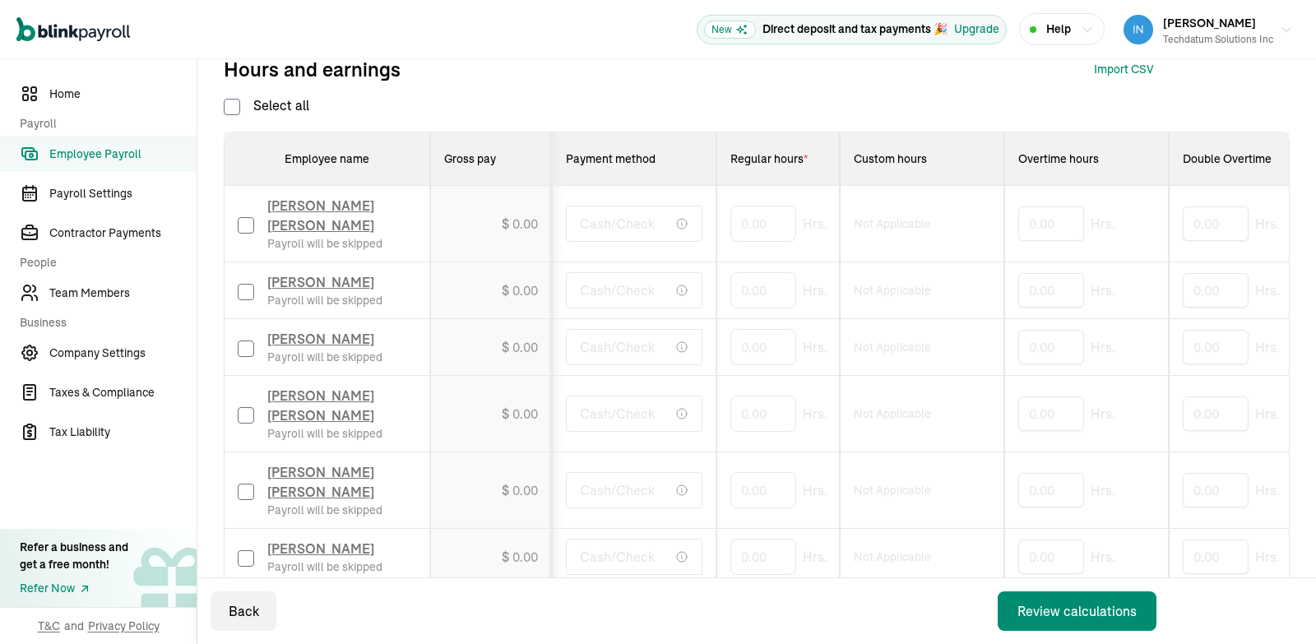
checkbox input "false"
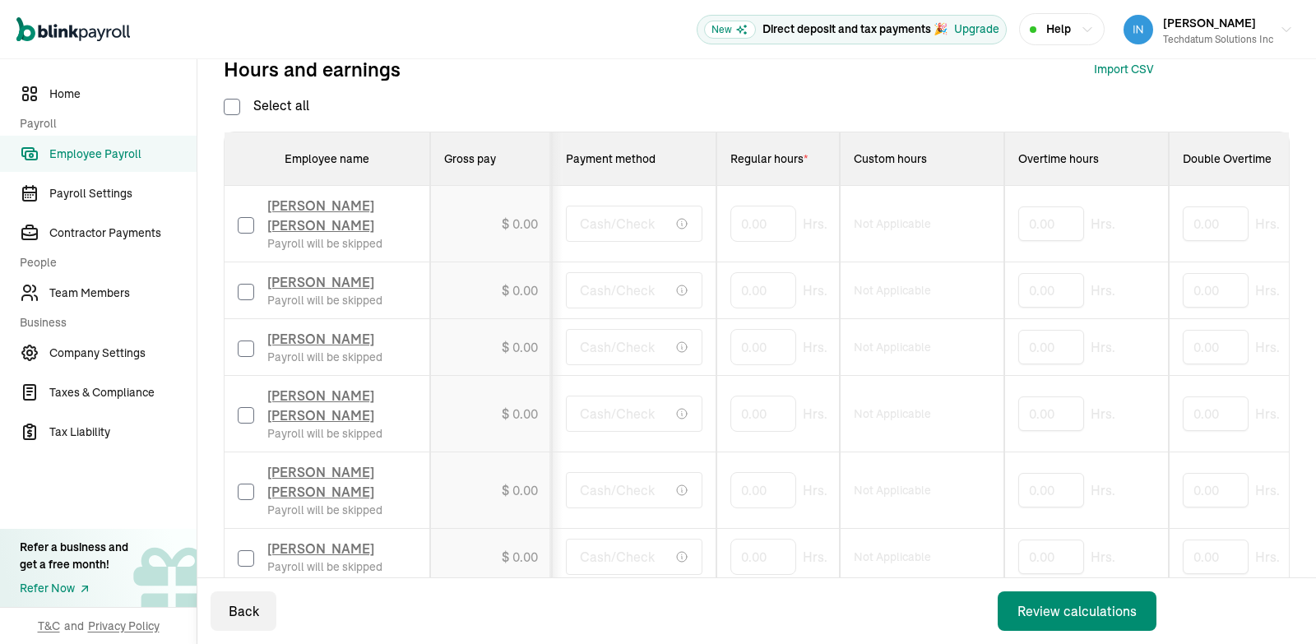
checkbox input "false"
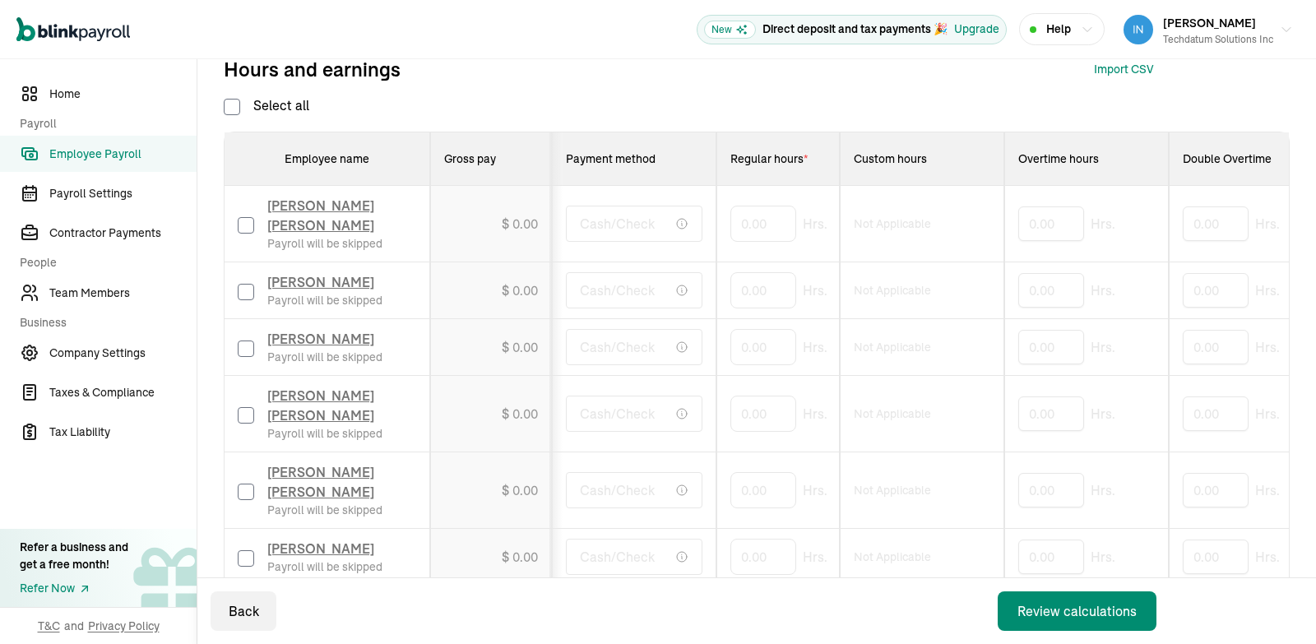
checkbox input "false"
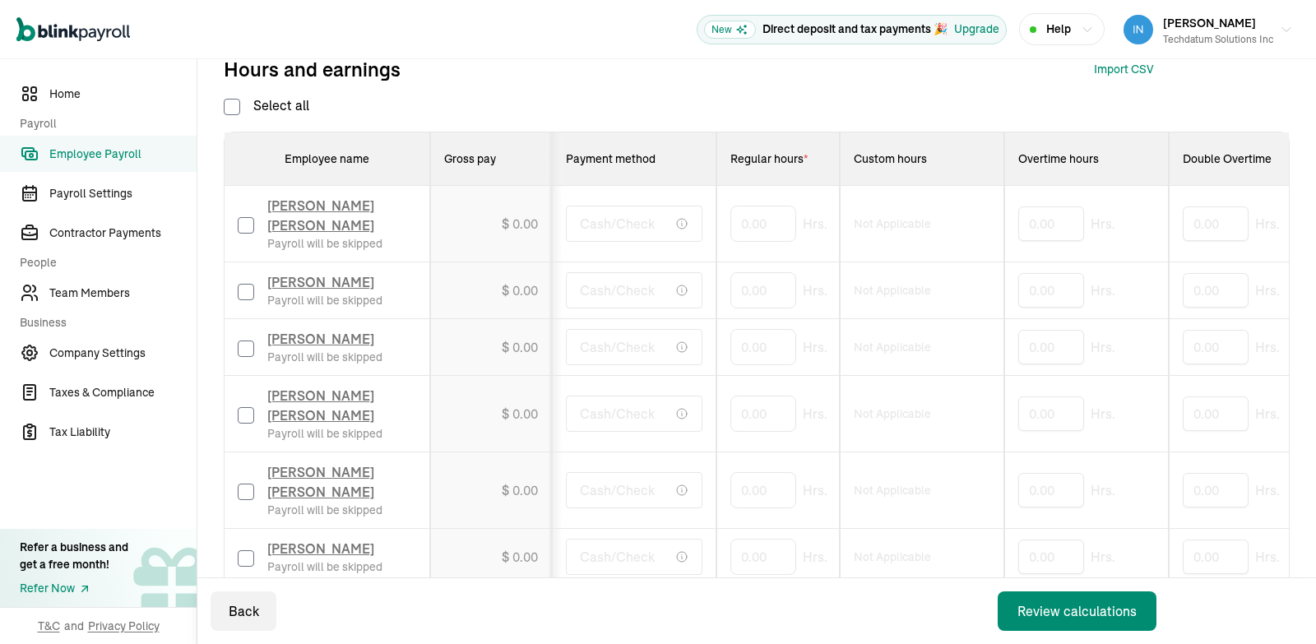
checkbox input "false"
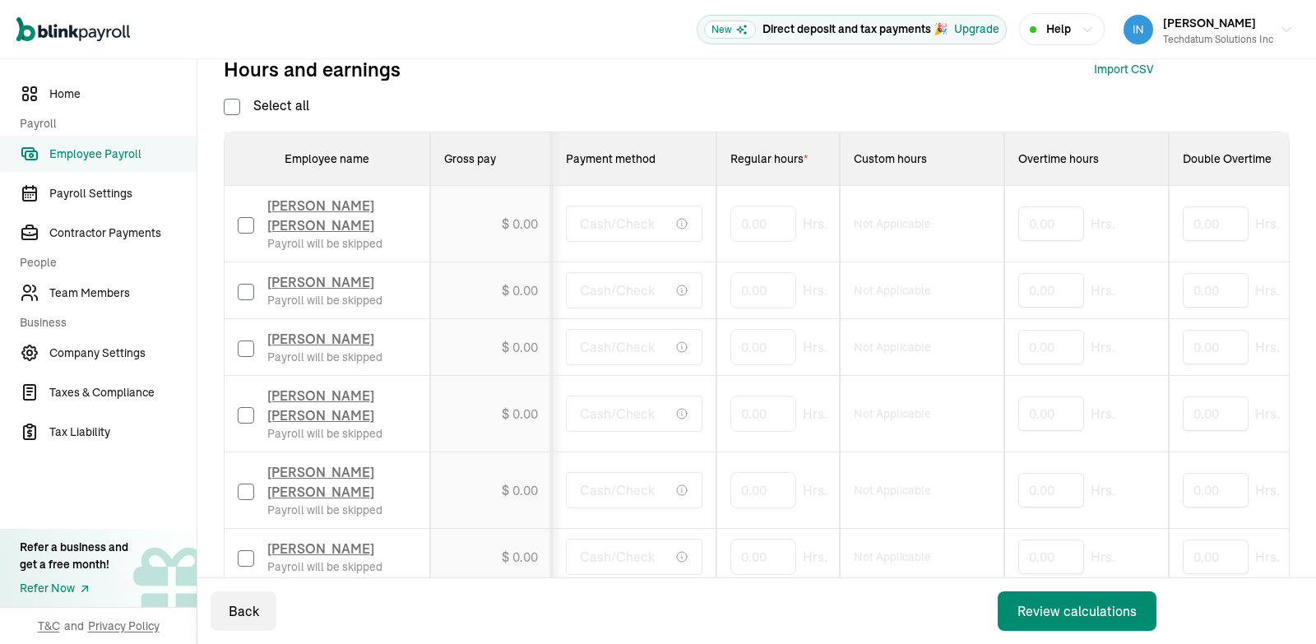
checkbox input "false"
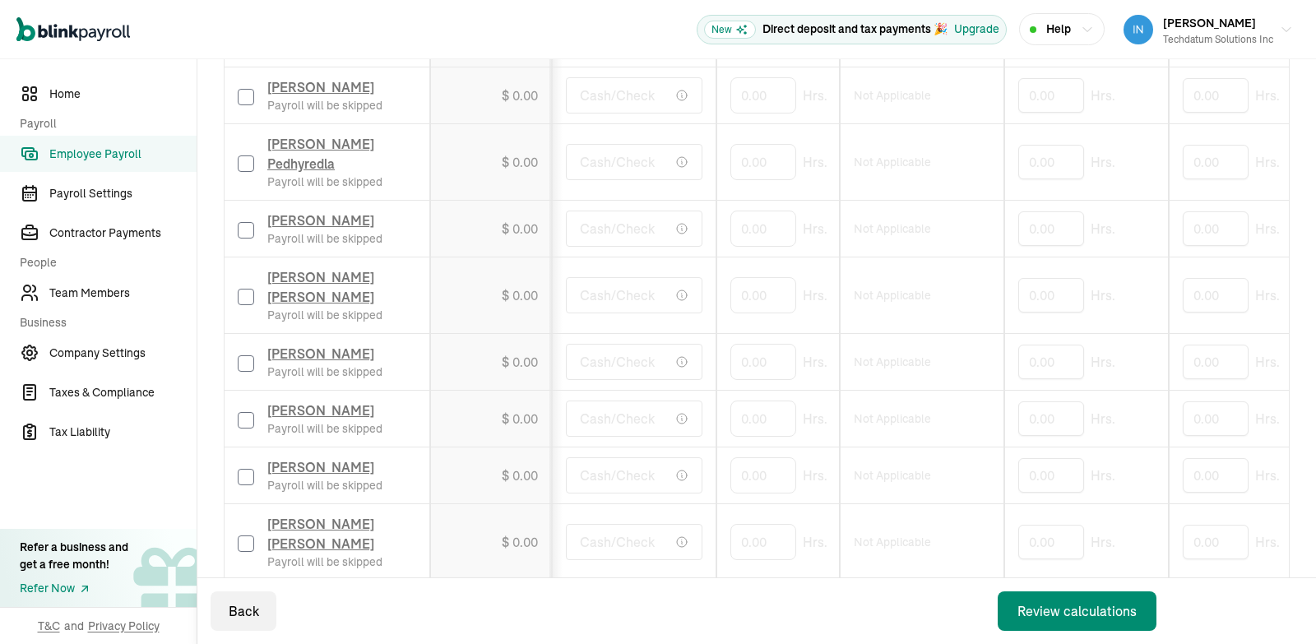
scroll to position [1527, 0]
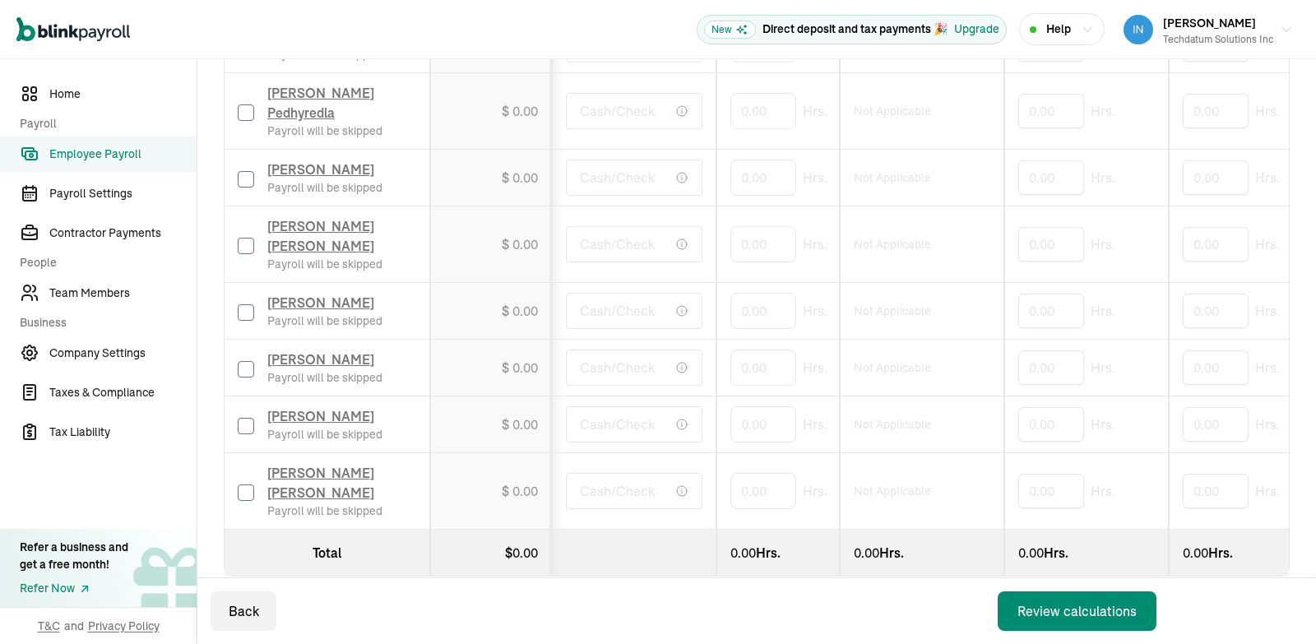
click at [251, 484] on input "checkbox" at bounding box center [246, 492] width 16 height 16
checkbox input "true"
drag, startPoint x: 782, startPoint y: 475, endPoint x: 633, endPoint y: 467, distance: 149.9
click at [730, 474] on input "0" at bounding box center [763, 491] width 66 height 35
type input "48"
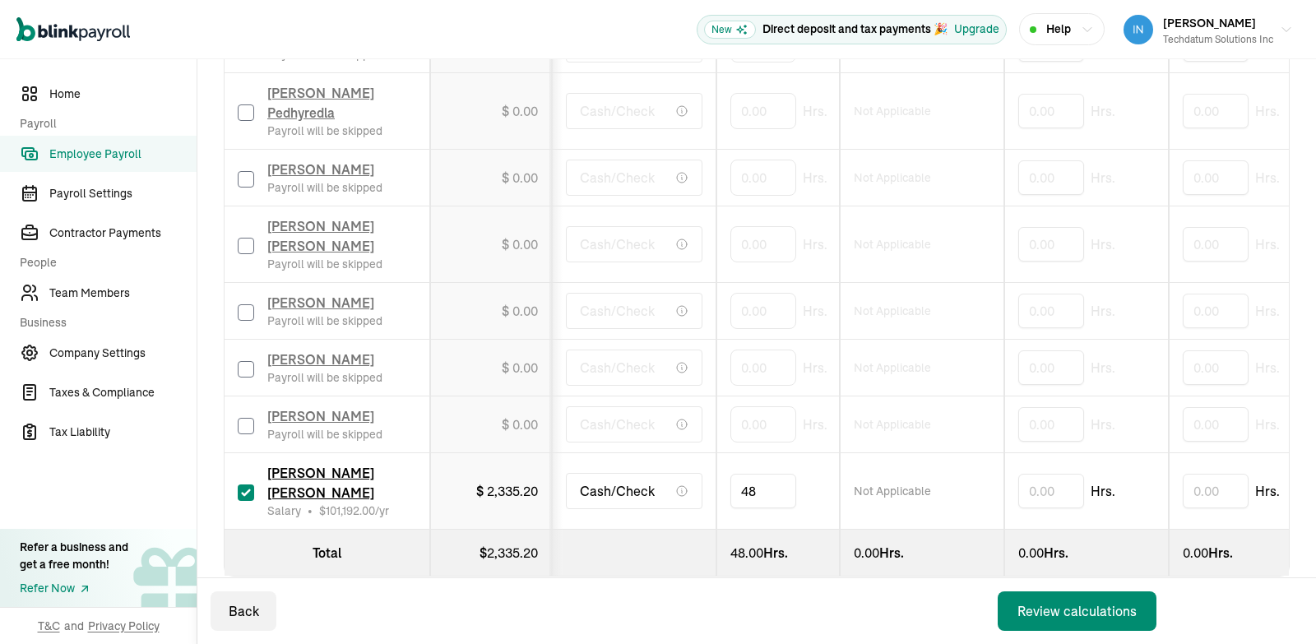
click at [718, 588] on div "Back Review calculations" at bounding box center [686, 611] width 979 height 66
drag, startPoint x: 776, startPoint y: 480, endPoint x: 641, endPoint y: 475, distance: 135.8
type input "4"
type input "56"
click at [792, 596] on div "Back Review calculations" at bounding box center [686, 611] width 979 height 66
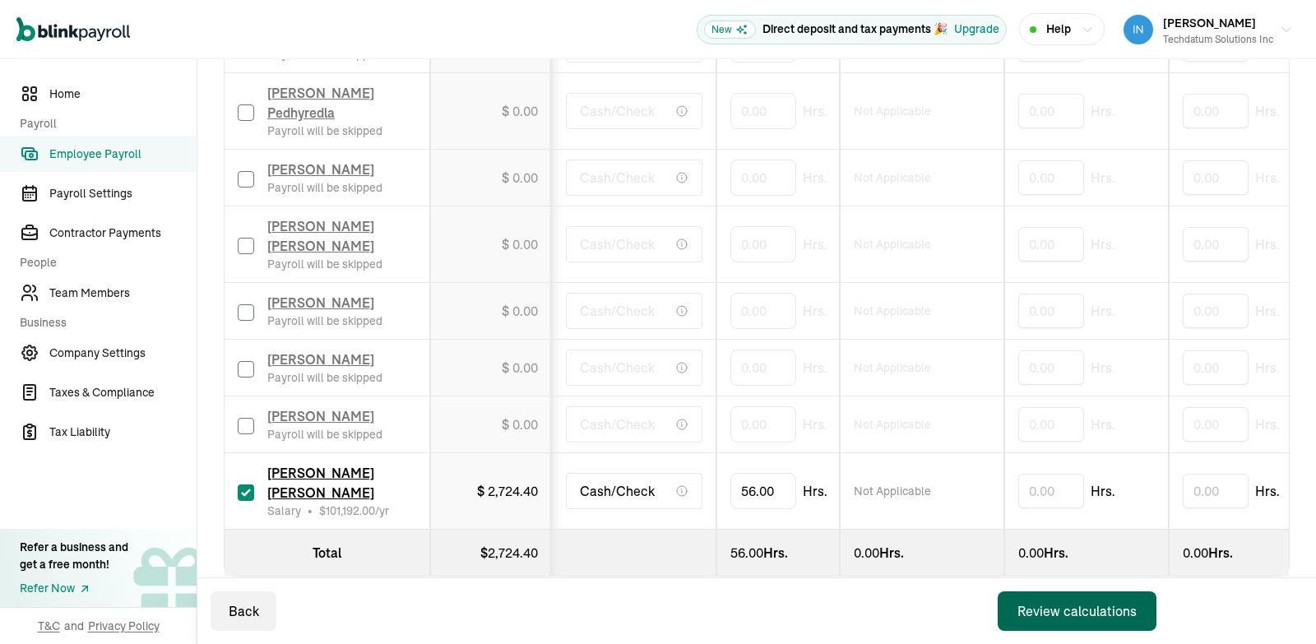
click at [1064, 617] on div "Review calculations" at bounding box center [1076, 611] width 119 height 20
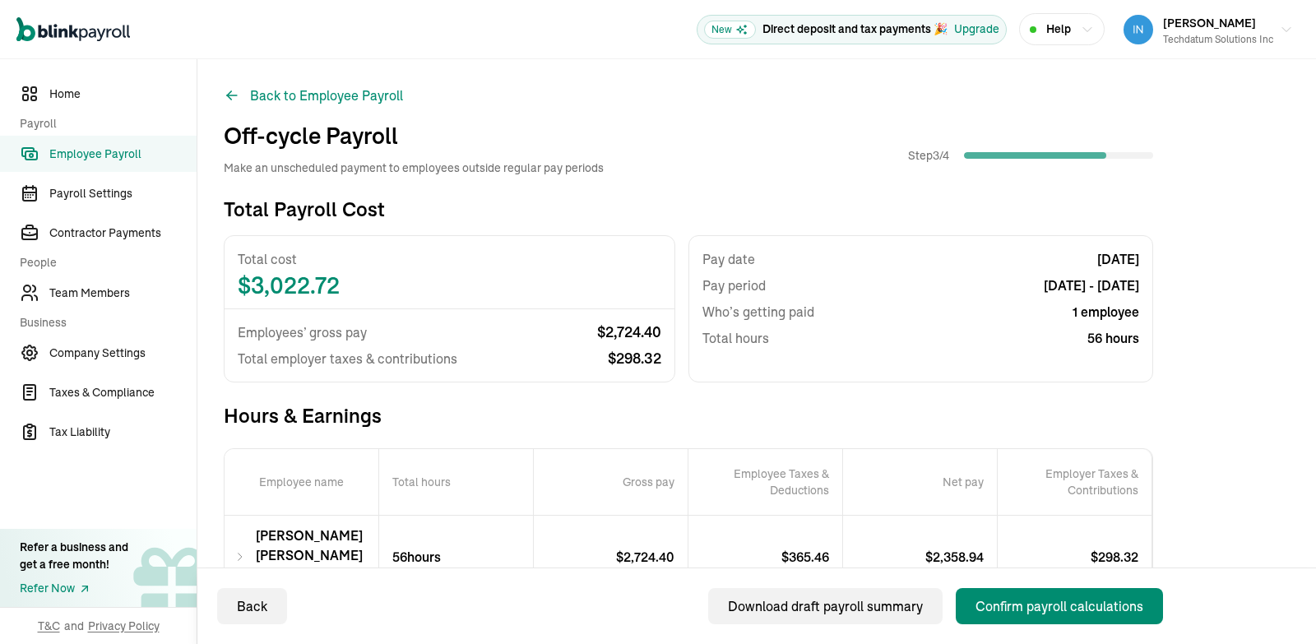
scroll to position [153, 0]
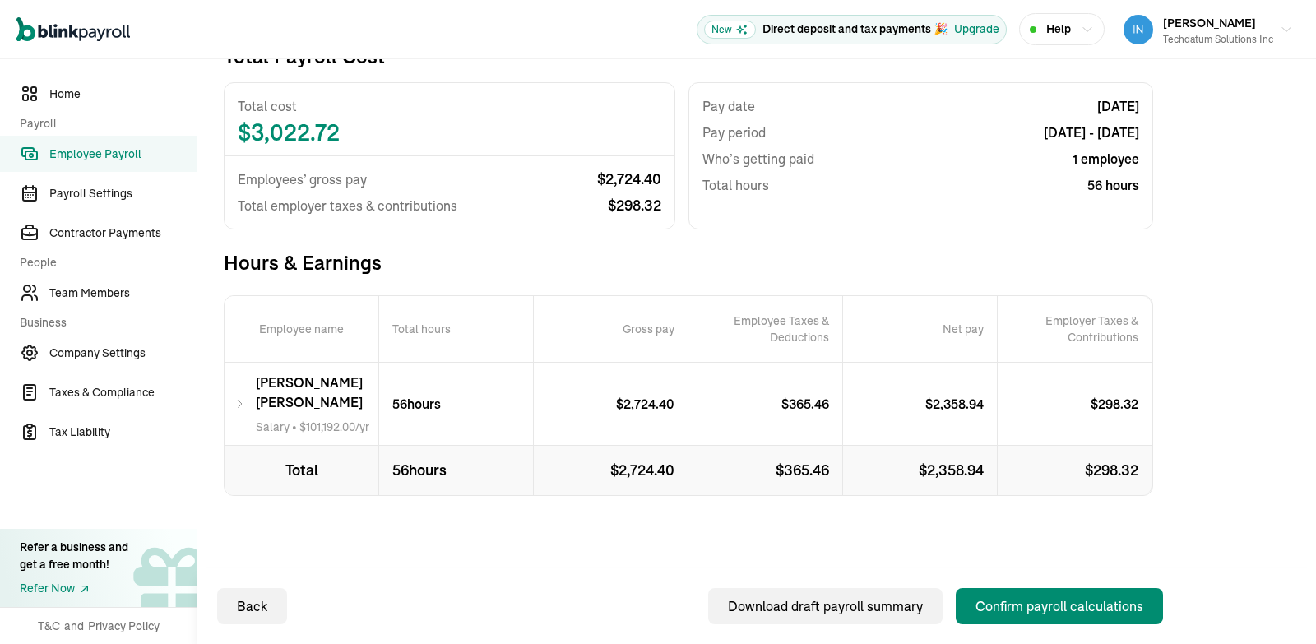
click at [242, 397] on icon at bounding box center [240, 404] width 12 height 20
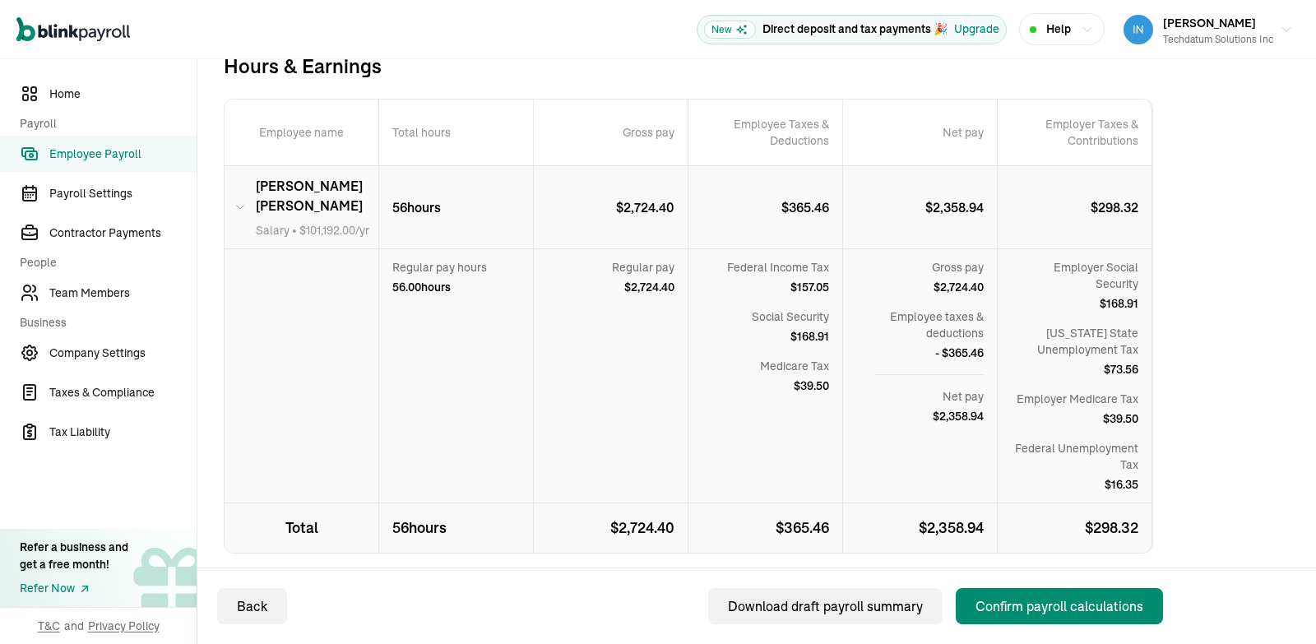
scroll to position [347, 0]
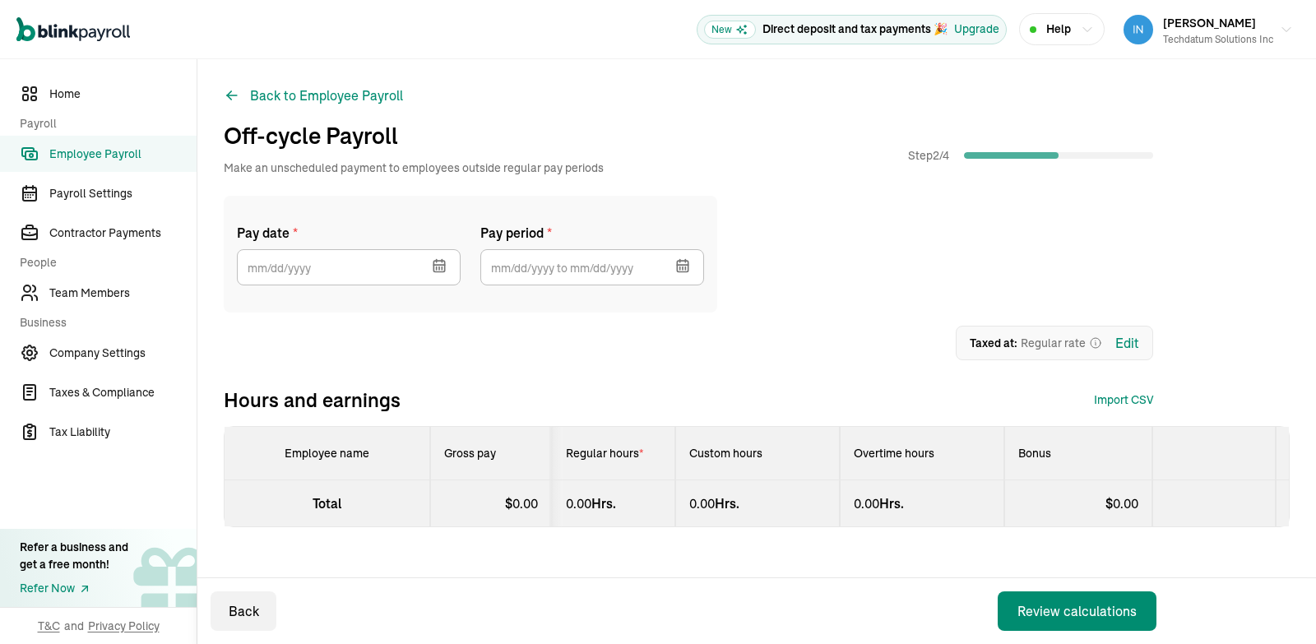
type input "[DATE]"
type input "[DATE] ~ [DATE]"
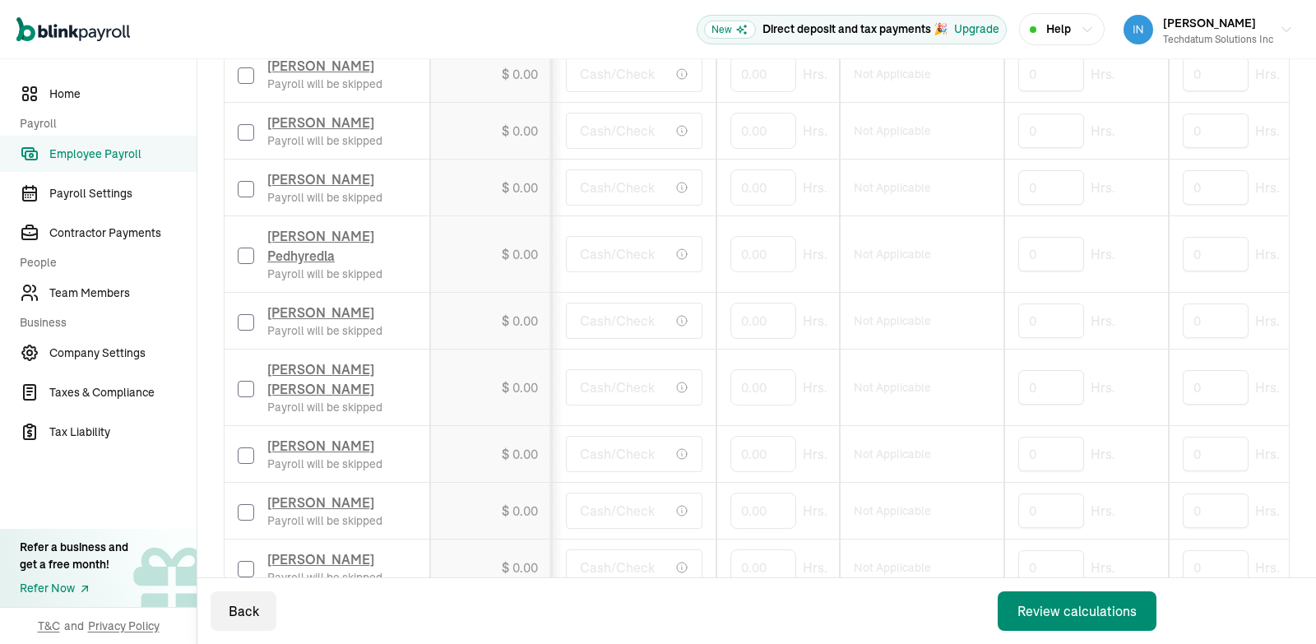
scroll to position [1527, 0]
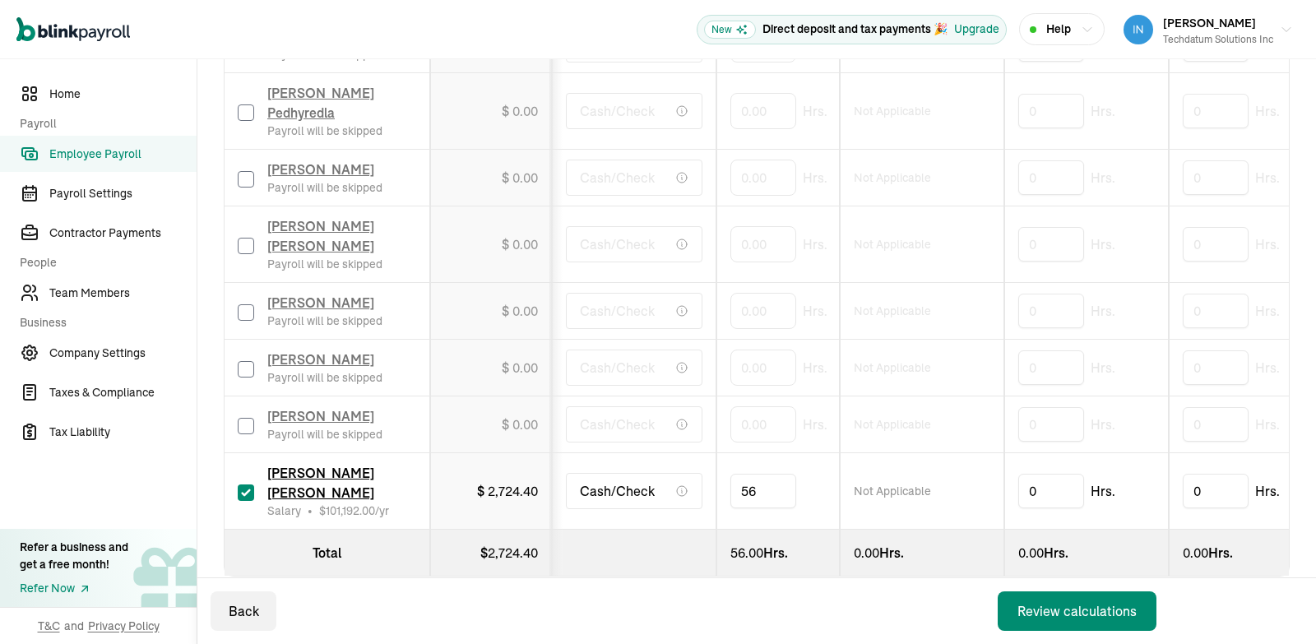
drag, startPoint x: 770, startPoint y: 481, endPoint x: 630, endPoint y: 466, distance: 140.6
click at [730, 474] on input "56" at bounding box center [763, 491] width 66 height 35
type input "173.33333"
click at [823, 606] on div "Back Review calculations" at bounding box center [686, 611] width 979 height 66
click at [1091, 625] on button "Review calculations" at bounding box center [1077, 610] width 159 height 39
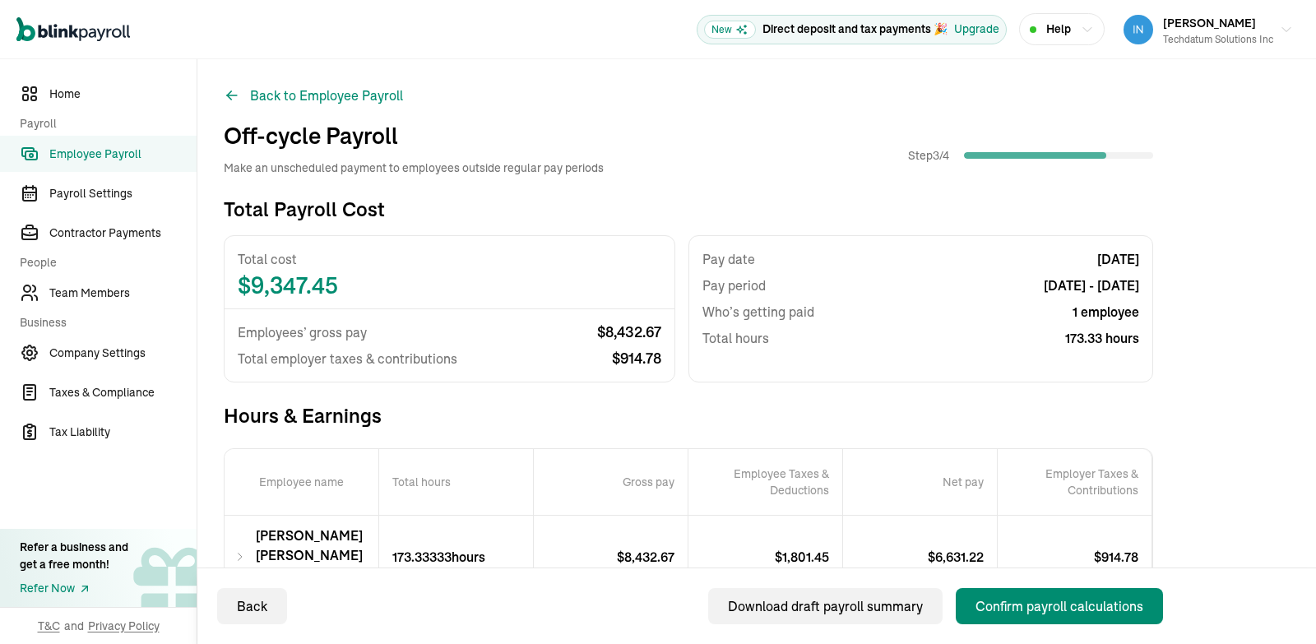
scroll to position [153, 0]
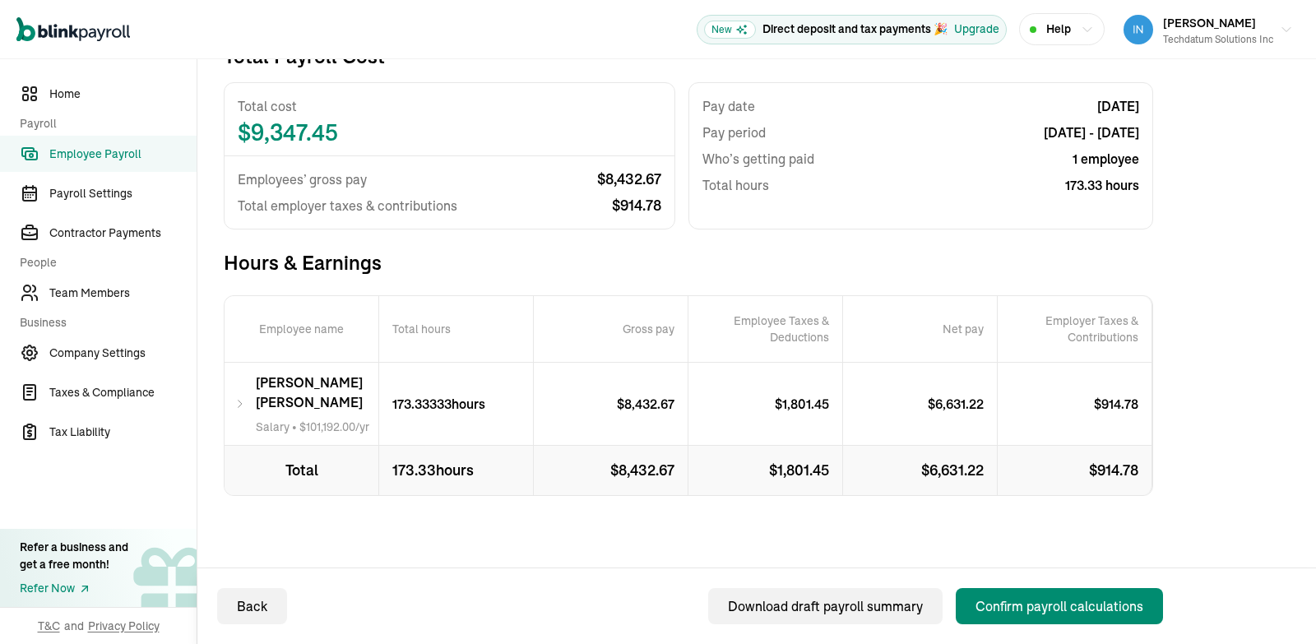
click at [246, 397] on icon at bounding box center [240, 404] width 12 height 20
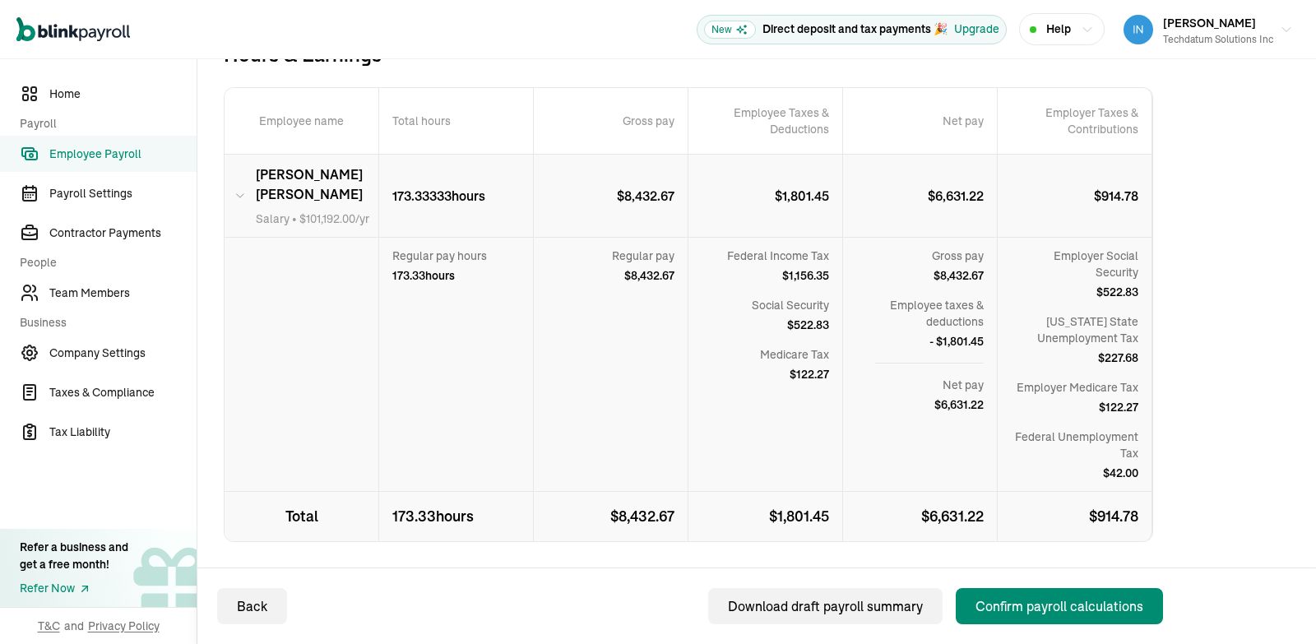
scroll to position [350, 0]
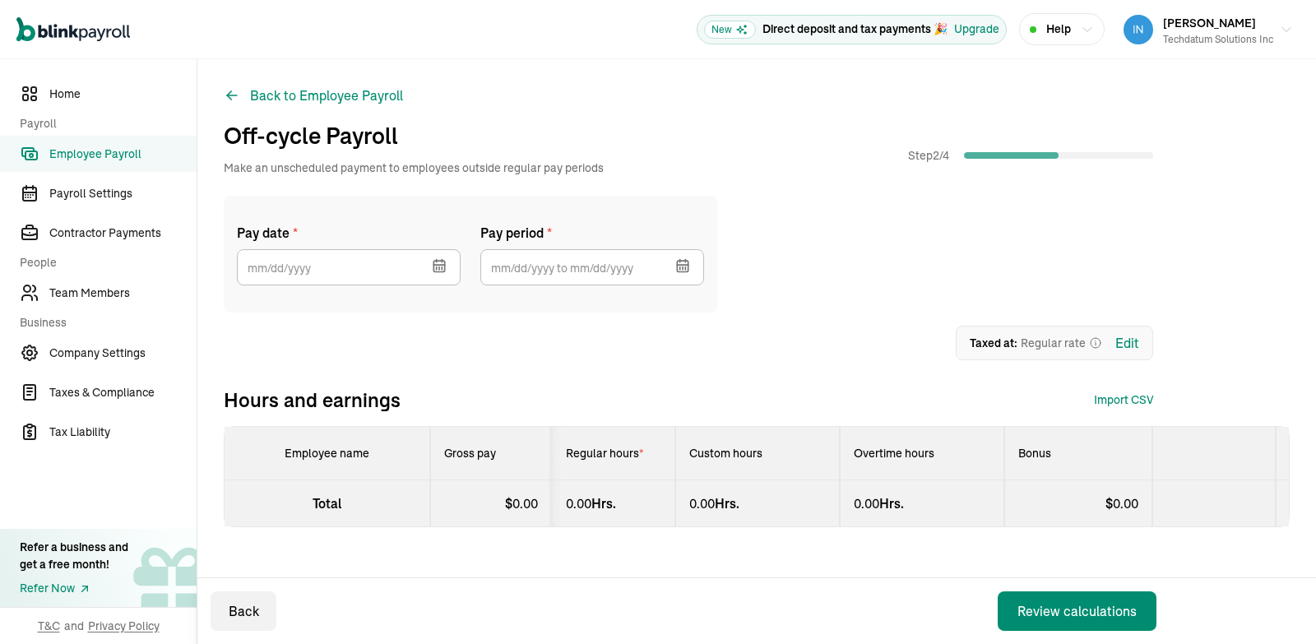
type input "[DATE]"
type input "[DATE] ~ [DATE]"
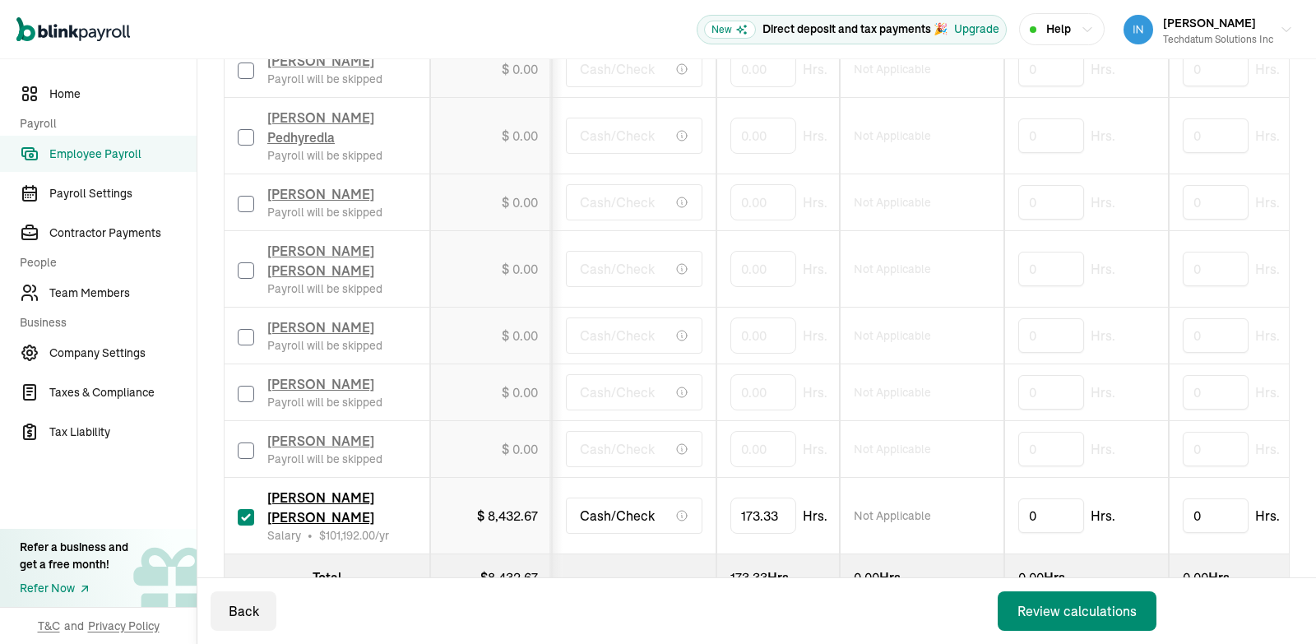
scroll to position [1527, 0]
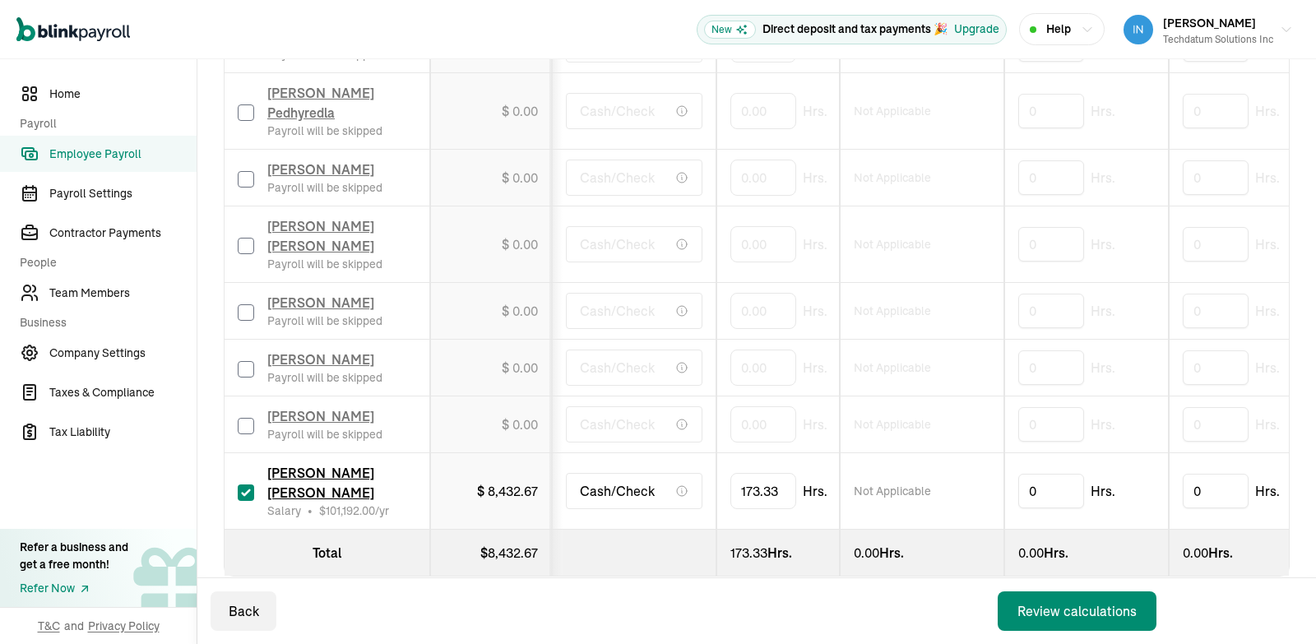
click at [237, 486] on td "[PERSON_NAME] [PERSON_NAME] Salary • $ 101,192.00 /yr" at bounding box center [328, 491] width 206 height 76
click at [244, 484] on input "checkbox" at bounding box center [246, 492] width 16 height 16
checkbox input "false"
type input "0.00"
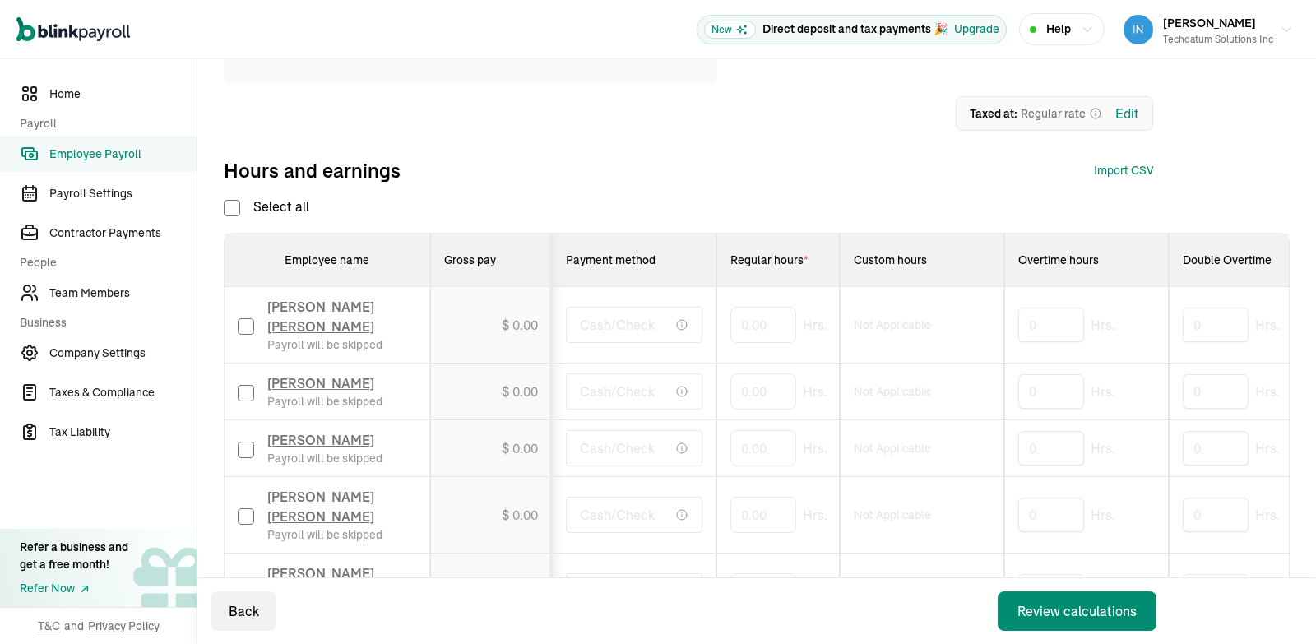
scroll to position [240, 0]
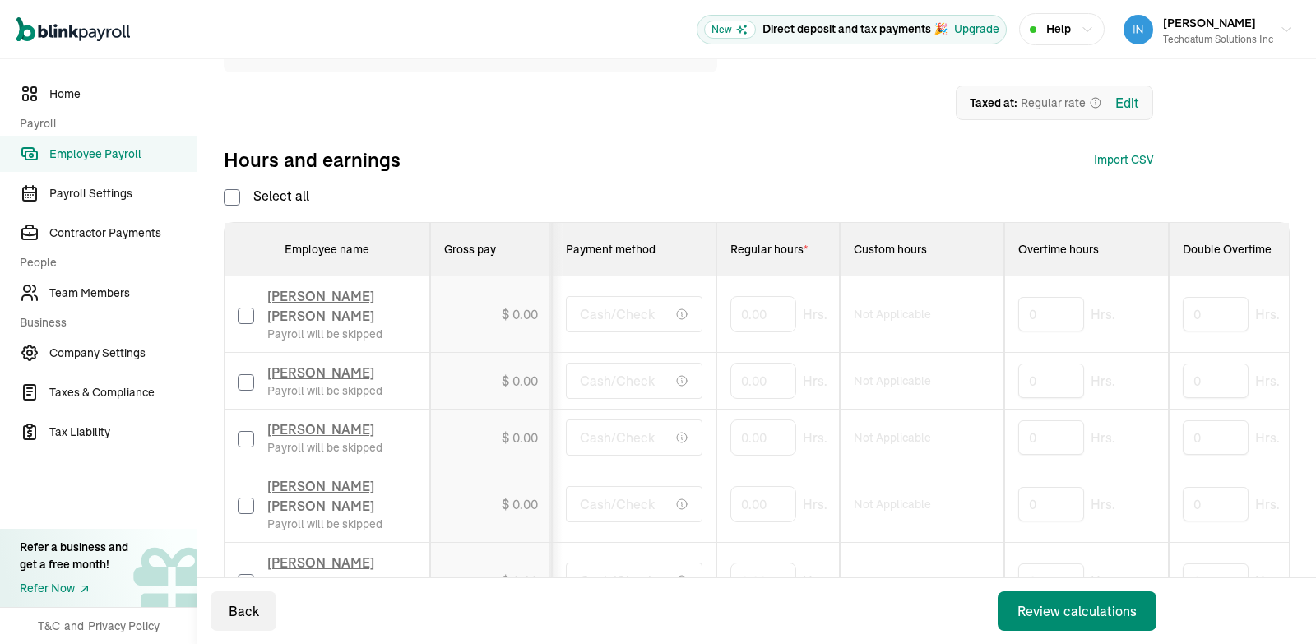
click at [237, 443] on td "Kusuma [PERSON_NAME] Payroll will be skipped" at bounding box center [328, 438] width 206 height 57
click at [256, 444] on div "Kusuma [PERSON_NAME] Payroll will be skipped" at bounding box center [327, 438] width 178 height 36
click at [245, 447] on input "checkbox" at bounding box center [246, 439] width 16 height 16
checkbox input "true"
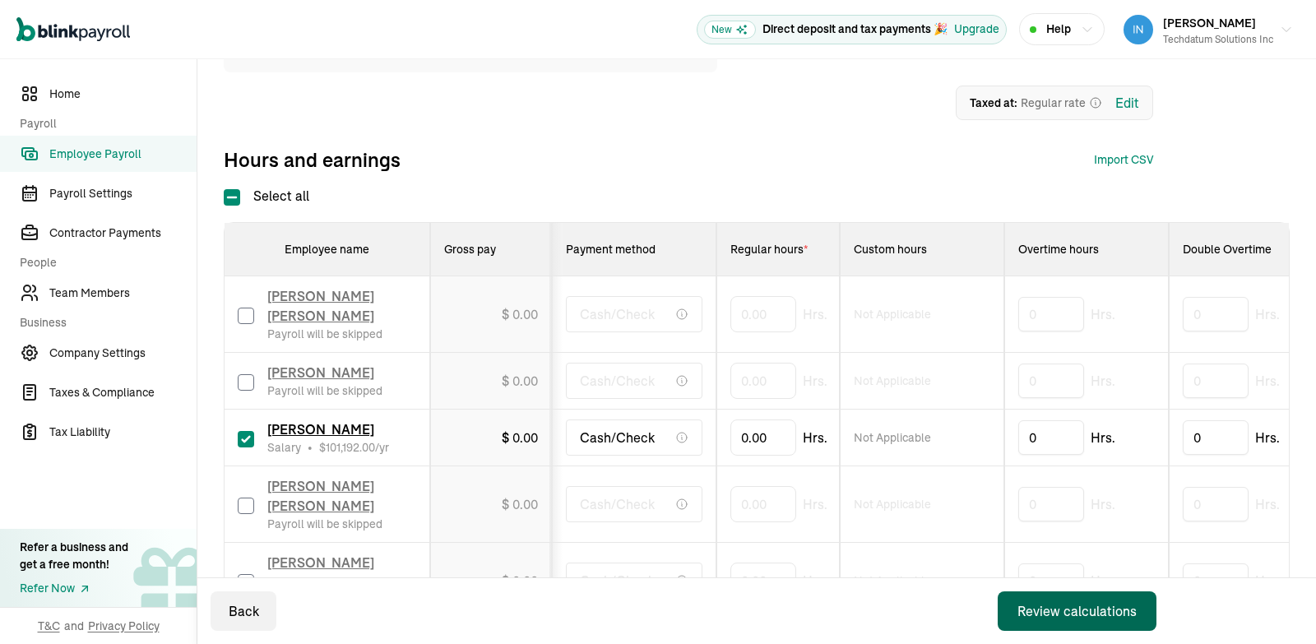
click at [1066, 605] on div "Review calculations" at bounding box center [1076, 611] width 119 height 20
drag, startPoint x: 768, startPoint y: 445, endPoint x: 662, endPoint y: 446, distance: 106.1
click at [730, 446] on input "0" at bounding box center [763, 437] width 66 height 35
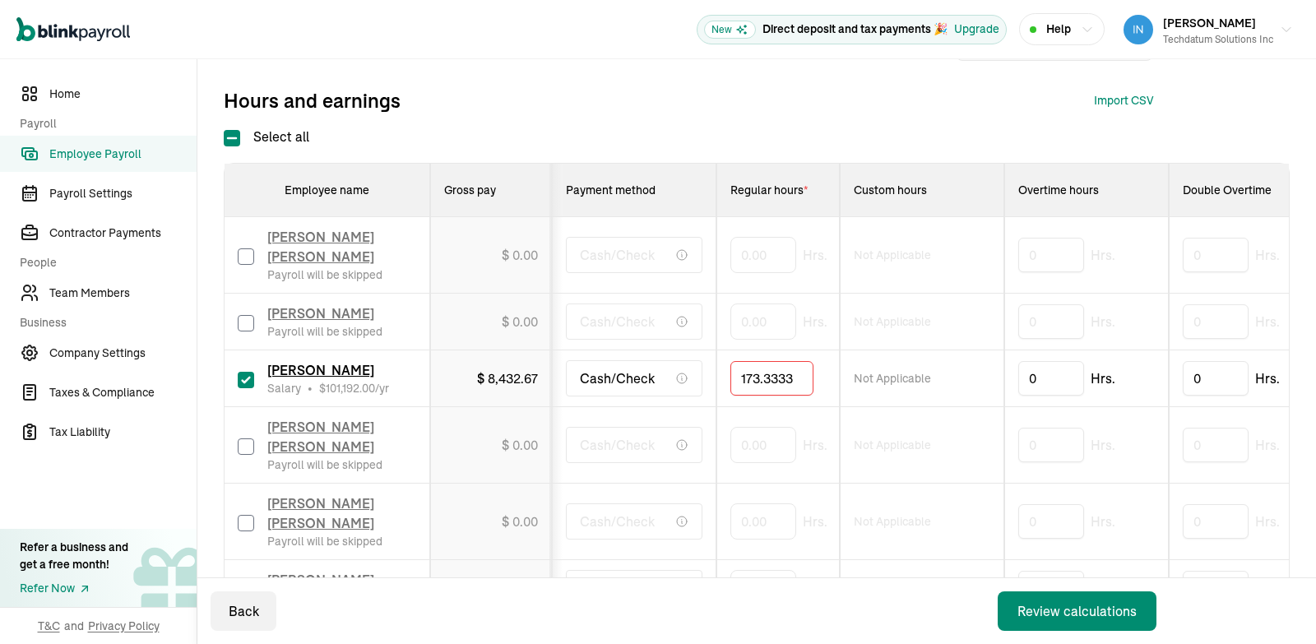
scroll to position [300, 0]
type input "173.33333"
click at [1078, 609] on div "Review calculations" at bounding box center [1076, 611] width 119 height 20
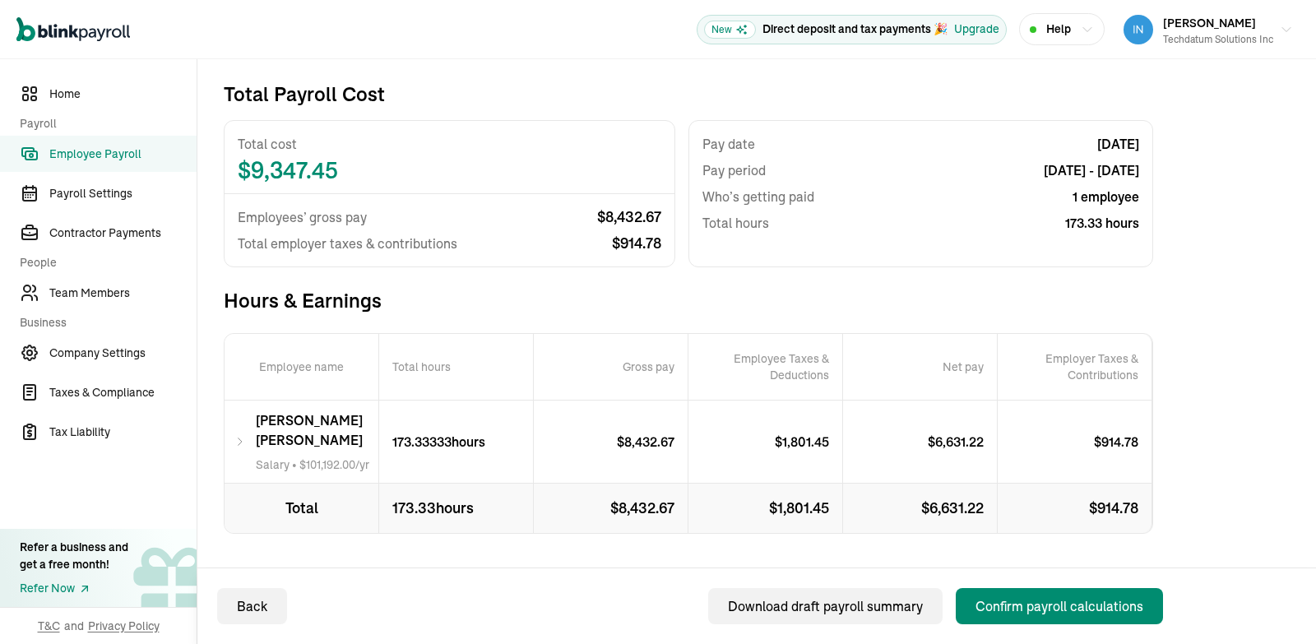
scroll to position [153, 0]
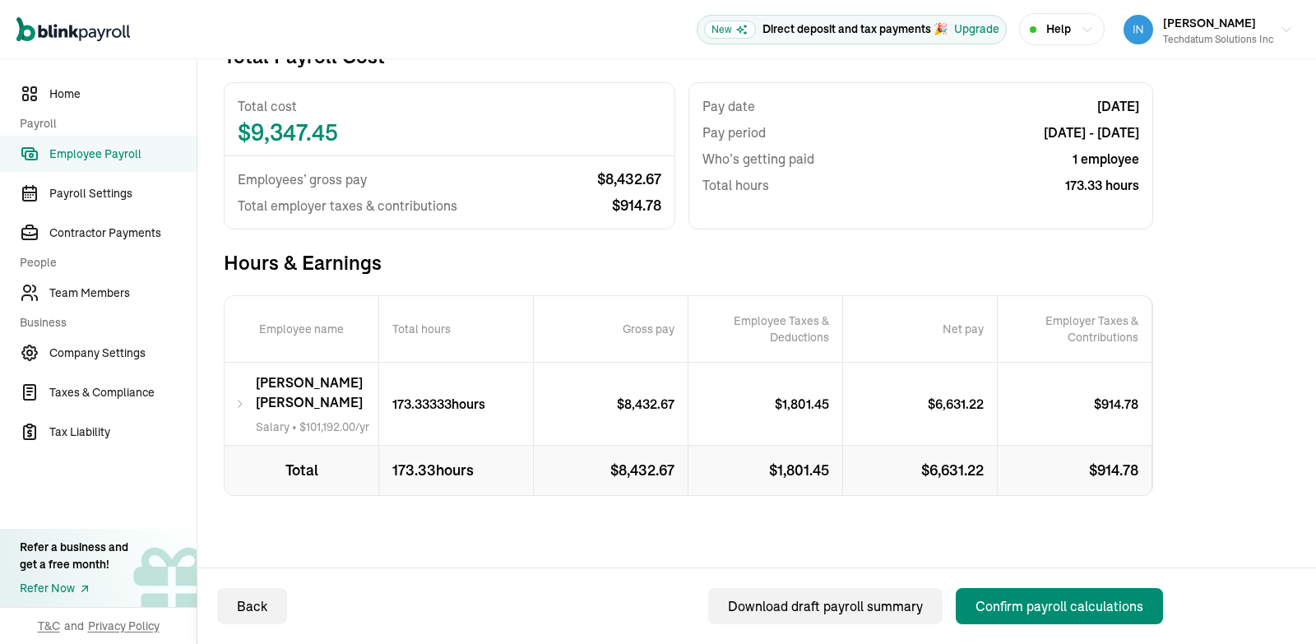
click at [246, 406] on icon at bounding box center [240, 404] width 12 height 20
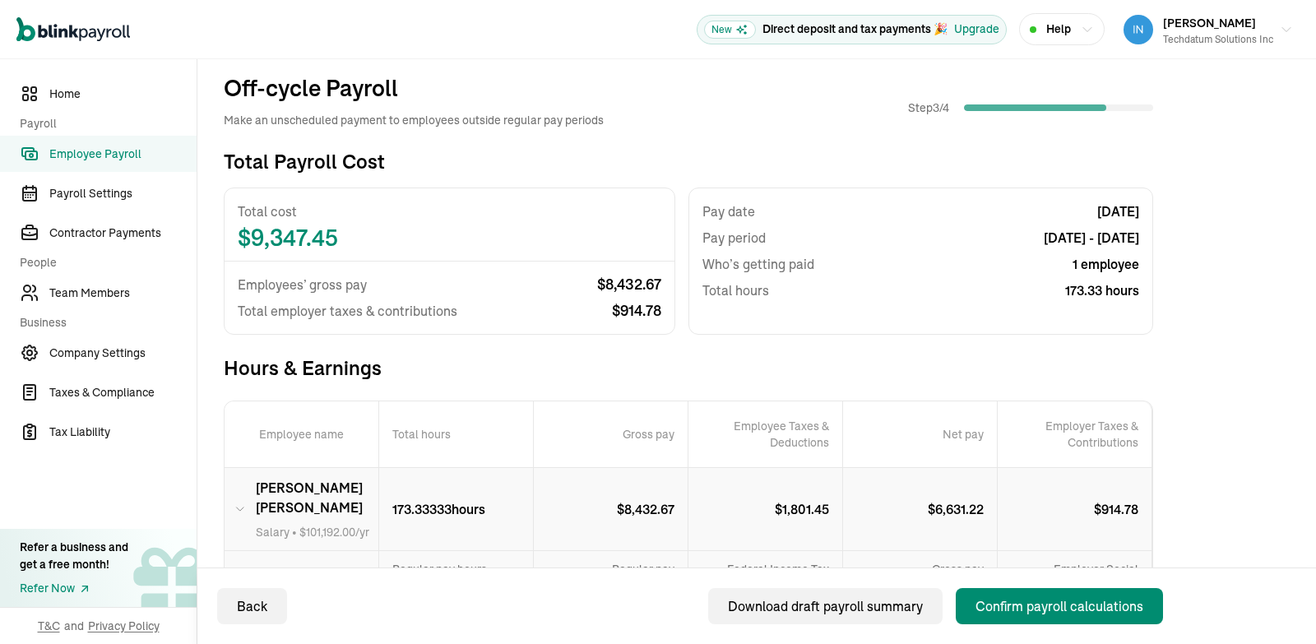
scroll to position [0, 0]
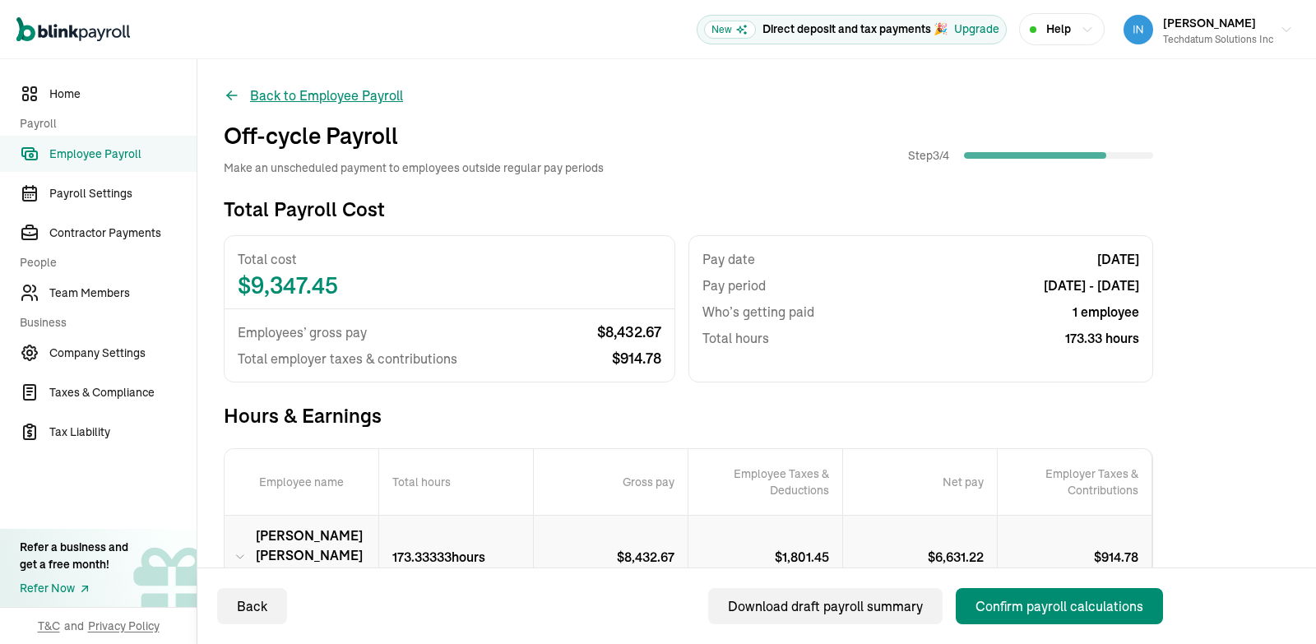
click at [286, 91] on button "Back to Employee Payroll" at bounding box center [313, 96] width 179 height 20
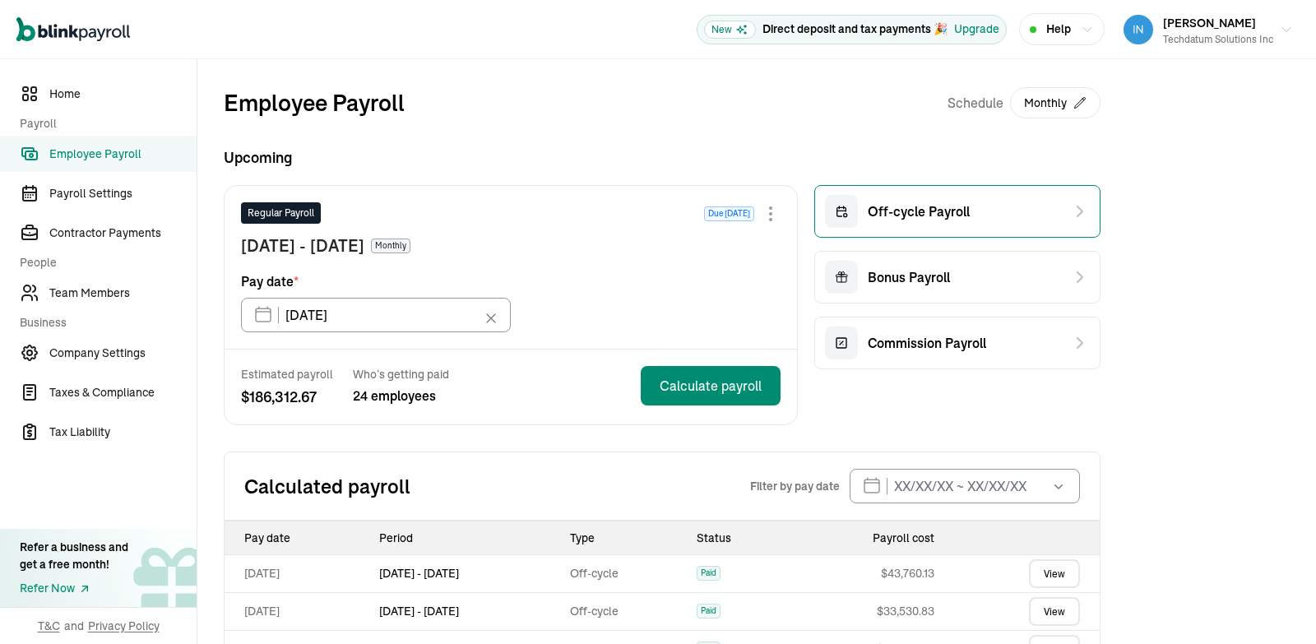
click at [956, 223] on div "Off-cycle Payroll" at bounding box center [897, 211] width 145 height 33
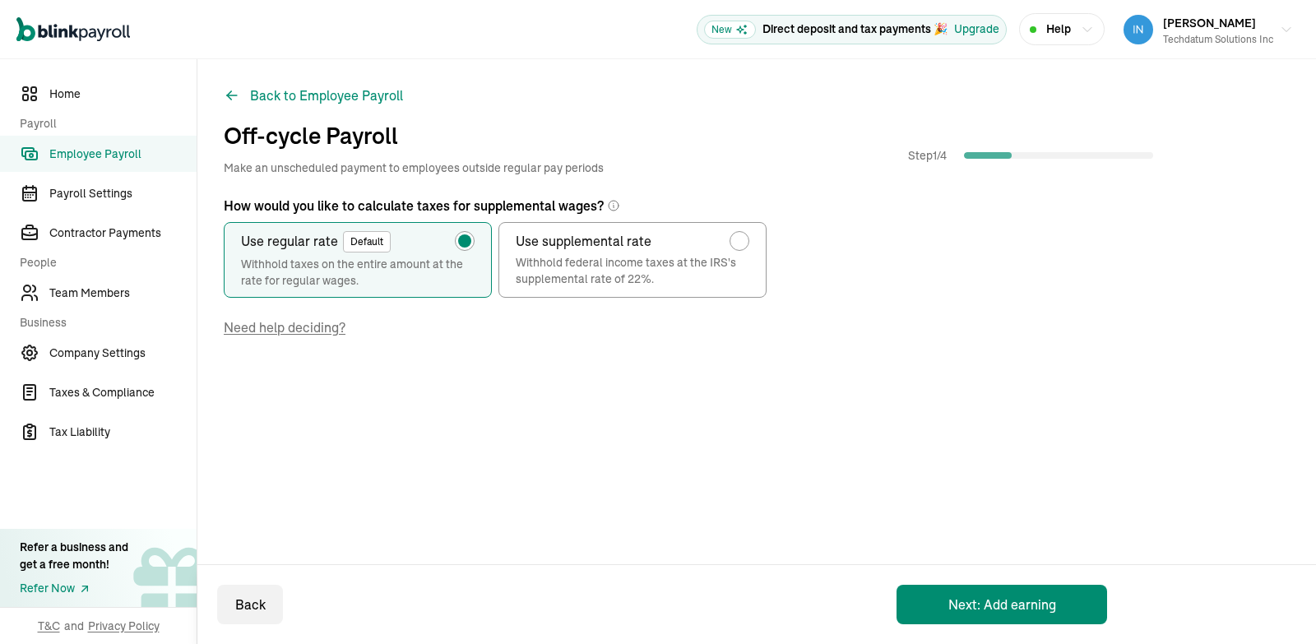
click at [1025, 603] on button "Next: Add earning" at bounding box center [1002, 604] width 211 height 39
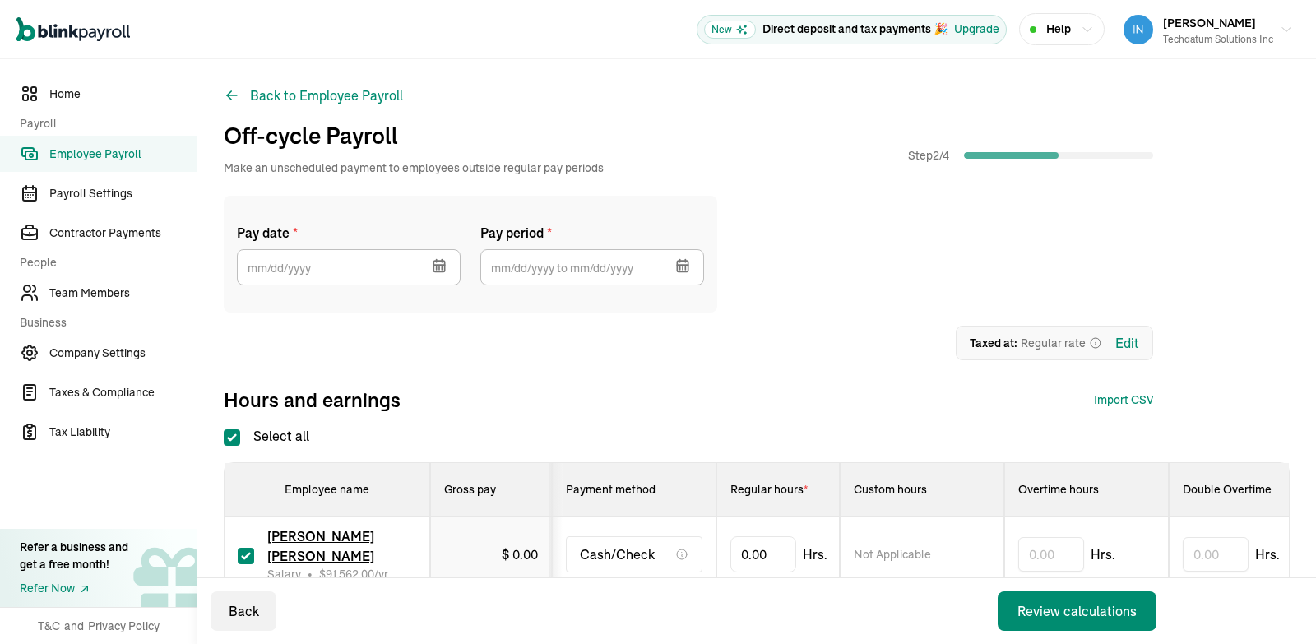
click at [420, 257] on button "button" at bounding box center [438, 264] width 46 height 43
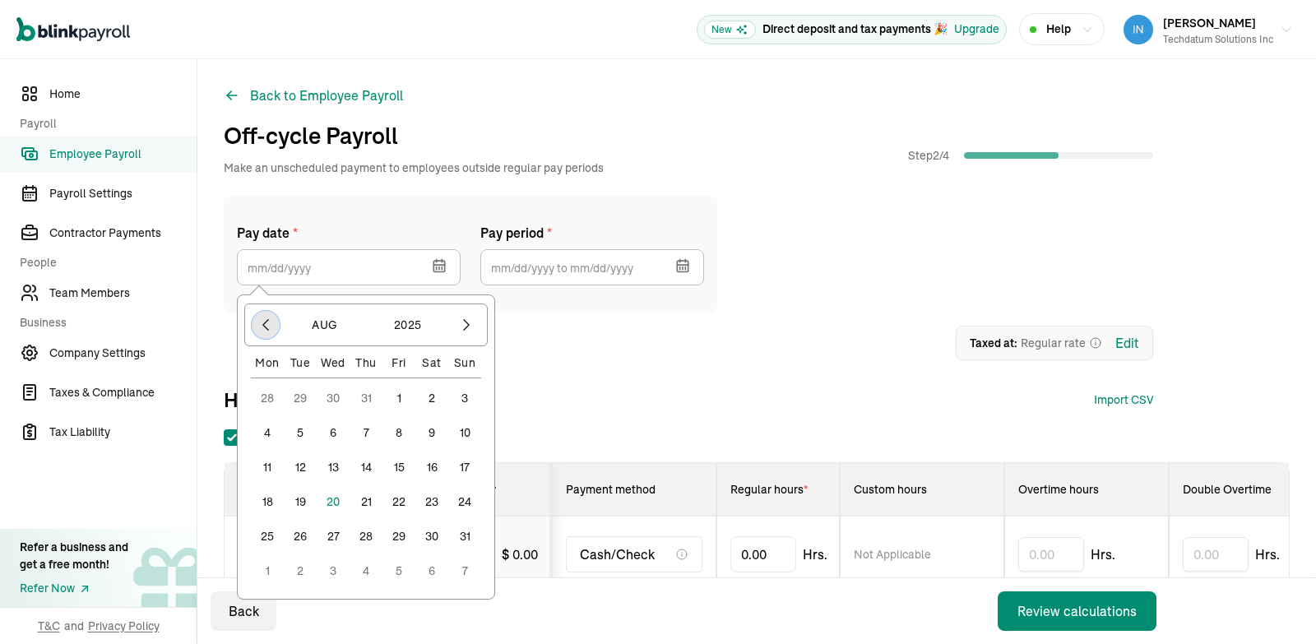
click at [266, 328] on icon "button" at bounding box center [265, 325] width 16 height 16
click at [265, 332] on icon "button" at bounding box center [265, 325] width 16 height 16
click at [267, 330] on icon "button" at bounding box center [265, 325] width 16 height 16
click at [267, 332] on icon "button" at bounding box center [265, 325] width 16 height 16
click at [265, 327] on icon "button" at bounding box center [265, 325] width 5 height 11
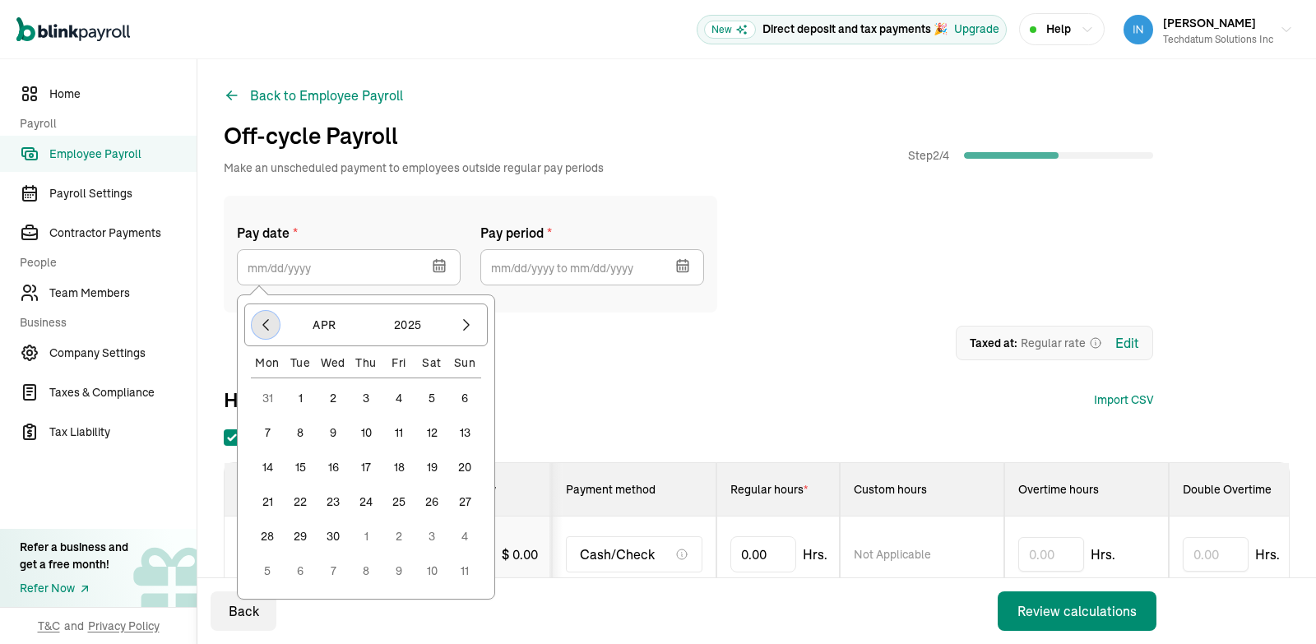
click at [262, 335] on button "button" at bounding box center [266, 325] width 28 height 28
click at [269, 324] on icon "button" at bounding box center [265, 325] width 16 height 16
click at [345, 396] on button "1" at bounding box center [333, 398] width 33 height 33
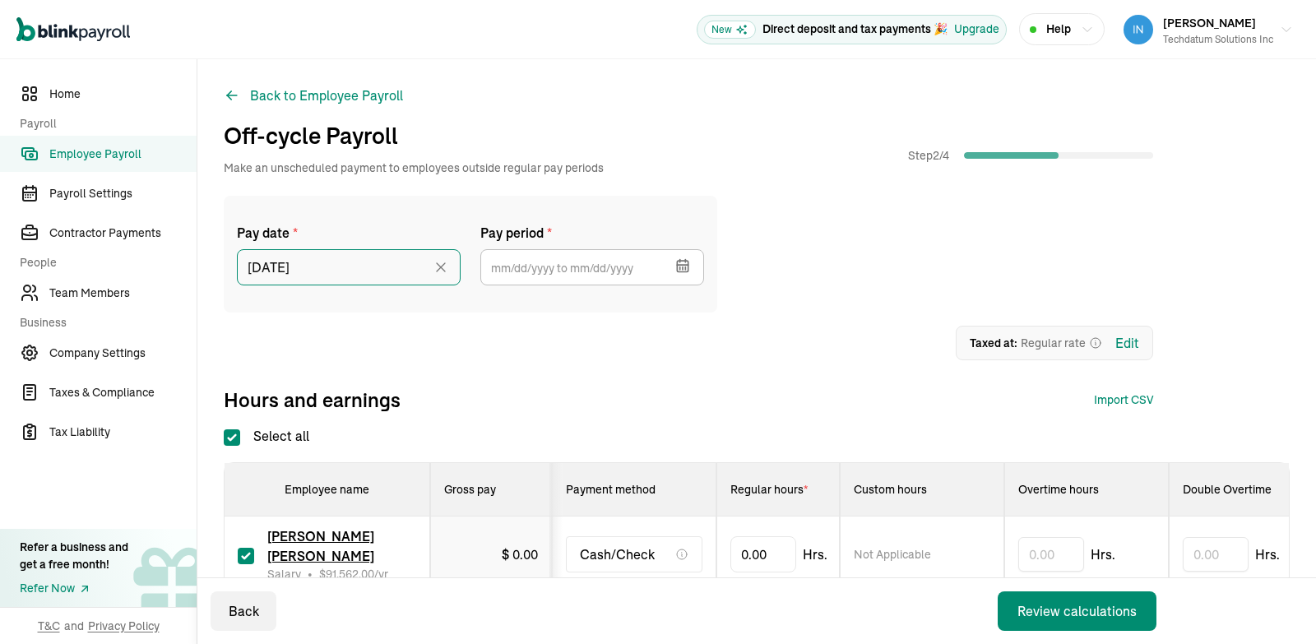
click at [396, 259] on input "[DATE]" at bounding box center [349, 267] width 224 height 36
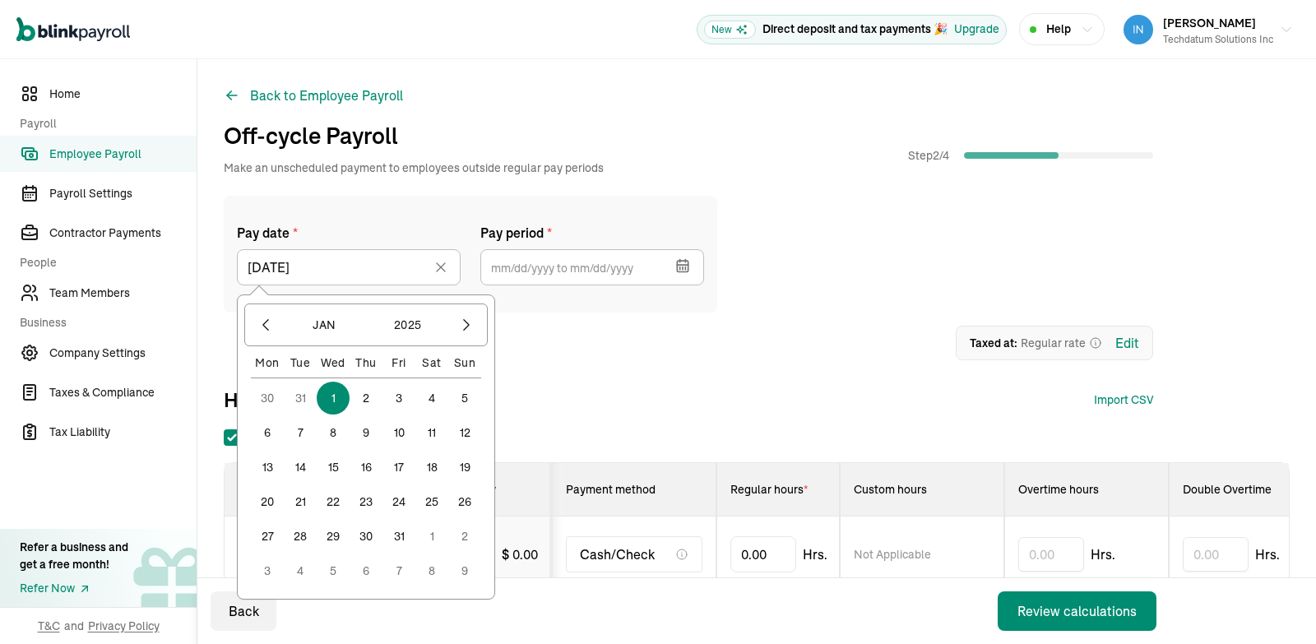
click at [410, 540] on button "31" at bounding box center [398, 536] width 33 height 33
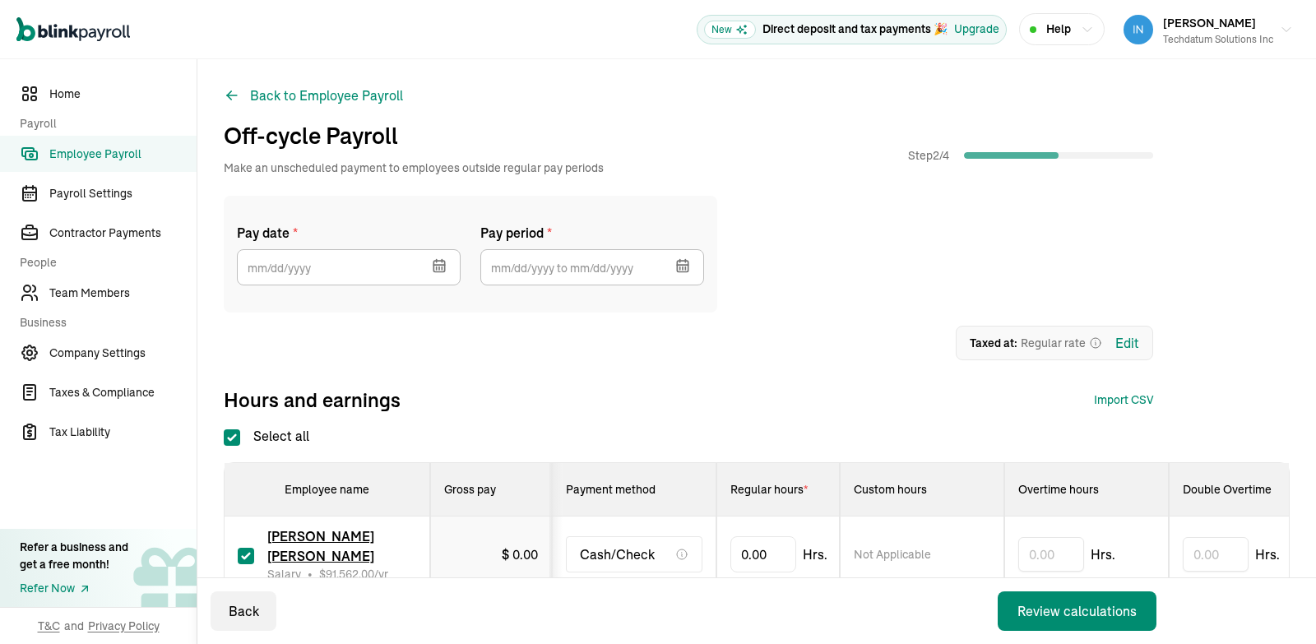
type input "[DATE]"
click at [668, 267] on button "button" at bounding box center [681, 264] width 46 height 43
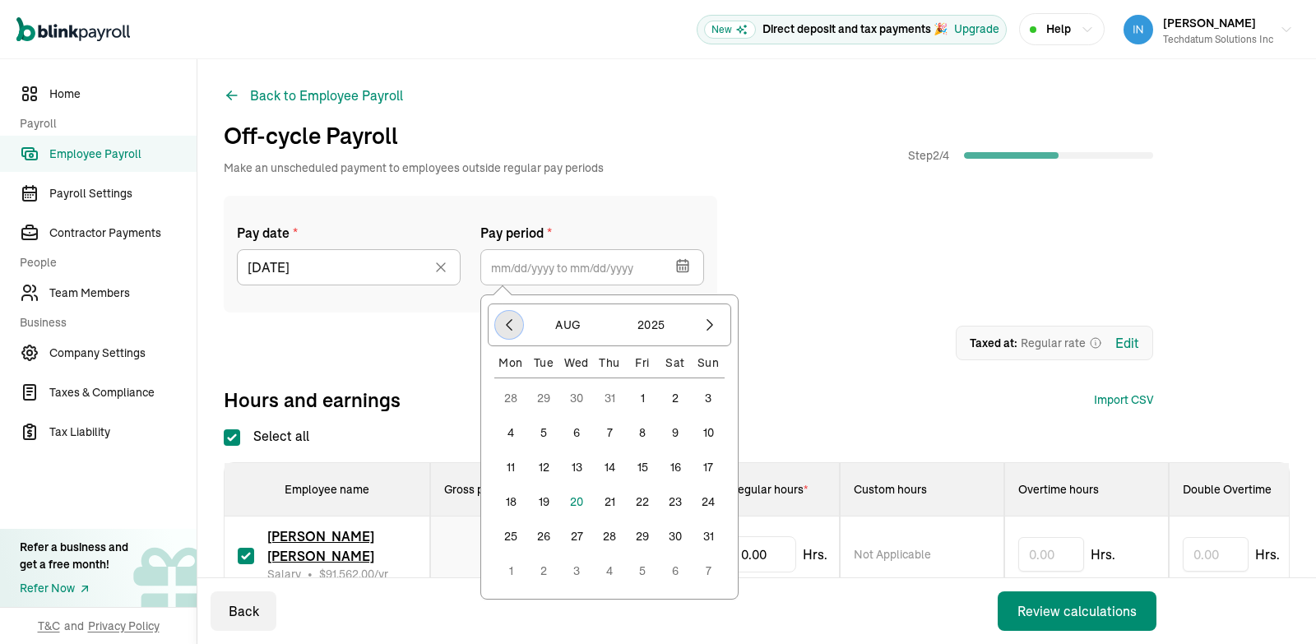
click at [512, 331] on icon "button" at bounding box center [509, 325] width 16 height 16
click at [519, 330] on button "button" at bounding box center [509, 325] width 28 height 28
click at [516, 327] on icon "button" at bounding box center [509, 325] width 16 height 16
click at [512, 327] on icon "button" at bounding box center [509, 325] width 16 height 16
click at [512, 330] on icon "button" at bounding box center [509, 325] width 5 height 11
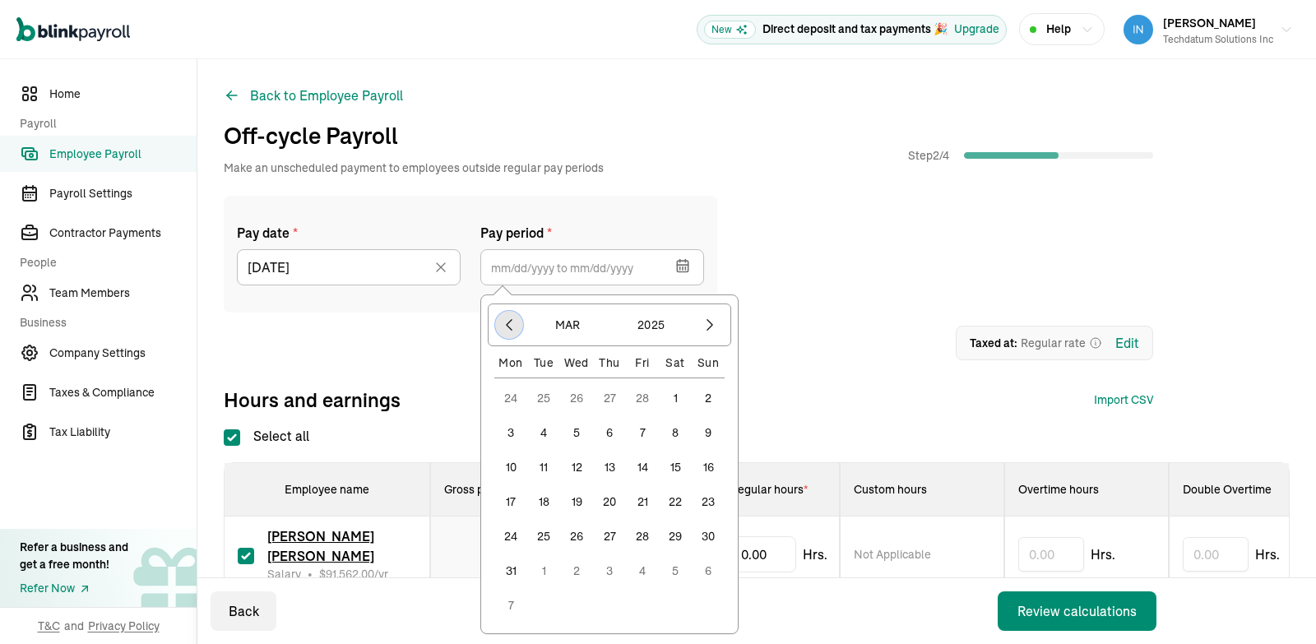
click at [508, 335] on button "button" at bounding box center [509, 325] width 28 height 28
click at [508, 336] on button "button" at bounding box center [509, 325] width 28 height 28
click at [511, 326] on icon "button" at bounding box center [509, 325] width 16 height 16
click at [716, 332] on icon "button" at bounding box center [710, 325] width 16 height 16
click at [577, 393] on button "1" at bounding box center [576, 398] width 33 height 33
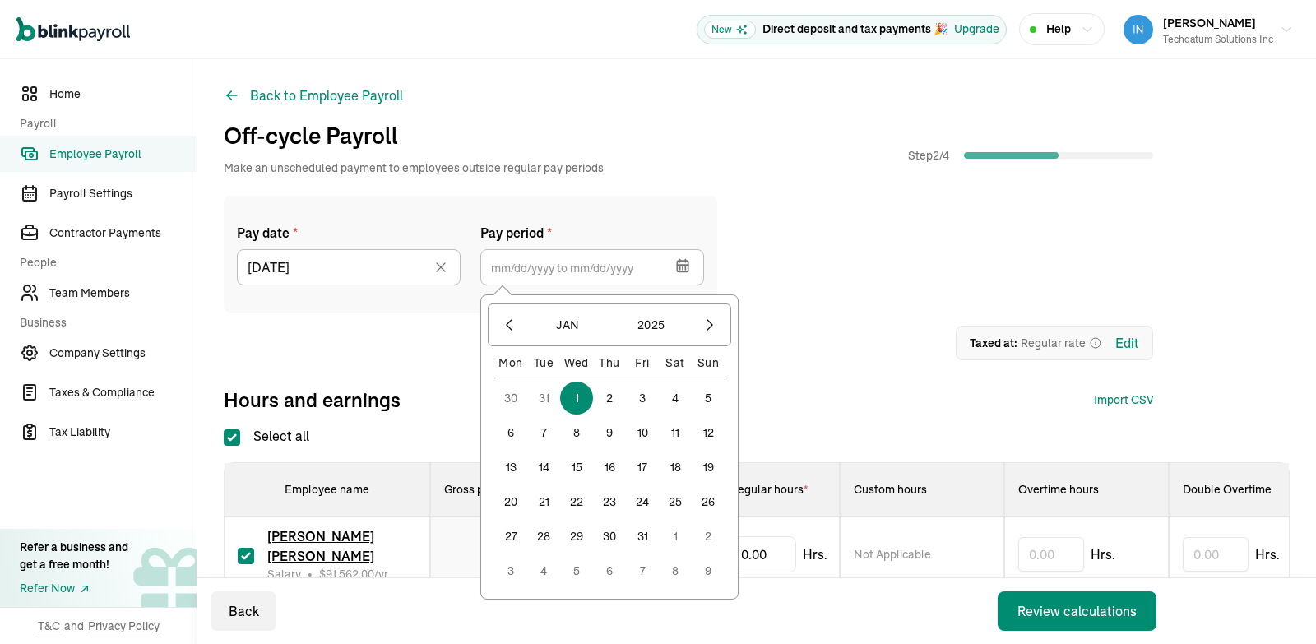
click at [645, 533] on button "31" at bounding box center [642, 536] width 33 height 33
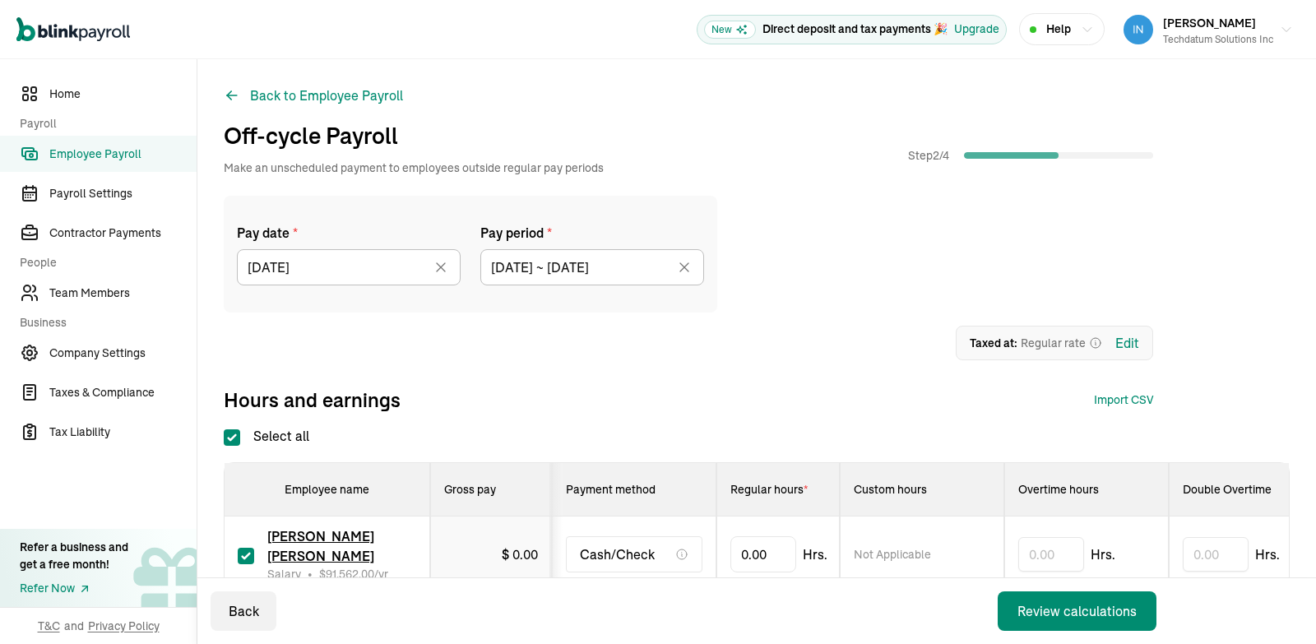
type input "[DATE] ~ [DATE]"
click at [837, 282] on div "Pay date * [DATE] [DATE] Mon Tue Wed Thu Fri Sat Sun 30 31 1 2 3 4 5 6 7 8 9 10…" at bounding box center [688, 254] width 929 height 117
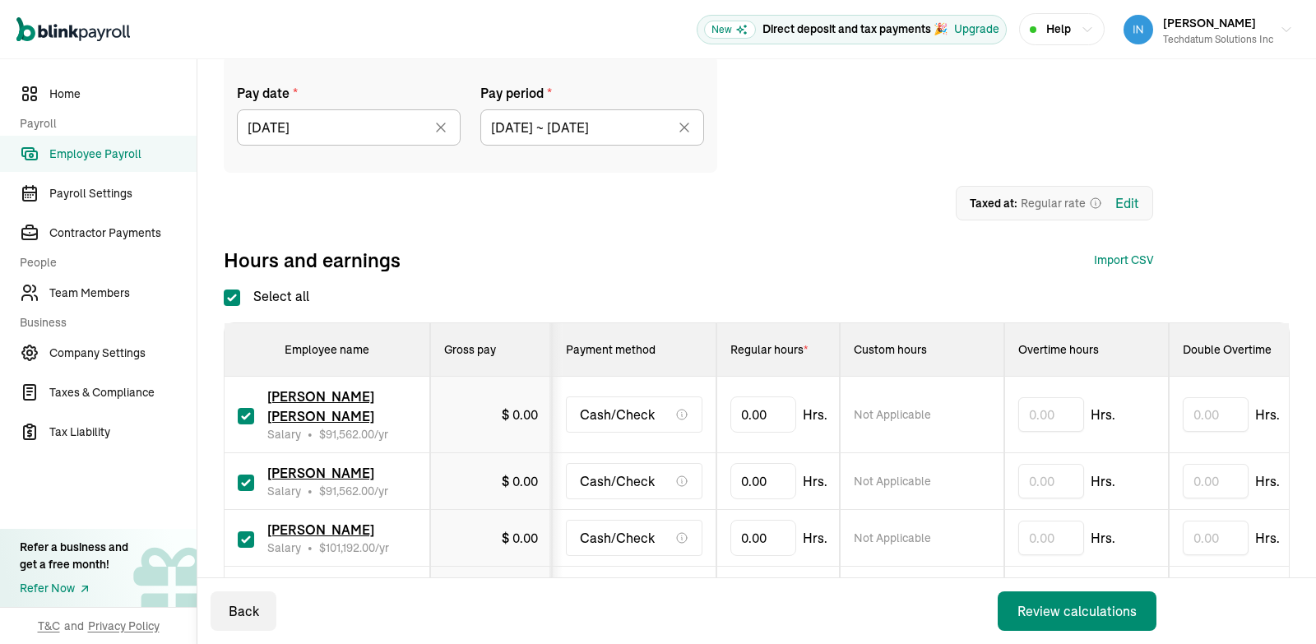
scroll to position [140, 0]
click at [229, 299] on input "Select all" at bounding box center [232, 298] width 16 height 16
checkbox input "false"
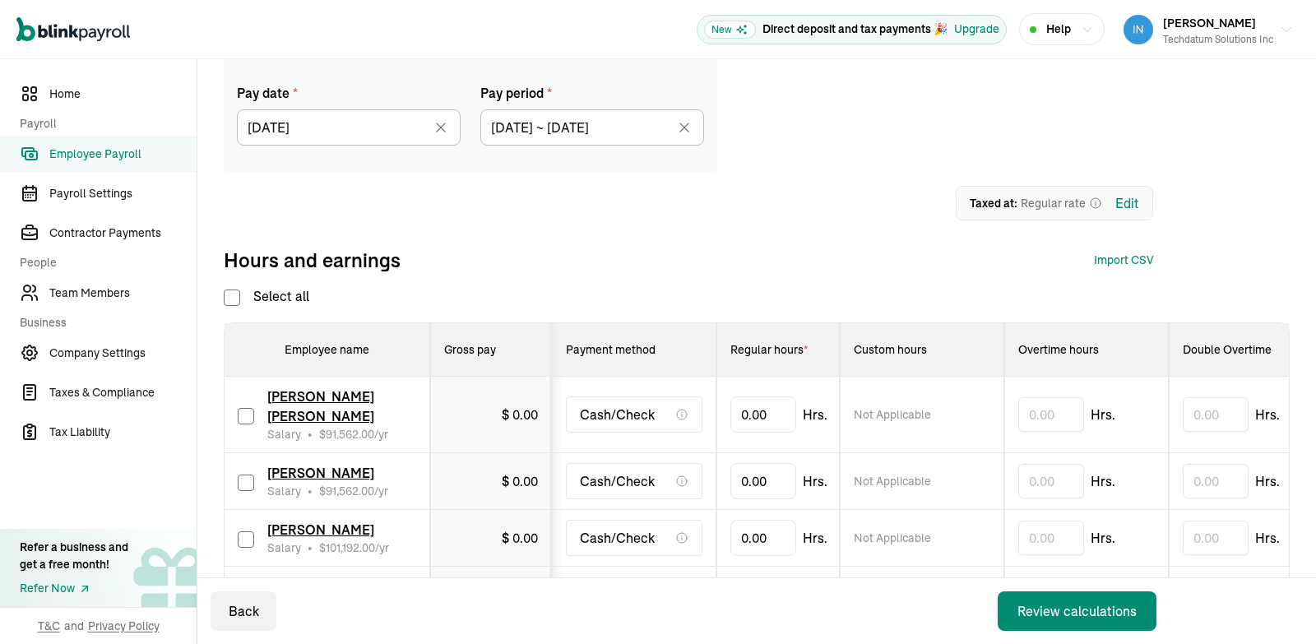
checkbox input "false"
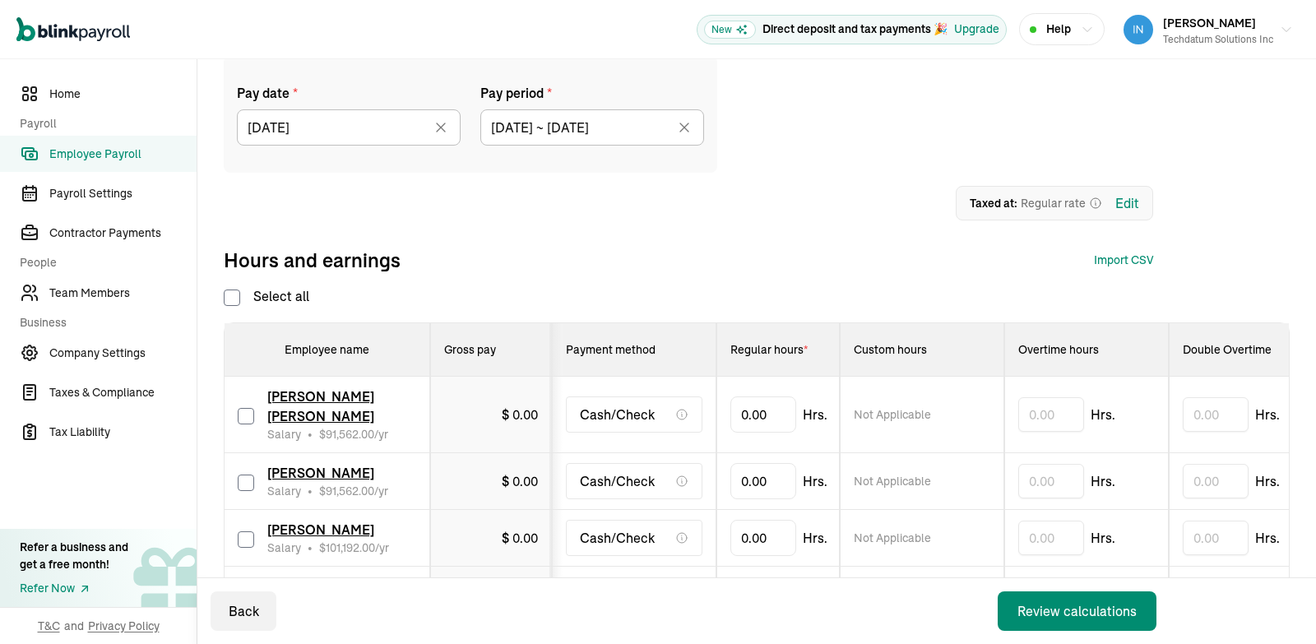
checkbox input "false"
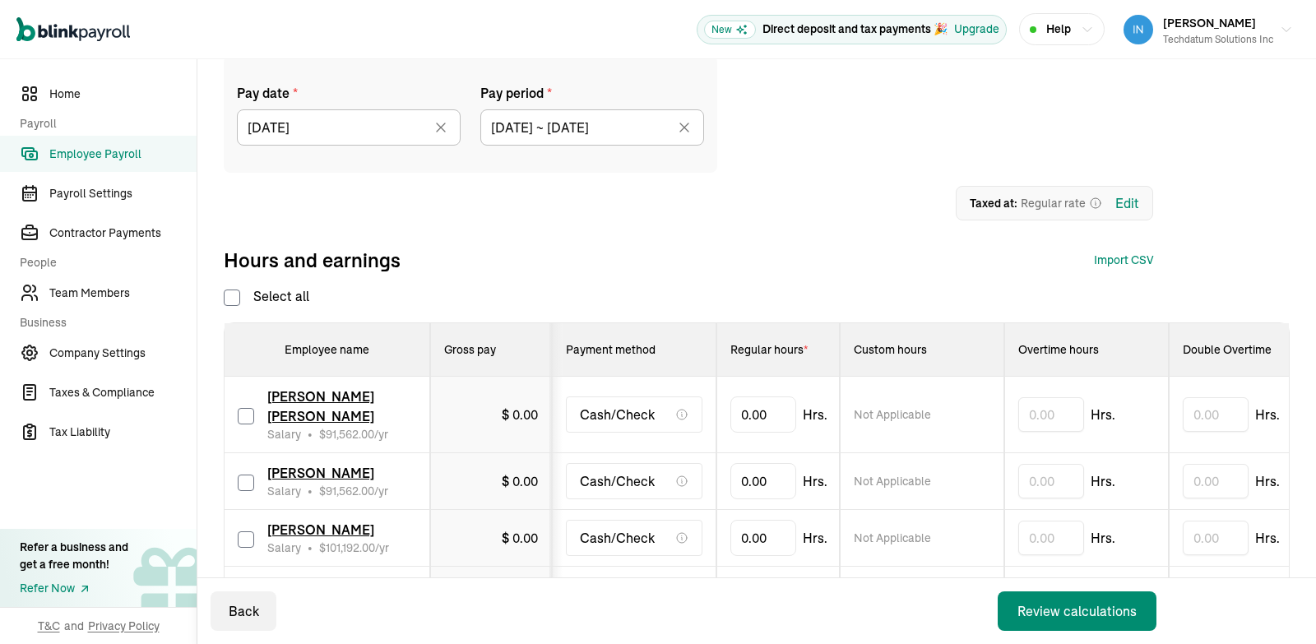
checkbox input "false"
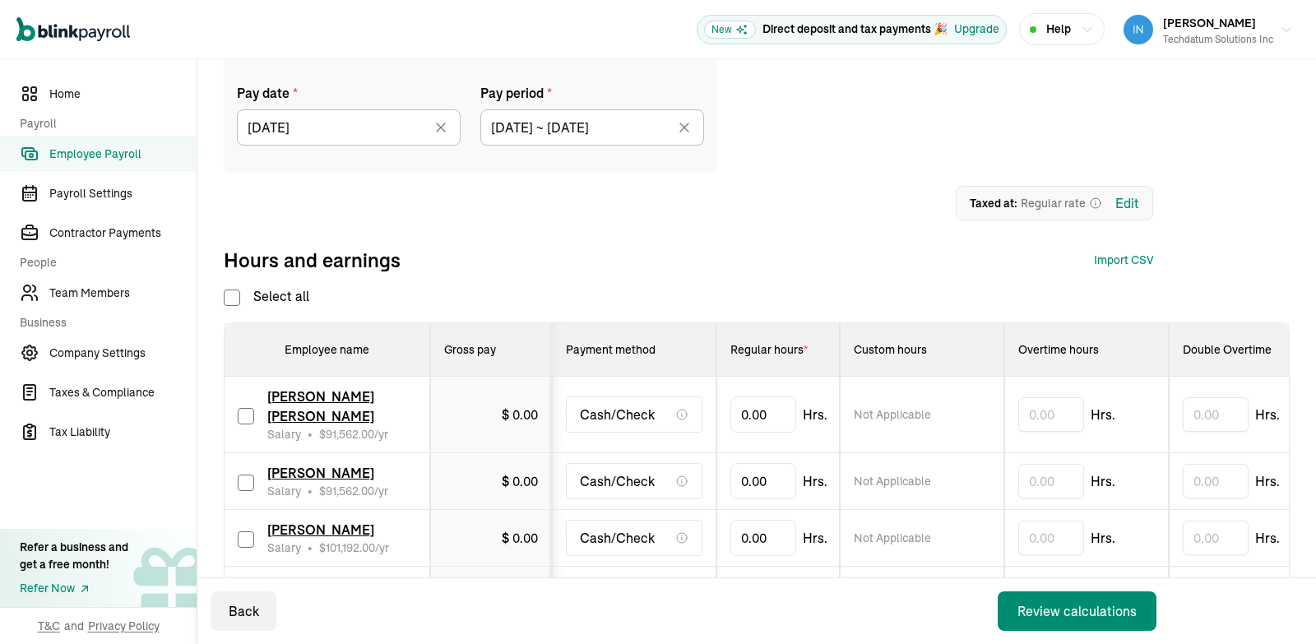
checkbox input "false"
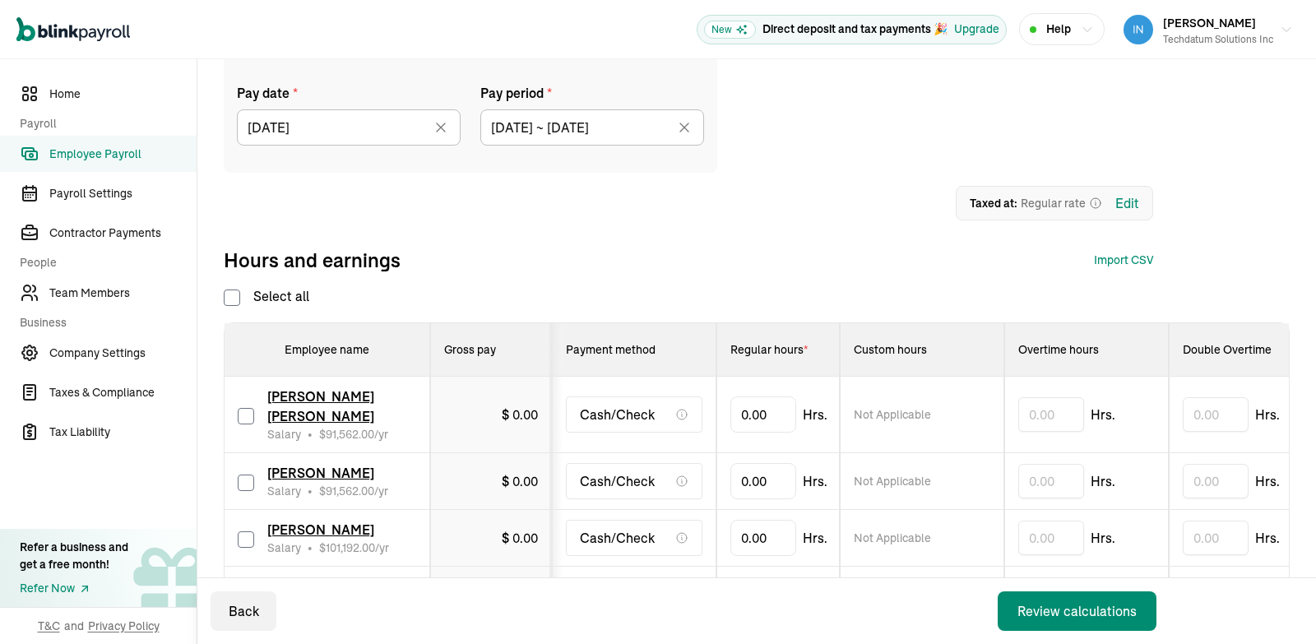
checkbox input "false"
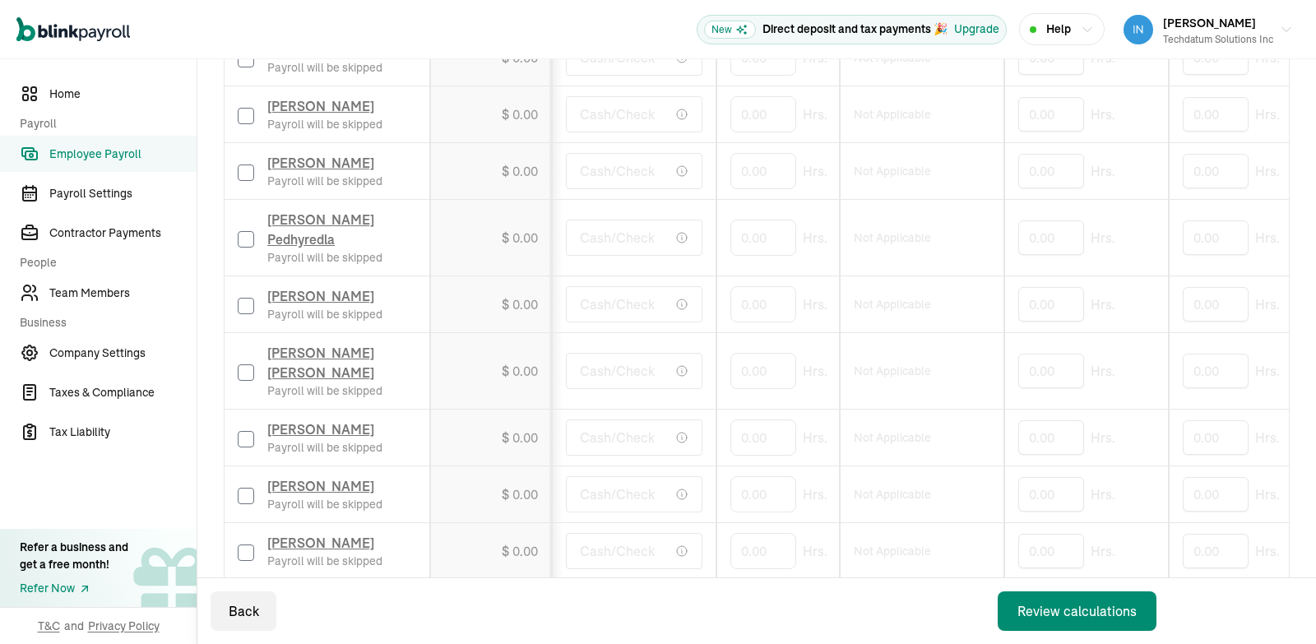
scroll to position [1527, 0]
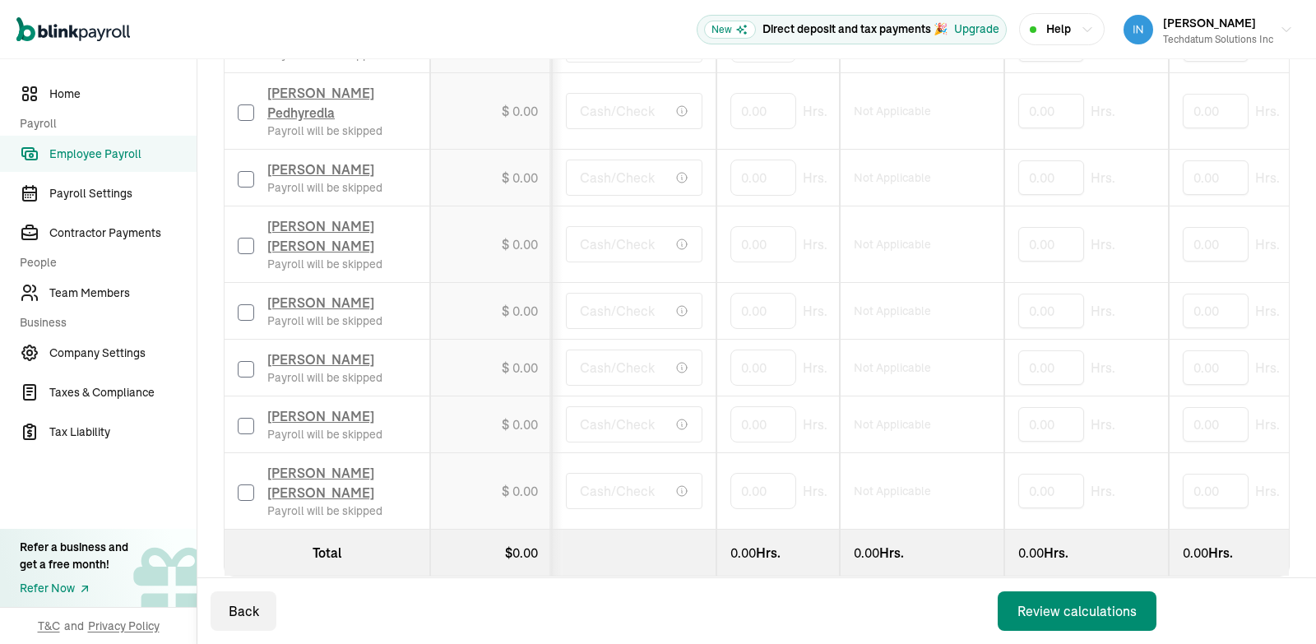
click at [248, 484] on input "checkbox" at bounding box center [246, 492] width 16 height 16
checkbox input "true"
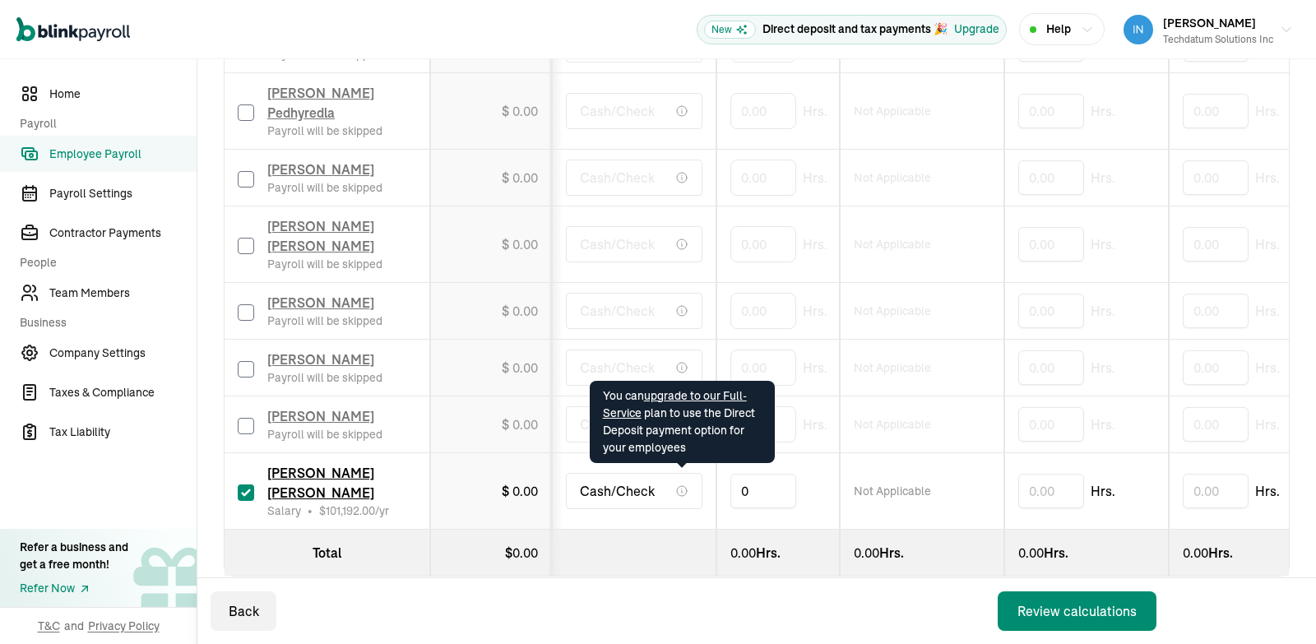
drag, startPoint x: 767, startPoint y: 478, endPoint x: 669, endPoint y: 475, distance: 98.8
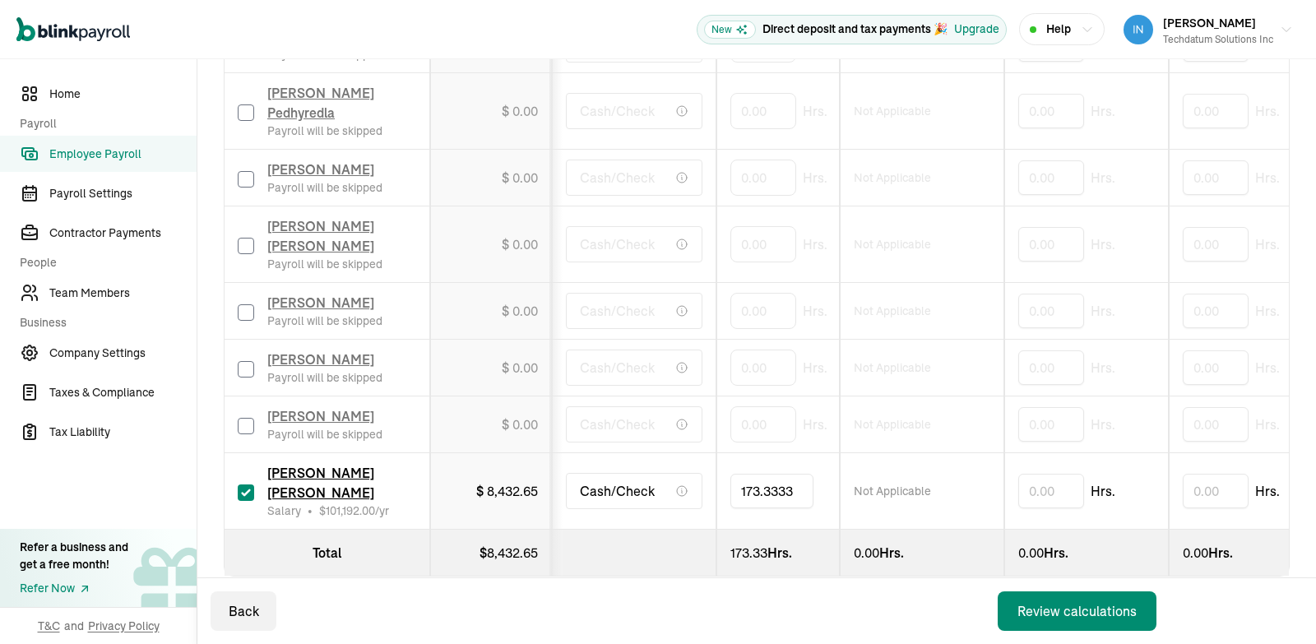
type input "173.33333"
click at [1060, 614] on div "Review calculations" at bounding box center [1076, 611] width 119 height 20
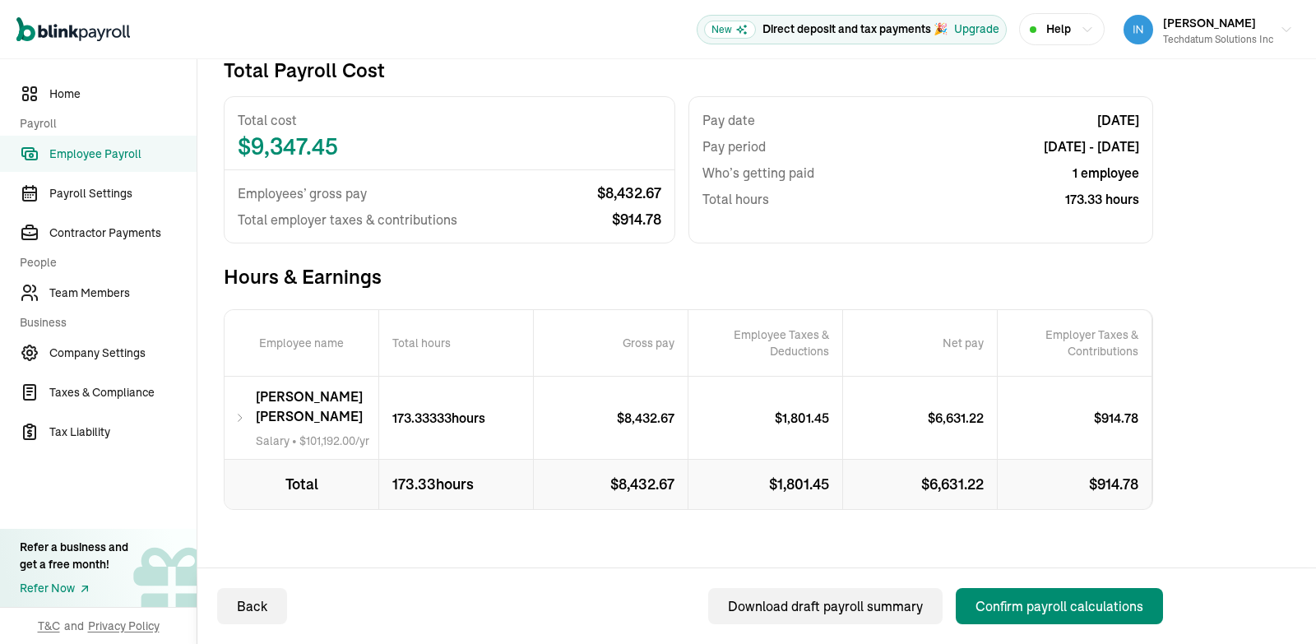
scroll to position [153, 0]
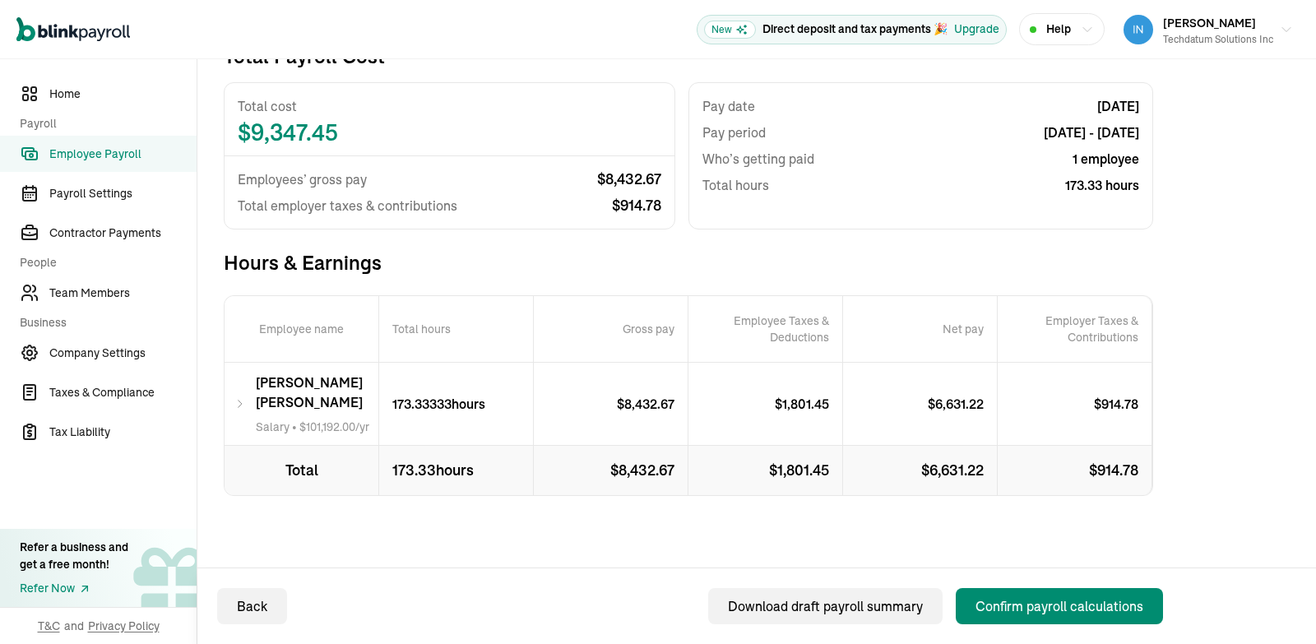
click at [257, 403] on div "[PERSON_NAME] [PERSON_NAME] Salary • $ 101,192.00 /yr" at bounding box center [302, 404] width 155 height 82
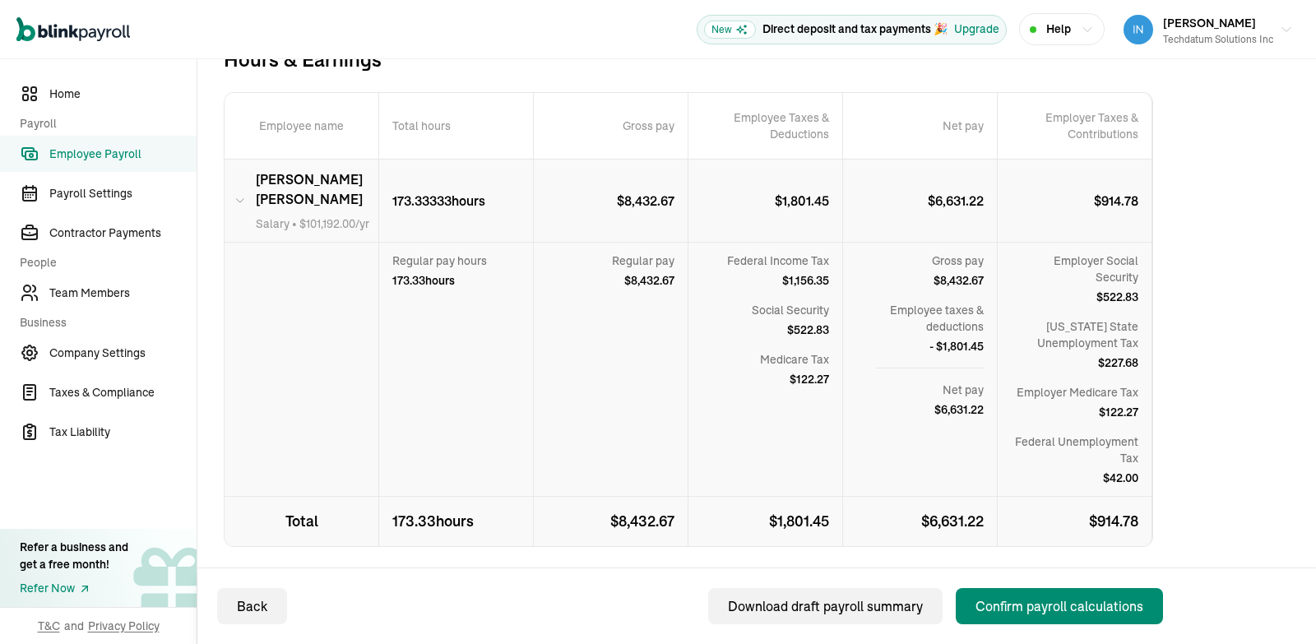
scroll to position [357, 0]
